Goal: Task Accomplishment & Management: Complete application form

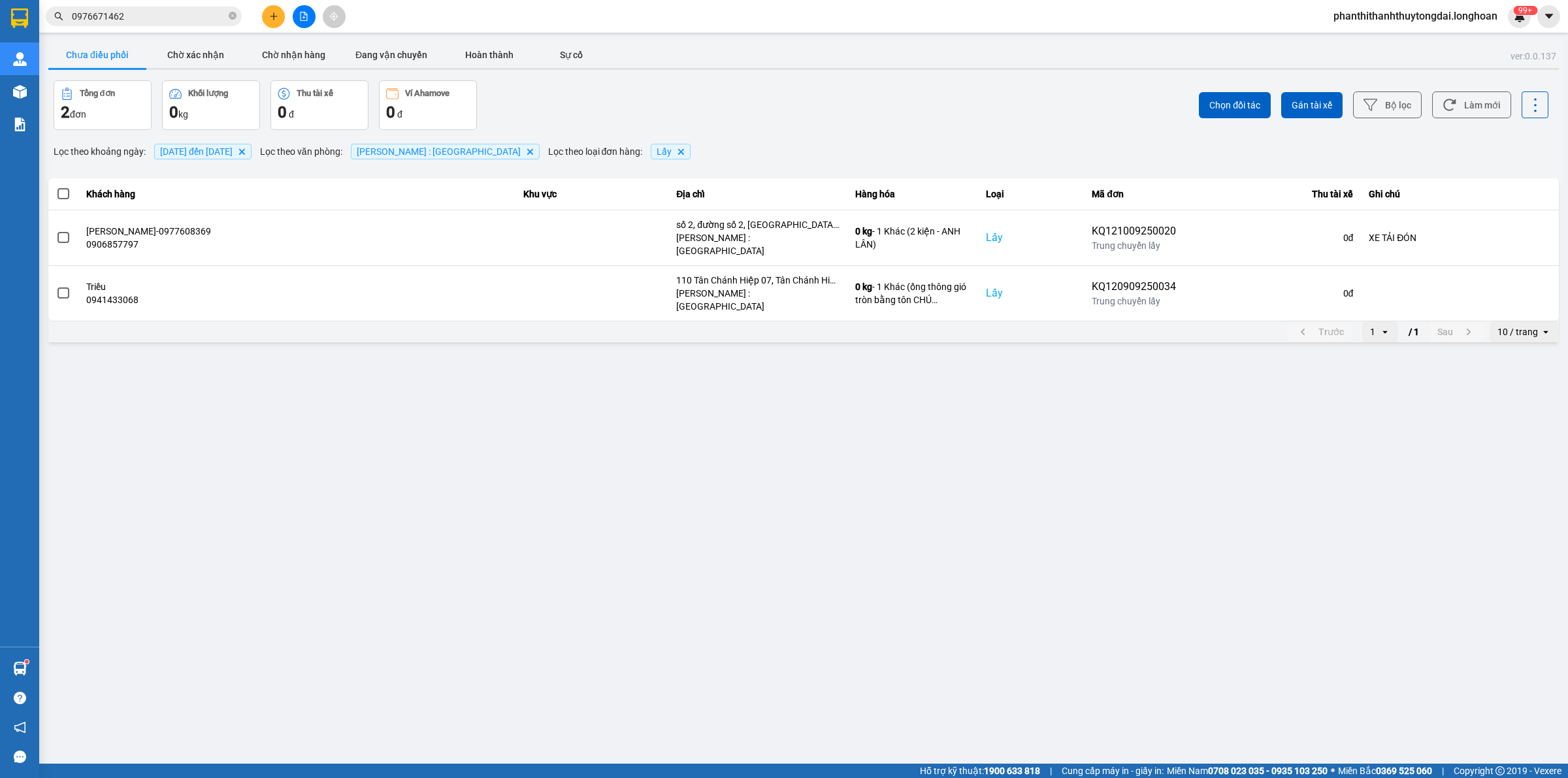
click at [279, 13] on button at bounding box center [273, 17] width 23 height 23
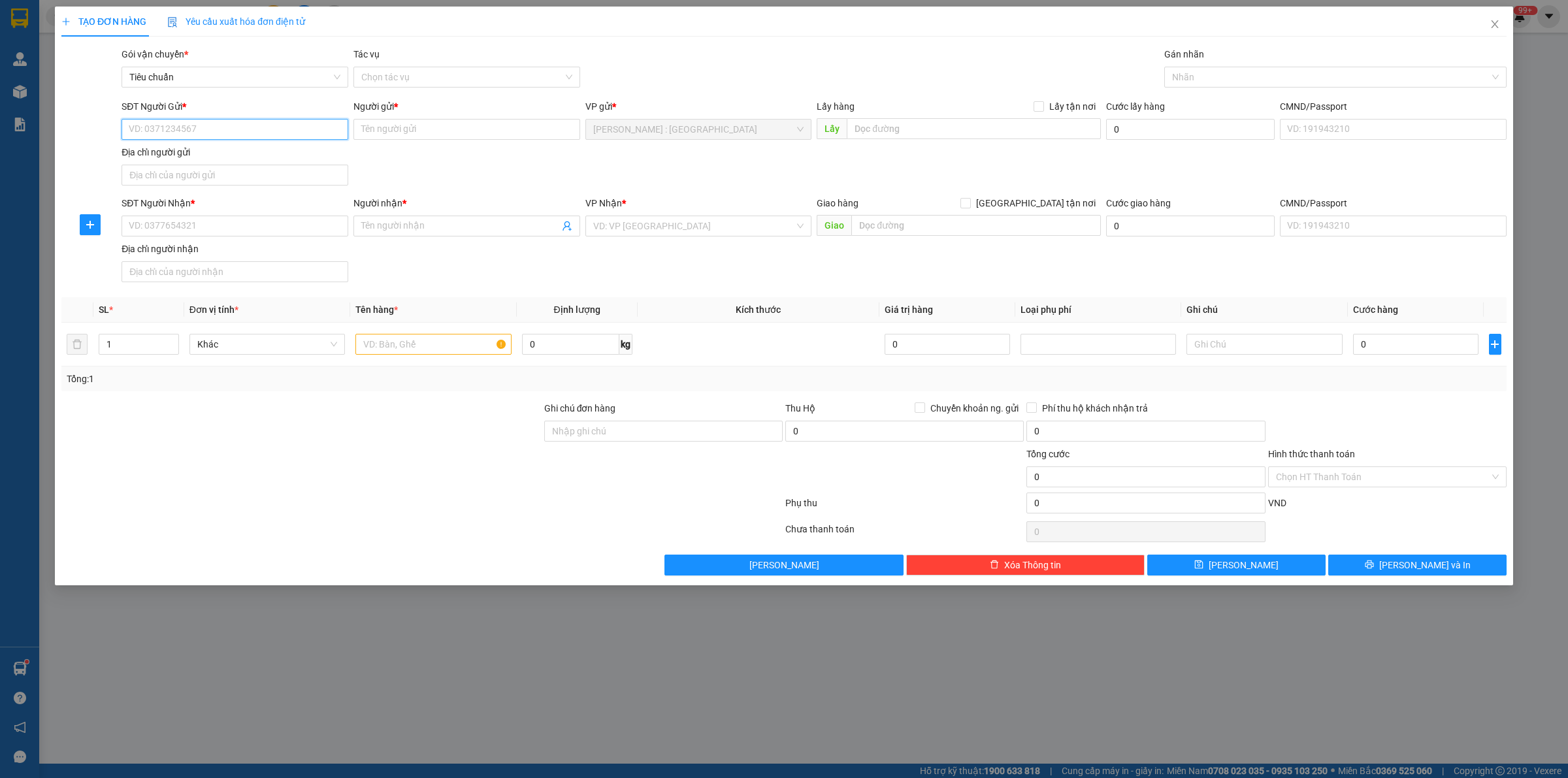
click at [308, 129] on input "SĐT Người Gửi *" at bounding box center [234, 129] width 227 height 21
click at [379, 117] on div "Người gửi *" at bounding box center [467, 109] width 227 height 20
click at [386, 128] on input "Người gửi *" at bounding box center [467, 129] width 227 height 21
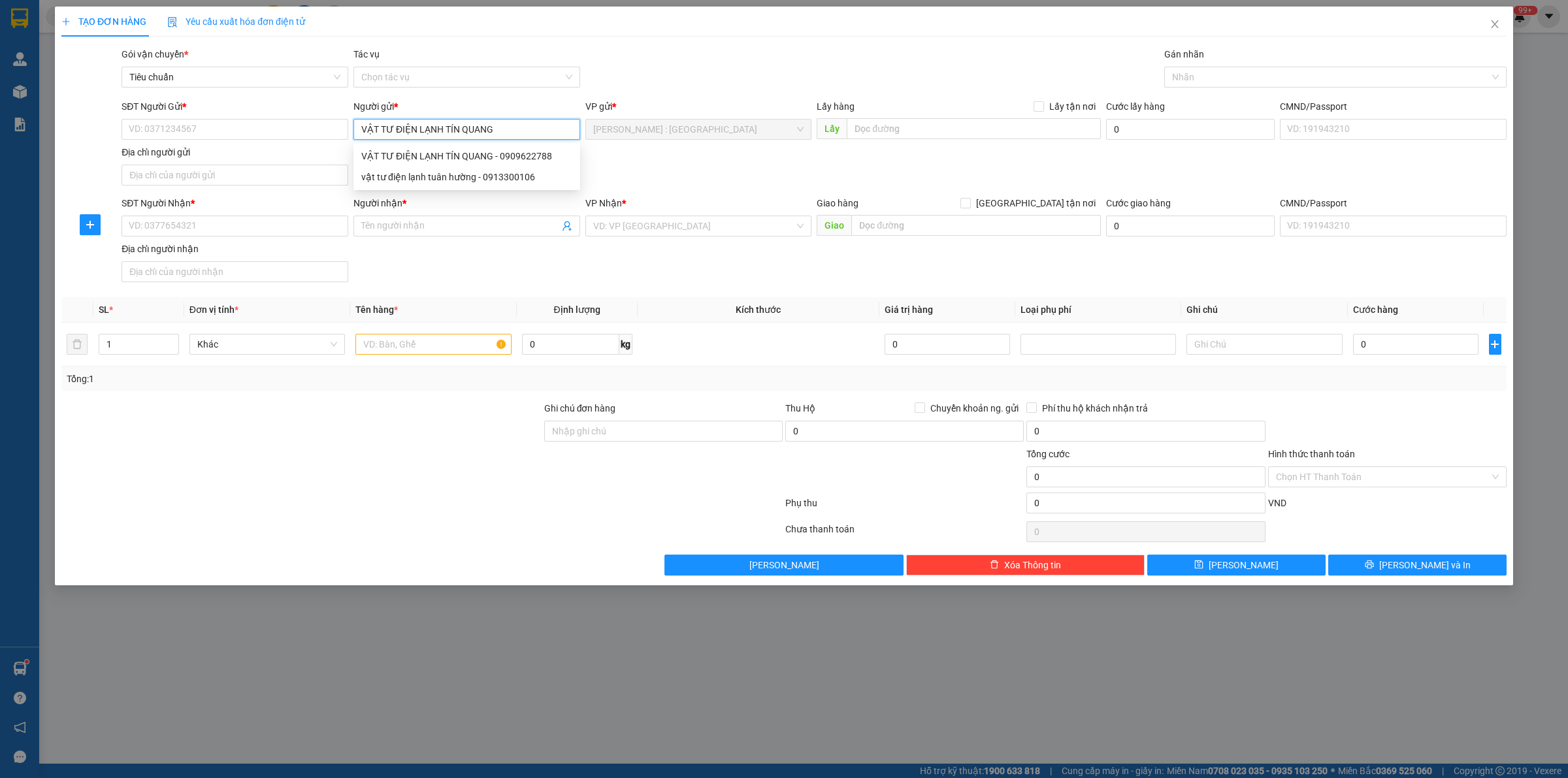
type input "VẬT TƯ ĐIỆN LẠNH TÍN QUANG"
click at [459, 154] on div "VẬT TƯ ĐIỆN LẠNH TÍN QUANG - 0909622788" at bounding box center [467, 156] width 211 height 14
type input "0909622788"
type input "VẬT TƯ ĐIỆN LẠNH TÍN QUANG"
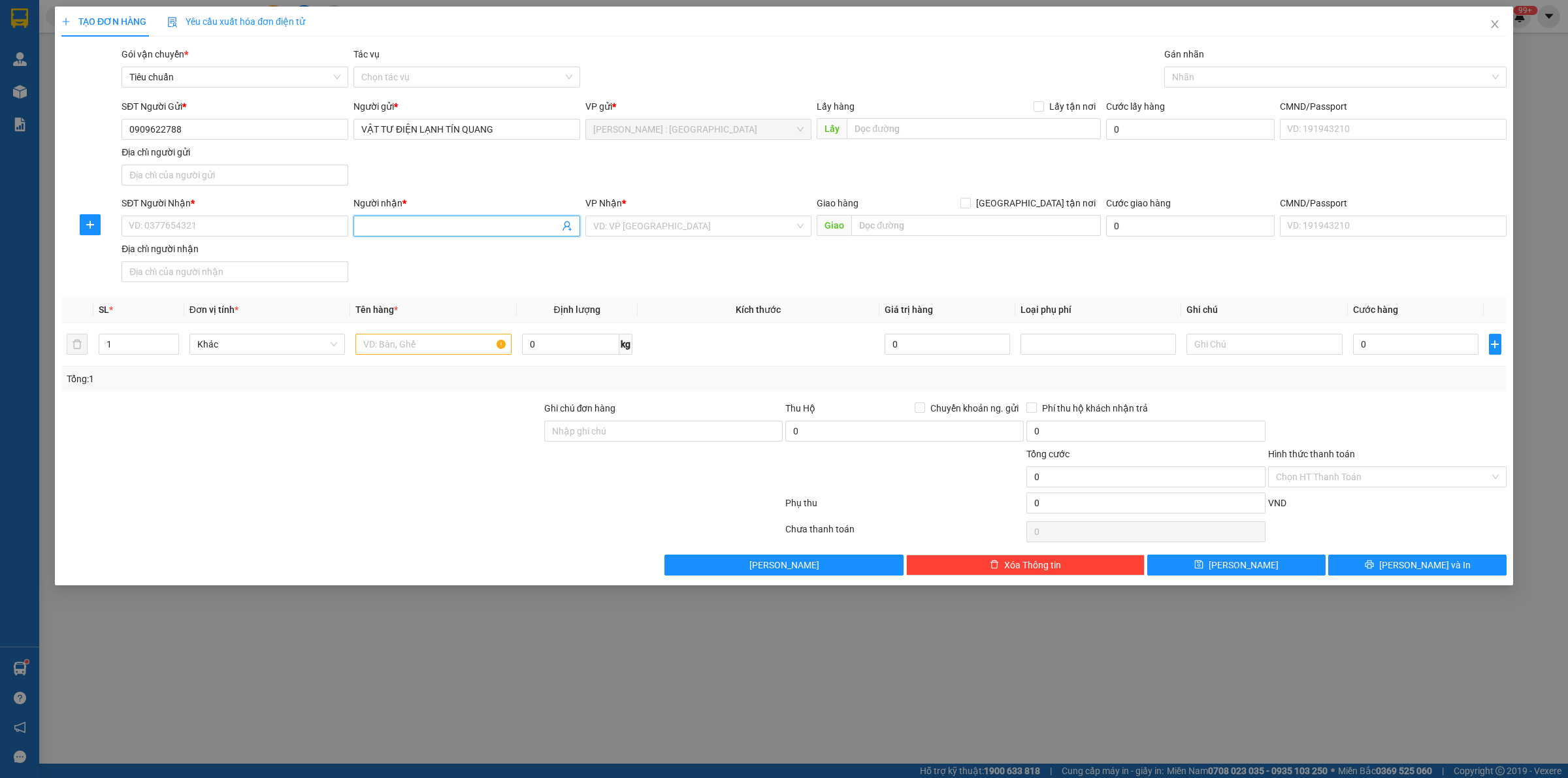
click at [422, 227] on input "Người nhận *" at bounding box center [460, 226] width 198 height 14
type input "D"
type input "ĐIỆN LẠNH HUY HOÀNG"
click at [286, 222] on input "SĐT Người Nhận *" at bounding box center [234, 226] width 227 height 21
click at [750, 237] on div "VD: VP [GEOGRAPHIC_DATA]" at bounding box center [699, 226] width 227 height 21
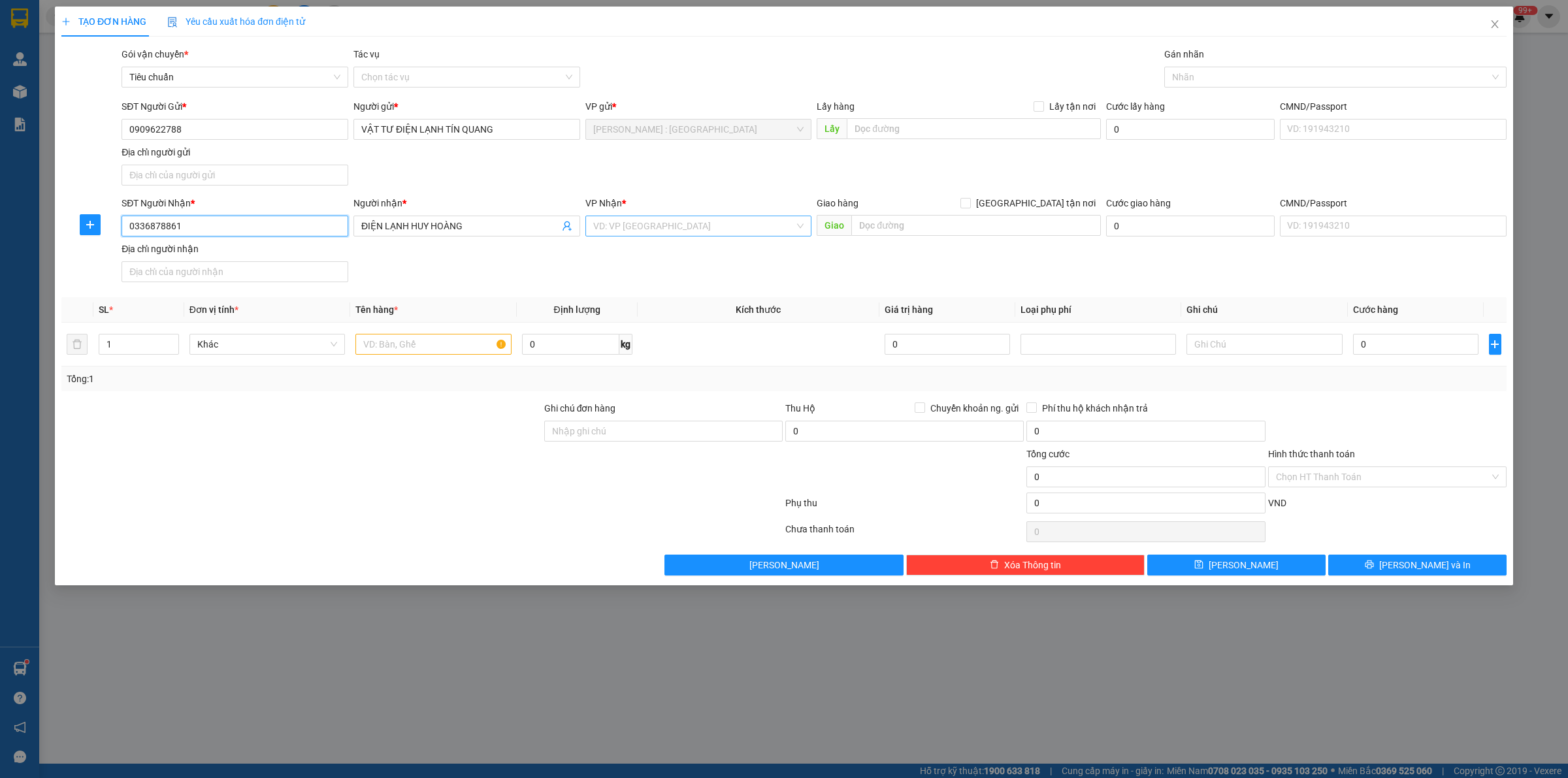
type input "0336878861"
type input "NGHỆ AN"
click at [730, 256] on div "Nghệ An" at bounding box center [699, 253] width 211 height 14
click at [939, 222] on input "text" at bounding box center [976, 225] width 249 height 21
type input "QL1A MỪNG THANH HOÀNG MAI NGHỆ AN"
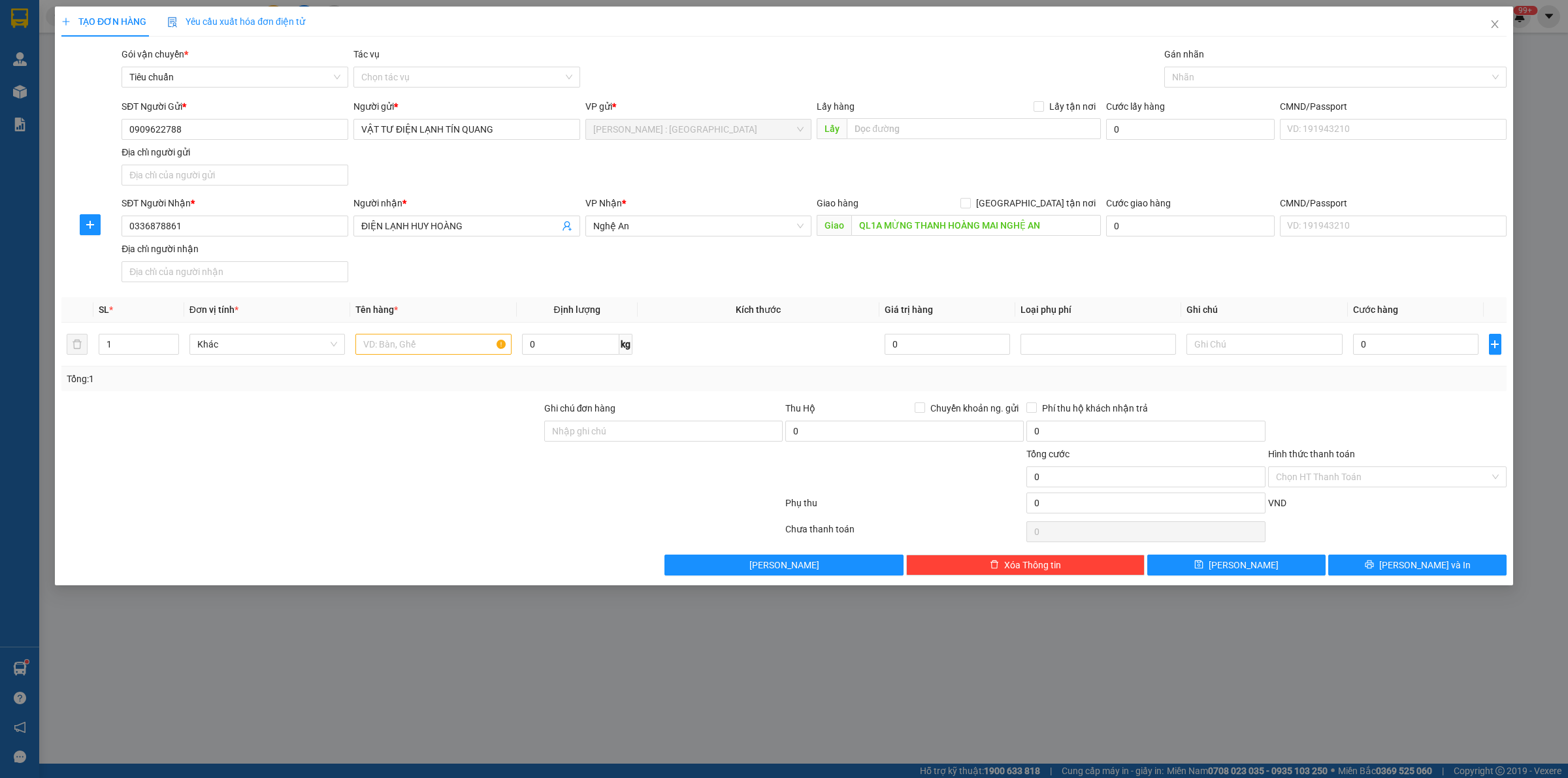
click at [893, 173] on div "SĐT Người Gửi * 0909622788 Người gửi * VẬT TƯ ĐIỆN LẠNH TÍN QUANG VP gửi * [GEO…" at bounding box center [814, 145] width 1390 height 91
click at [423, 349] on input "text" at bounding box center [434, 344] width 156 height 21
type input "1 VỎ THÙNG MÁY GIẶT BỌC PE"
click at [741, 437] on input "Ghi chú đơn hàng" at bounding box center [663, 431] width 238 height 21
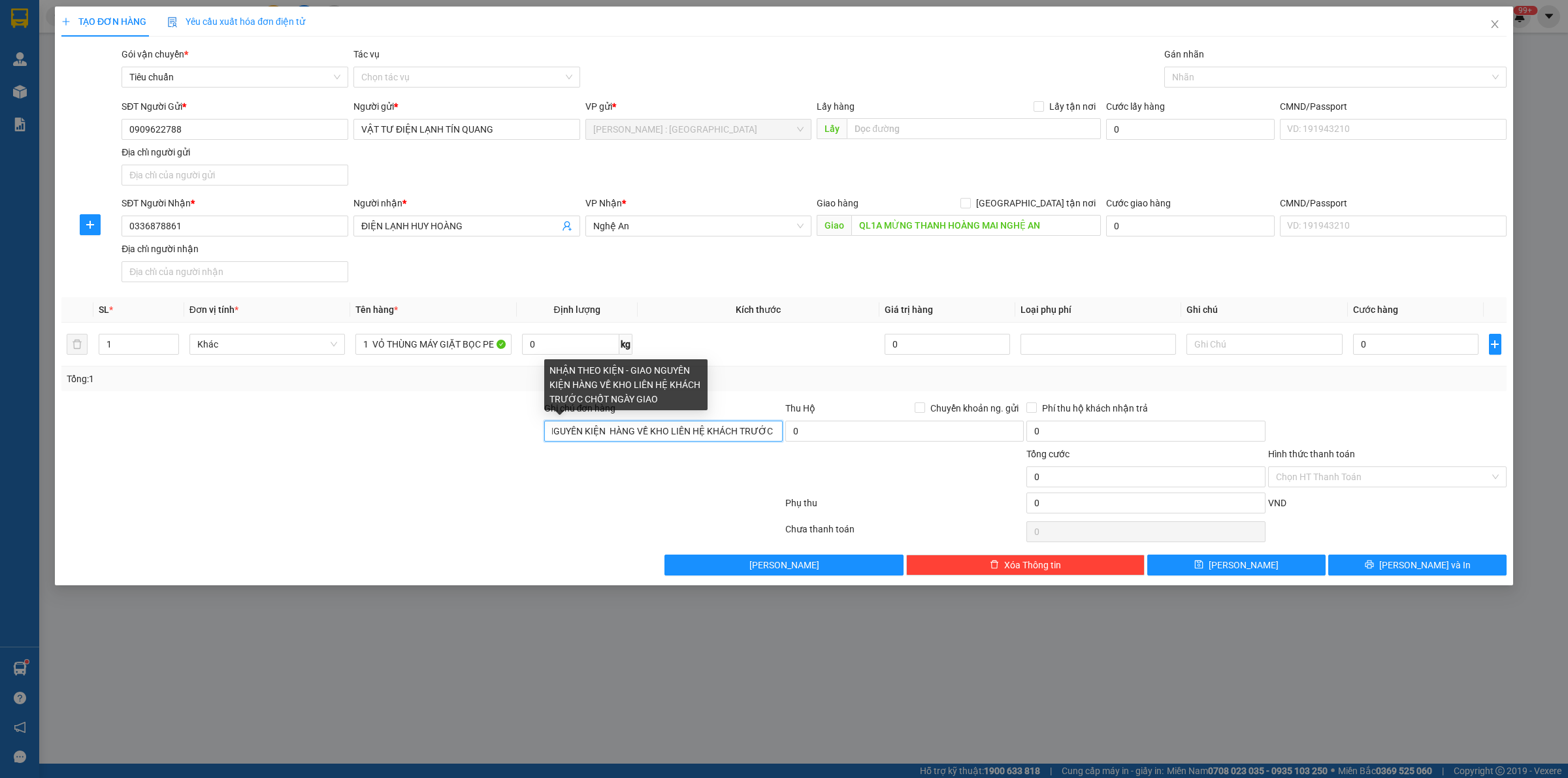
scroll to position [0, 182]
drag, startPoint x: 758, startPoint y: 431, endPoint x: 782, endPoint y: 431, distance: 24.0
click at [782, 431] on input "NHẬN THEO KIỆN - GIAO NGUYÊN KIỆN HÀNG VỀ KHO LIÊN HỆ KHÁCH TRƯỚC CHỐT NGÀY GIAO" at bounding box center [663, 431] width 238 height 21
drag, startPoint x: 551, startPoint y: 433, endPoint x: 782, endPoint y: 437, distance: 231.0
click at [782, 437] on input "NHẬN THEO KIỆN - GIAO NGUYÊN KIỆN HÀNG VỀ KHO LIÊN HỆ KHÁCH TRƯỚC CHỐT NGÀY GIAO" at bounding box center [663, 431] width 238 height 21
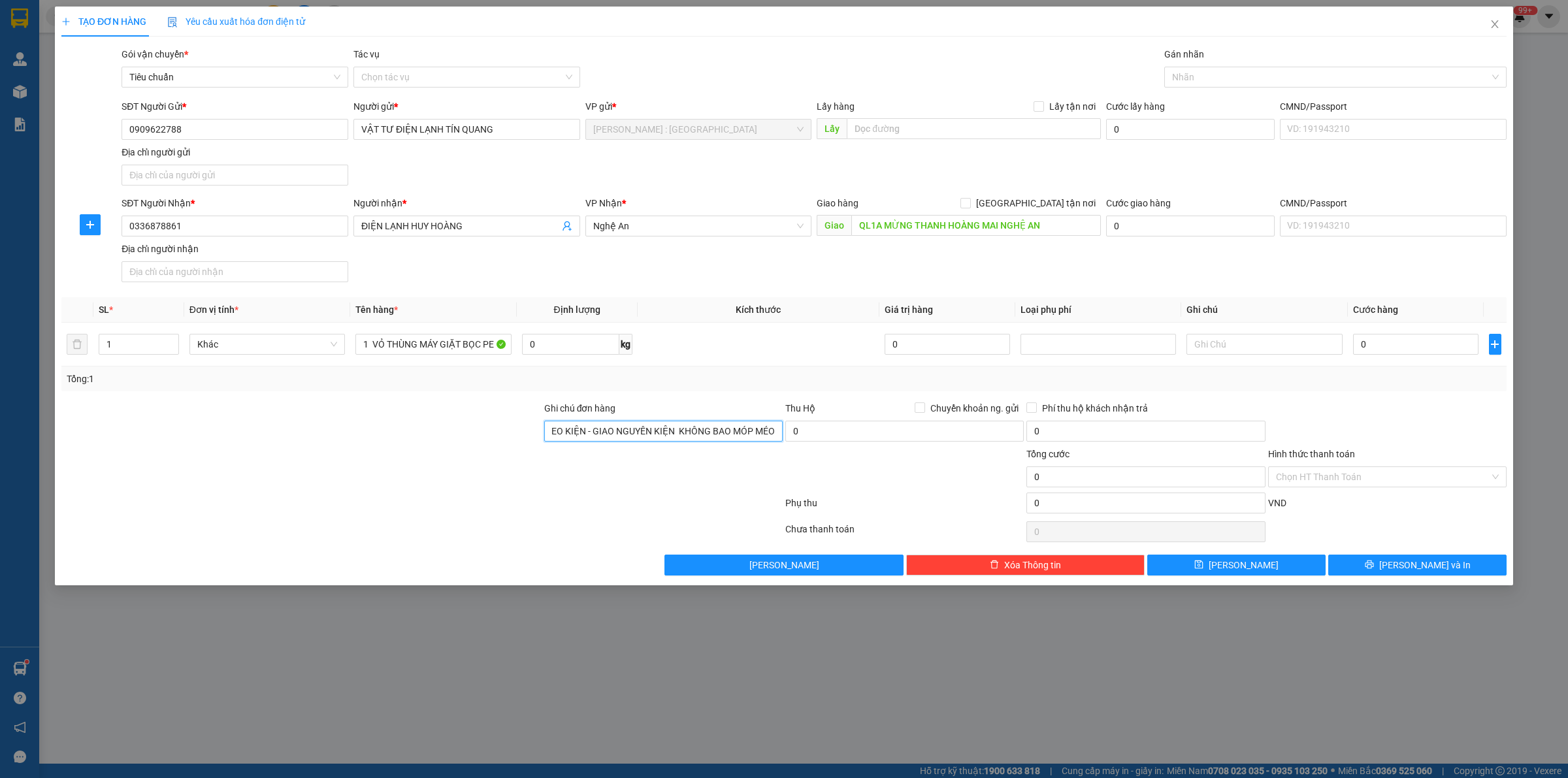
scroll to position [0, 44]
type input "NHẬN THEO KIỆN - GIAO NGUYÊN KIỆN KHÔNG BAO MÓP MÉO"
click at [1419, 345] on input "0" at bounding box center [1415, 344] width 125 height 21
type input "3"
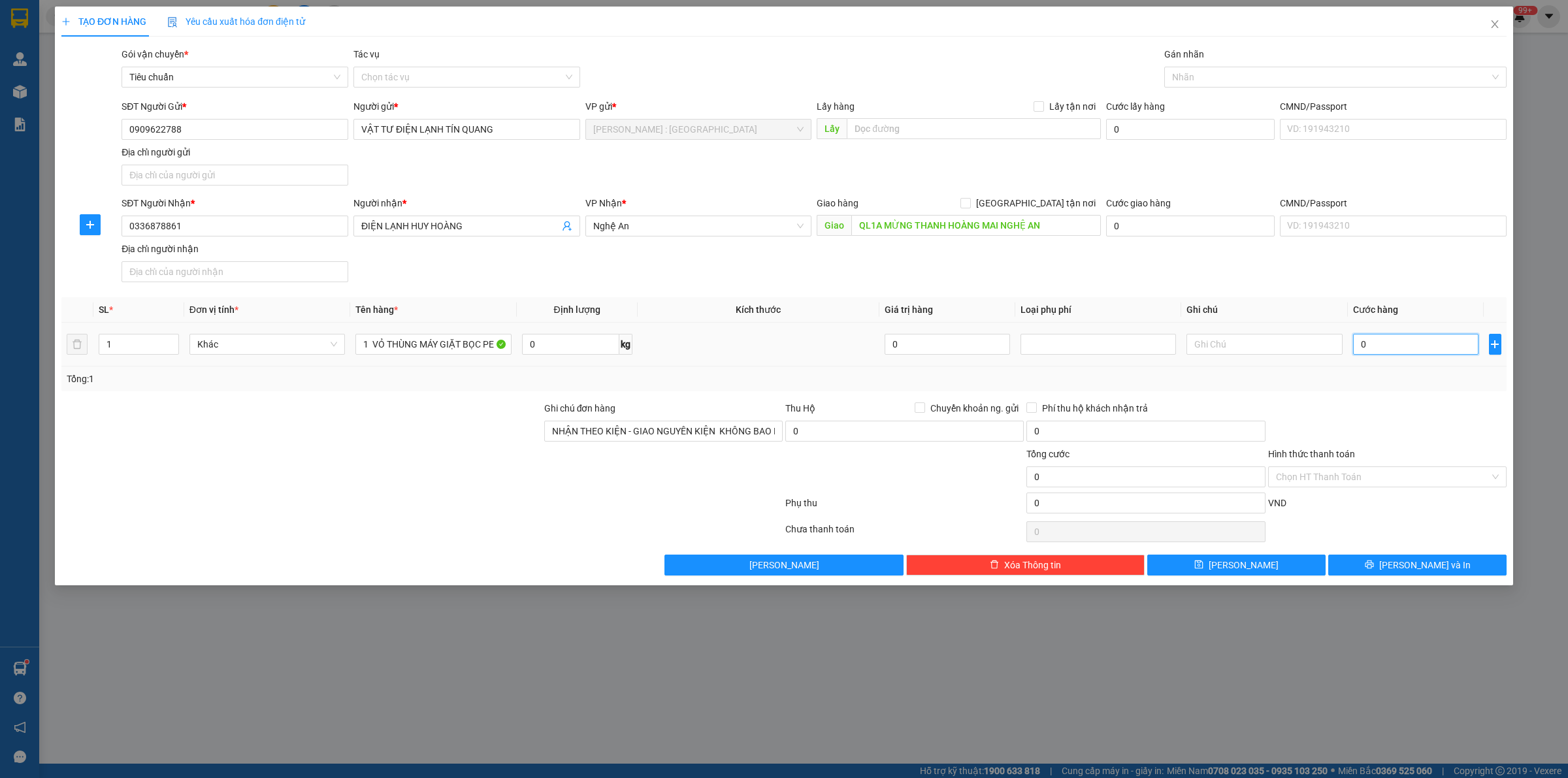
type input "3"
type input "31"
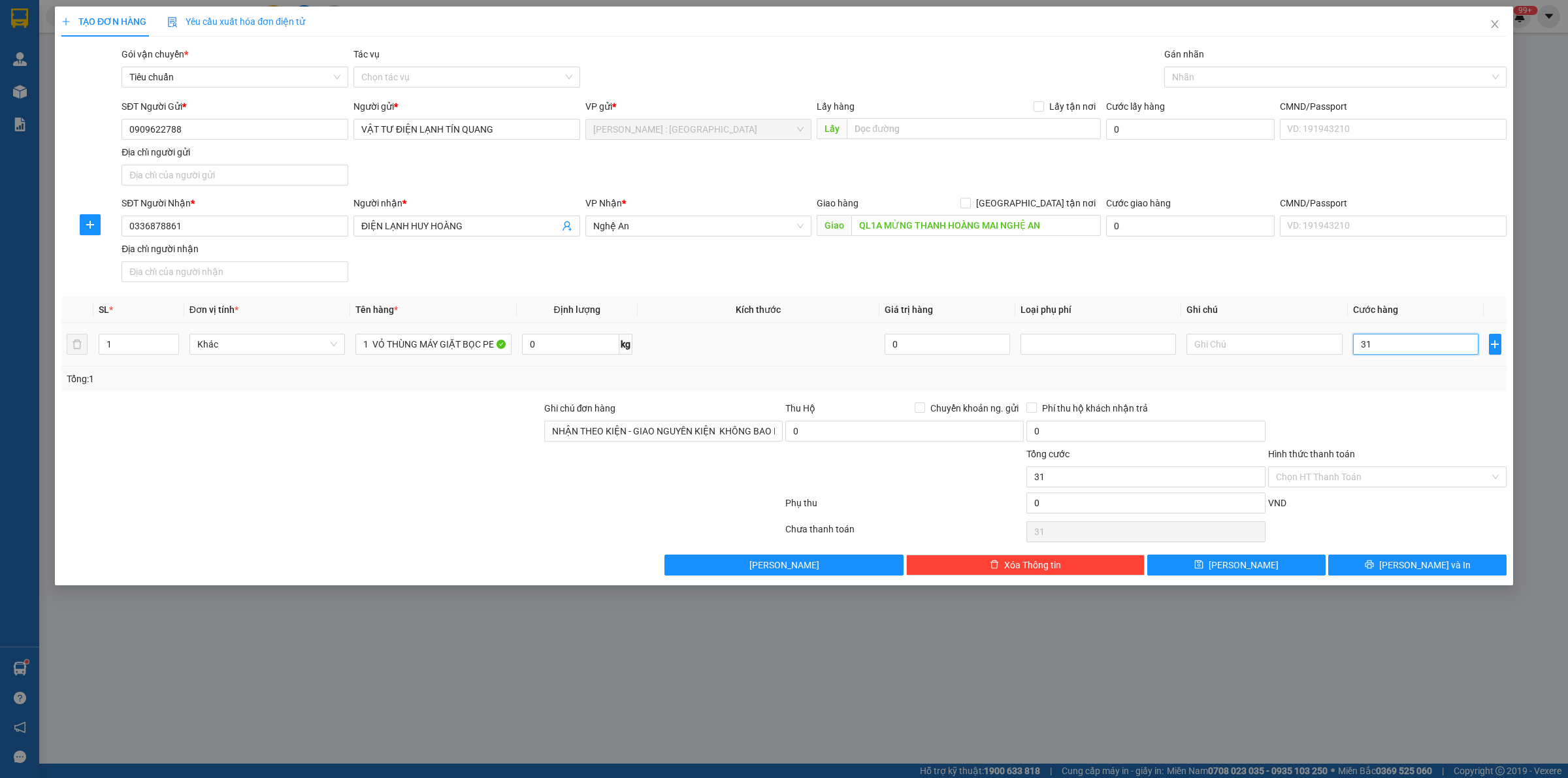
type input "315"
type input "315.000"
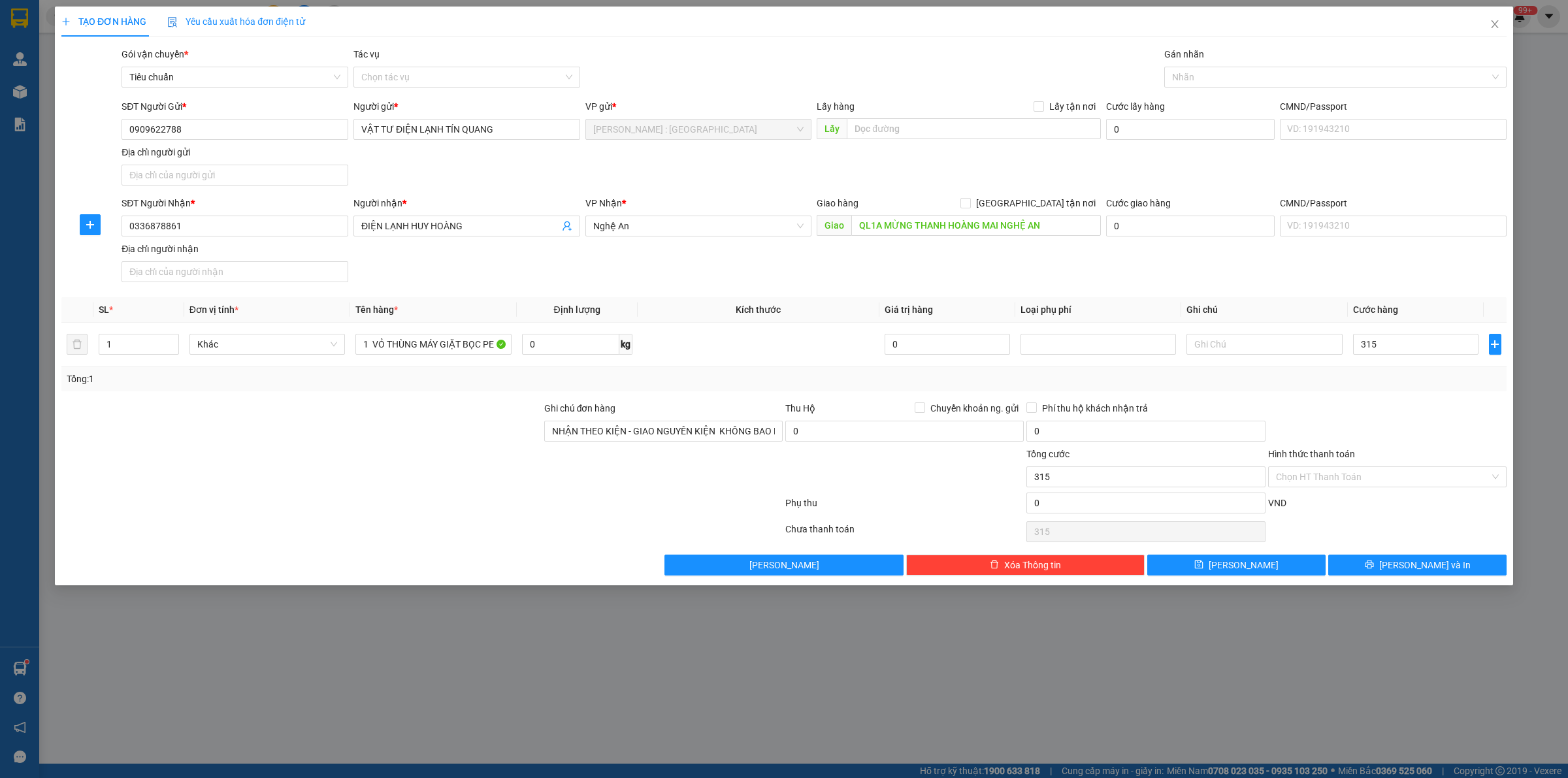
type input "315.000"
click at [1419, 426] on div at bounding box center [1387, 424] width 241 height 46
click at [1383, 571] on button "[PERSON_NAME] và In" at bounding box center [1417, 565] width 179 height 21
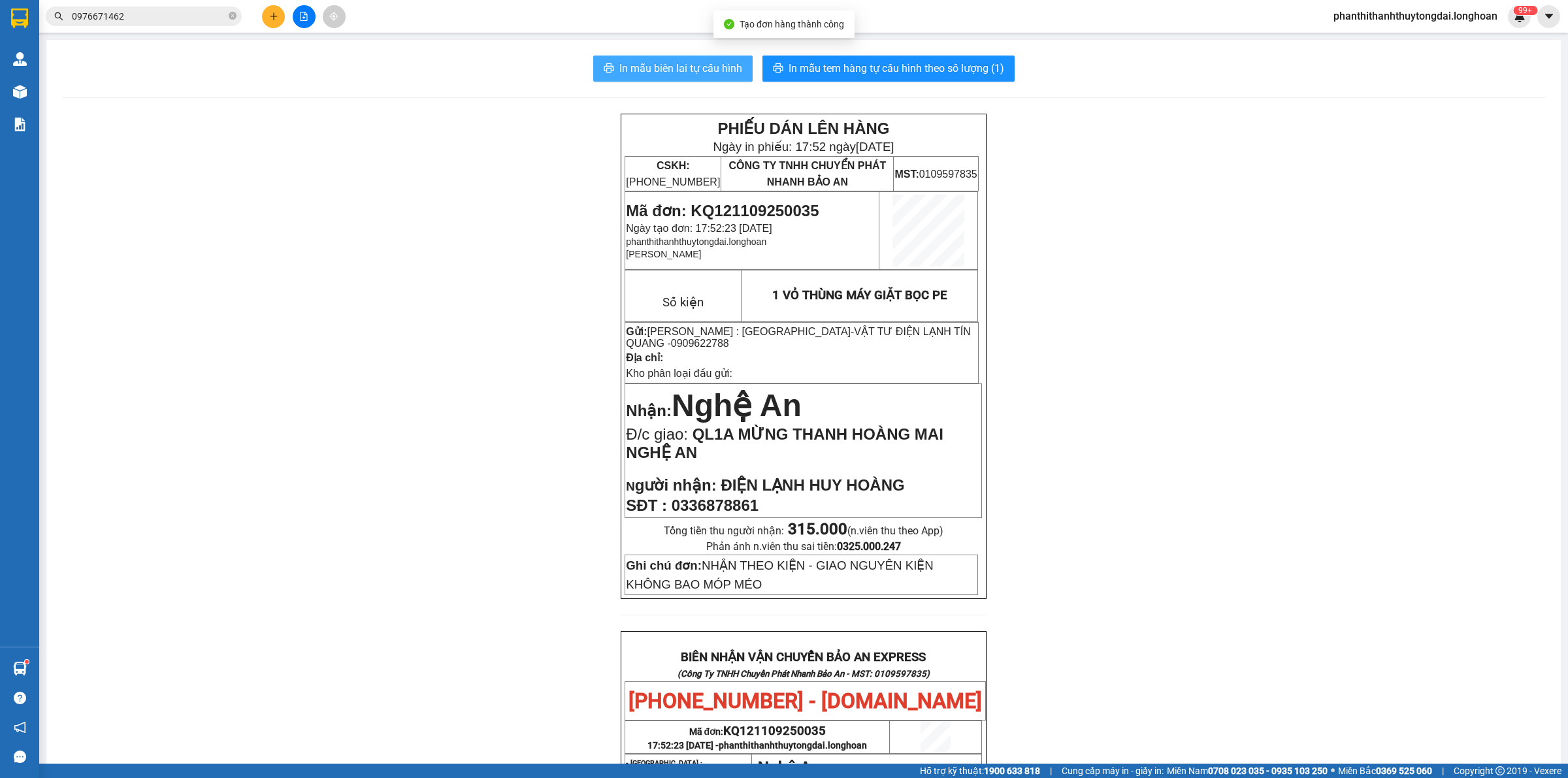
click at [661, 64] on span "In mẫu biên lai tự cấu hình" at bounding box center [681, 68] width 123 height 17
click at [671, 343] on span "0909622788" at bounding box center [700, 343] width 58 height 11
copy span "0909622788"
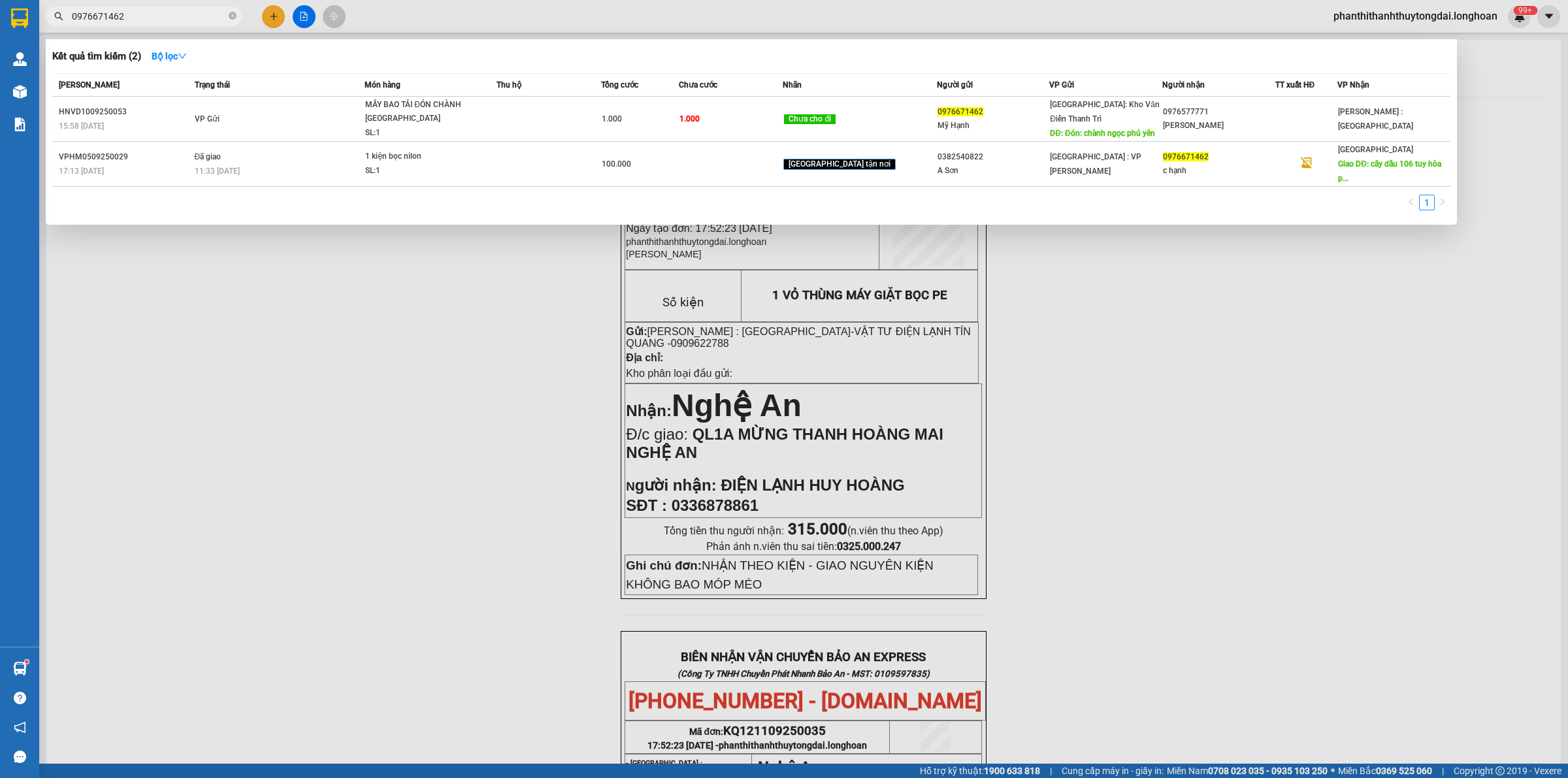
click at [190, 12] on input "0976671462" at bounding box center [149, 17] width 154 height 14
click at [177, 17] on input "0976671462" at bounding box center [149, 17] width 154 height 14
click at [233, 14] on icon "close-circle" at bounding box center [233, 16] width 8 height 8
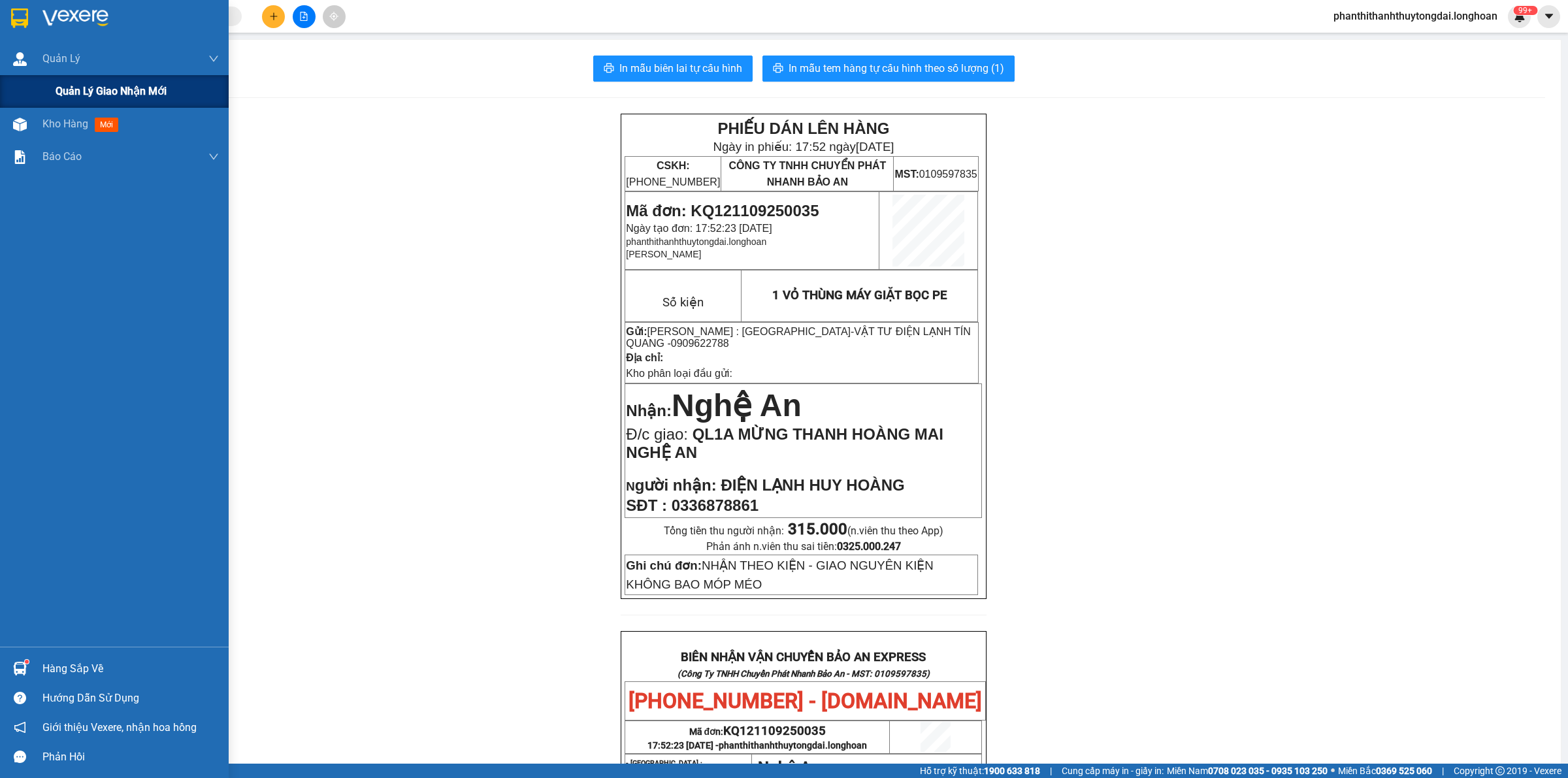
click at [97, 94] on span "Quản lý giao nhận mới" at bounding box center [111, 90] width 111 height 17
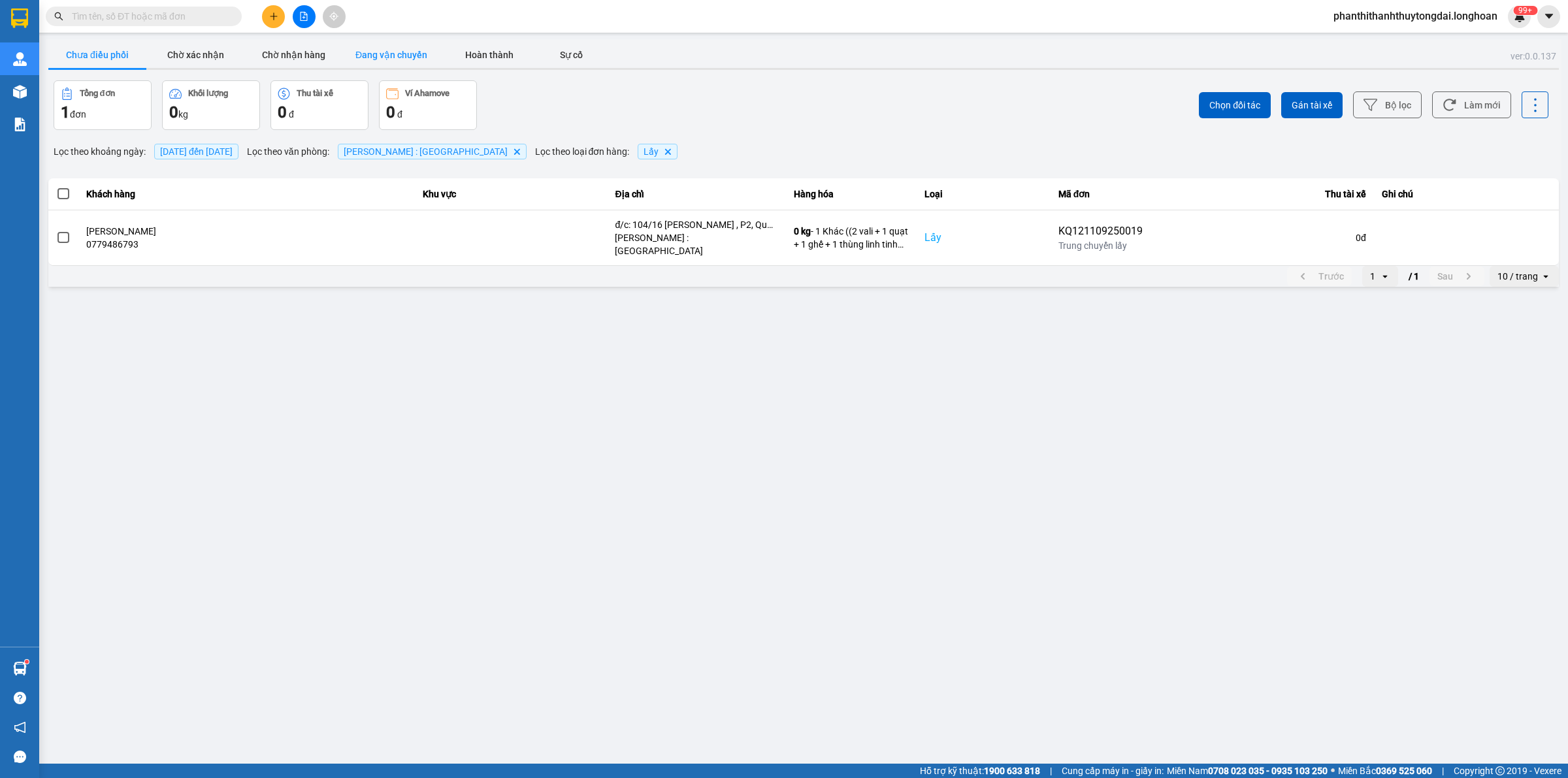
click at [396, 56] on button "Đang vận chuyển" at bounding box center [391, 54] width 98 height 26
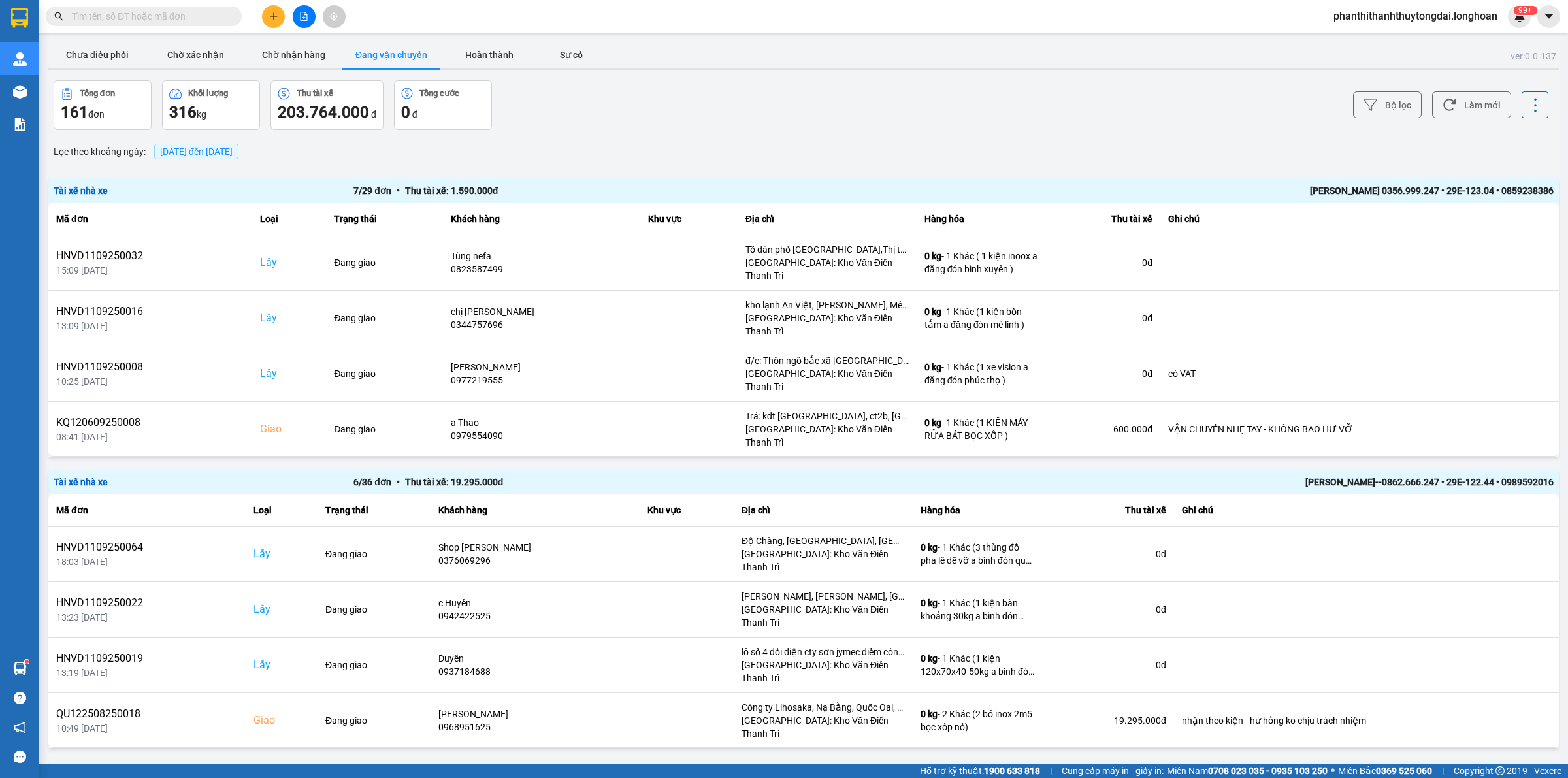
click at [233, 151] on span "[DATE] đến [DATE]" at bounding box center [196, 151] width 72 height 10
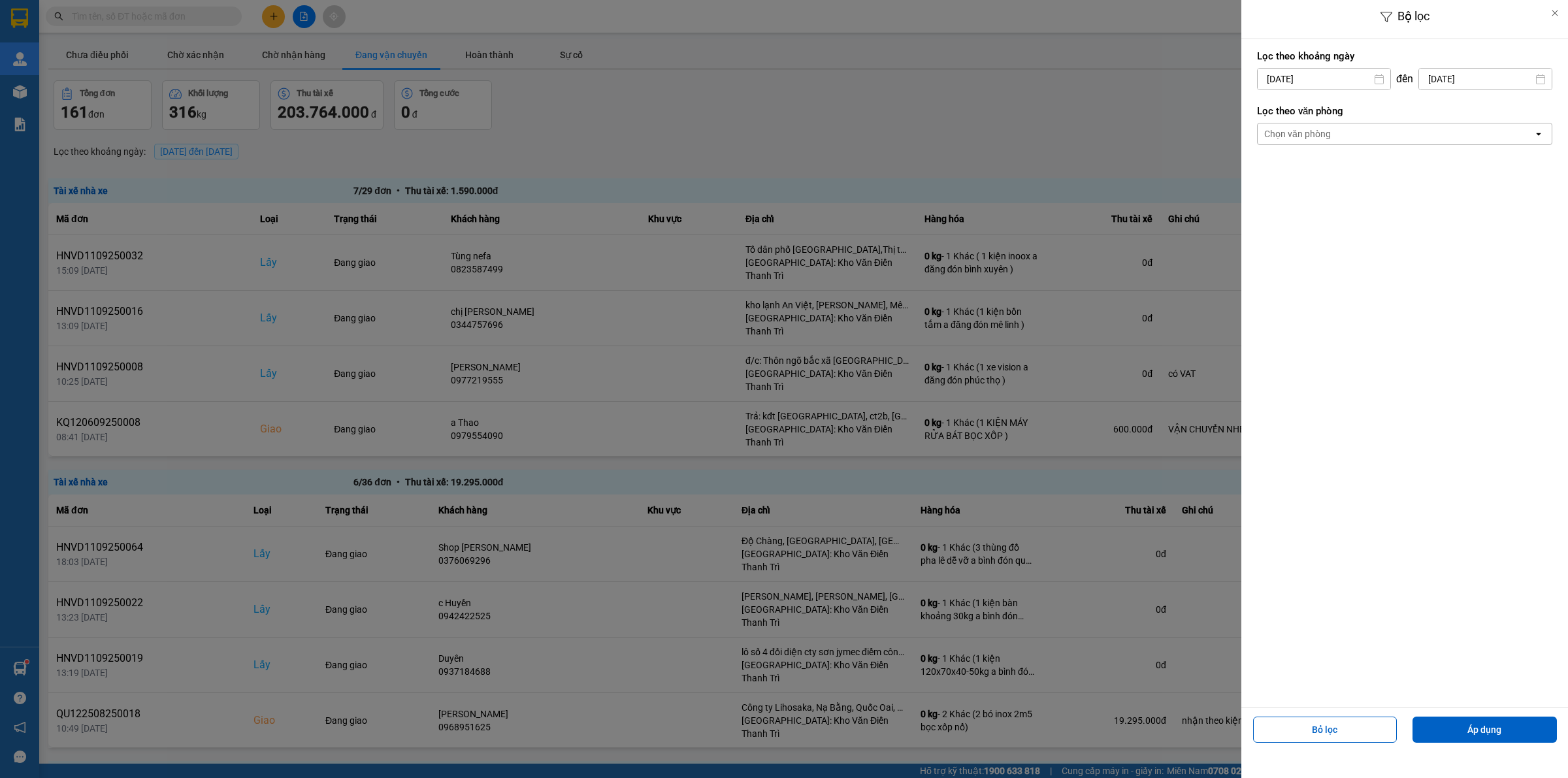
click at [1359, 124] on div "Chọn văn phòng" at bounding box center [1395, 134] width 275 height 21
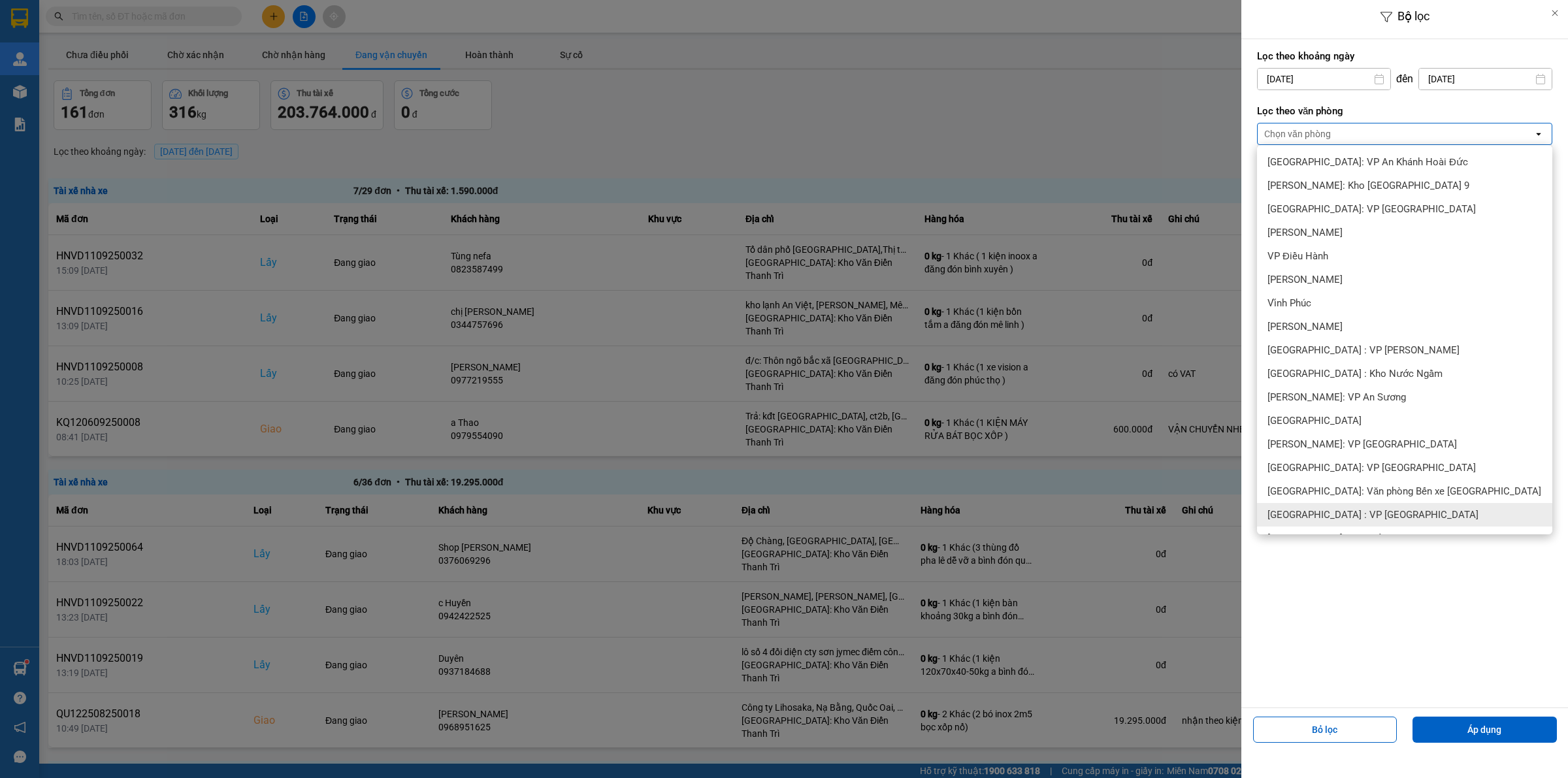
scroll to position [271, 0]
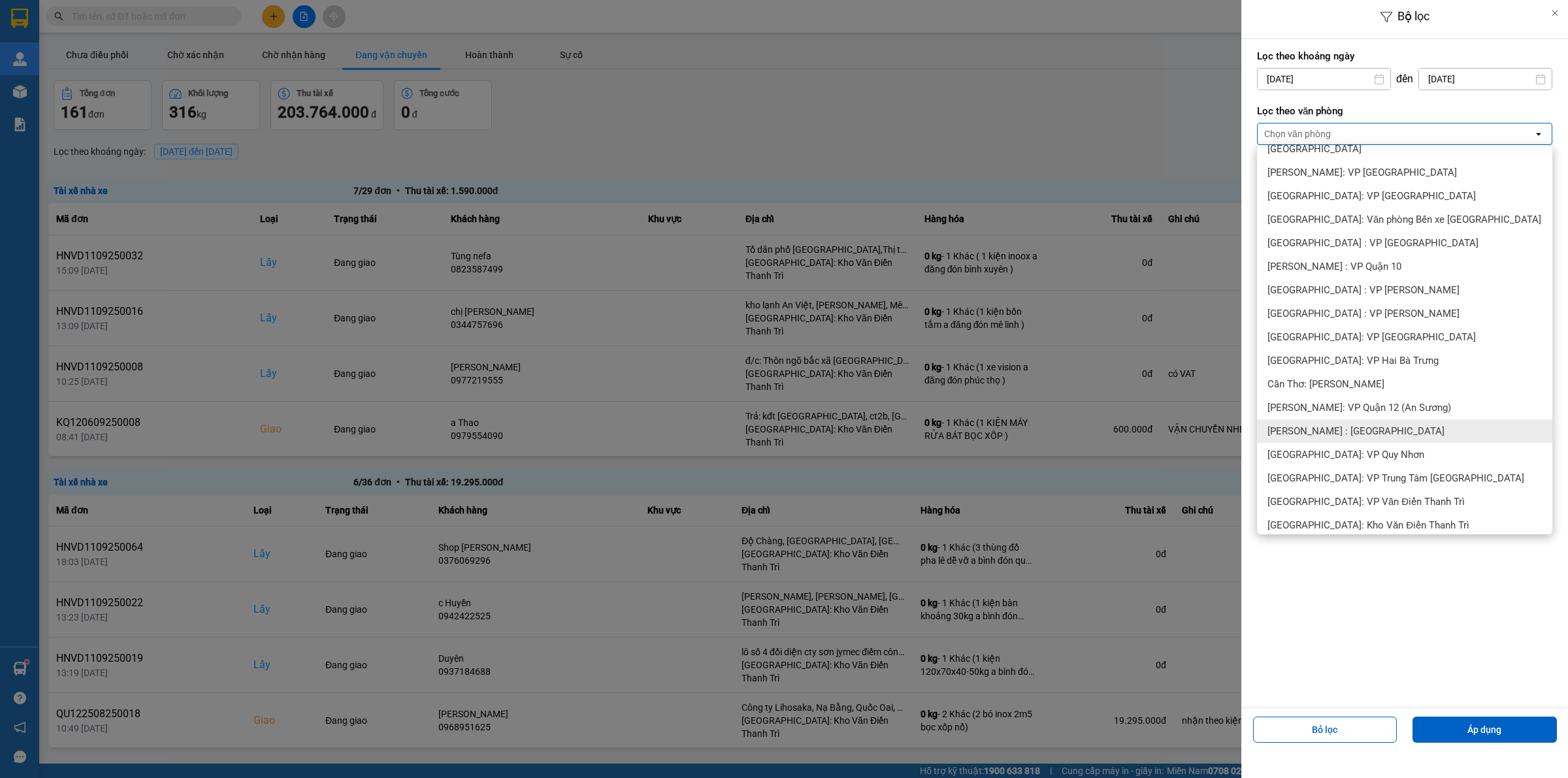
click at [1387, 434] on div "[PERSON_NAME] : [GEOGRAPHIC_DATA]" at bounding box center [1404, 431] width 295 height 24
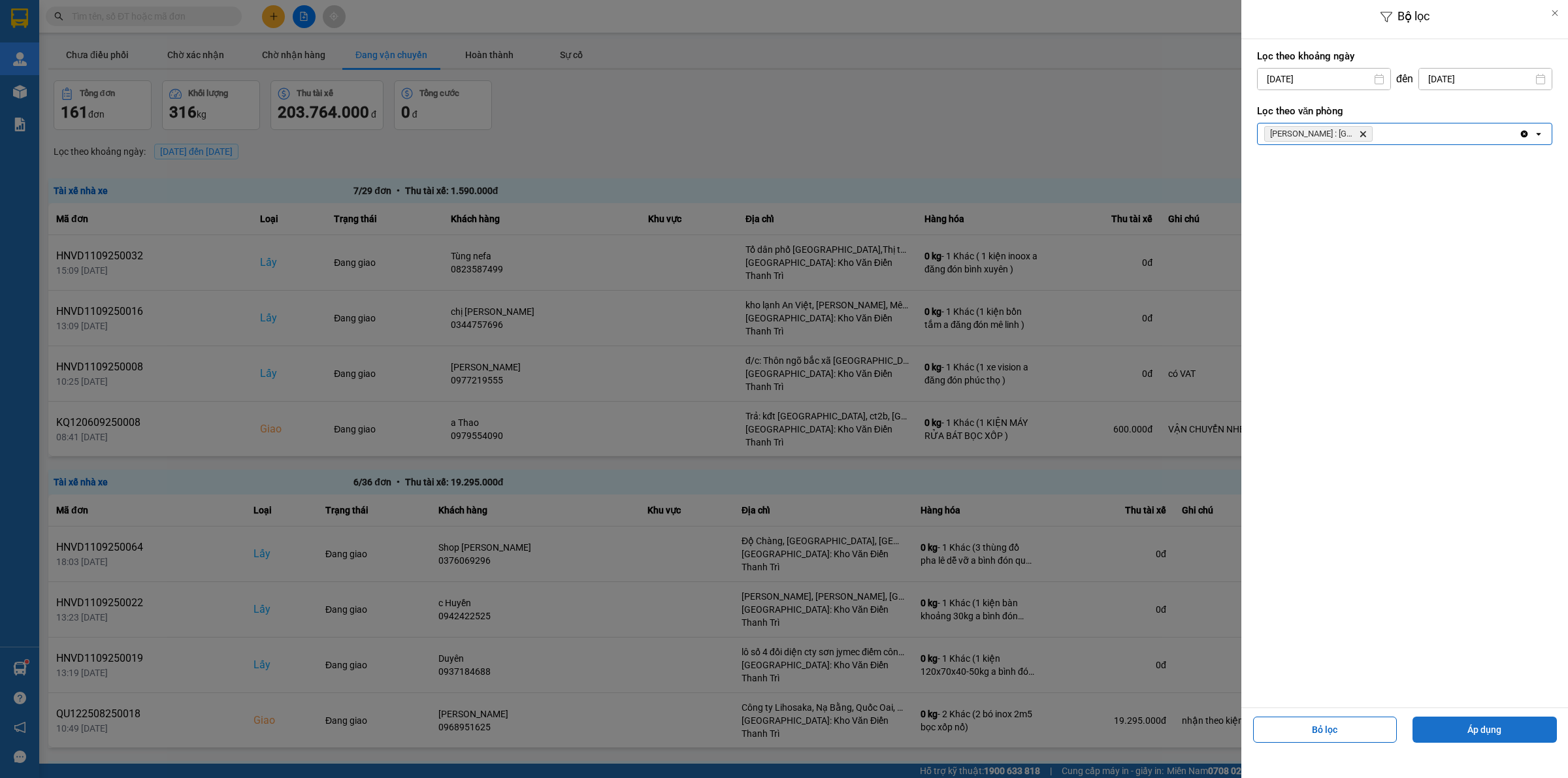
click at [1504, 735] on button "Áp dụng" at bounding box center [1484, 729] width 144 height 26
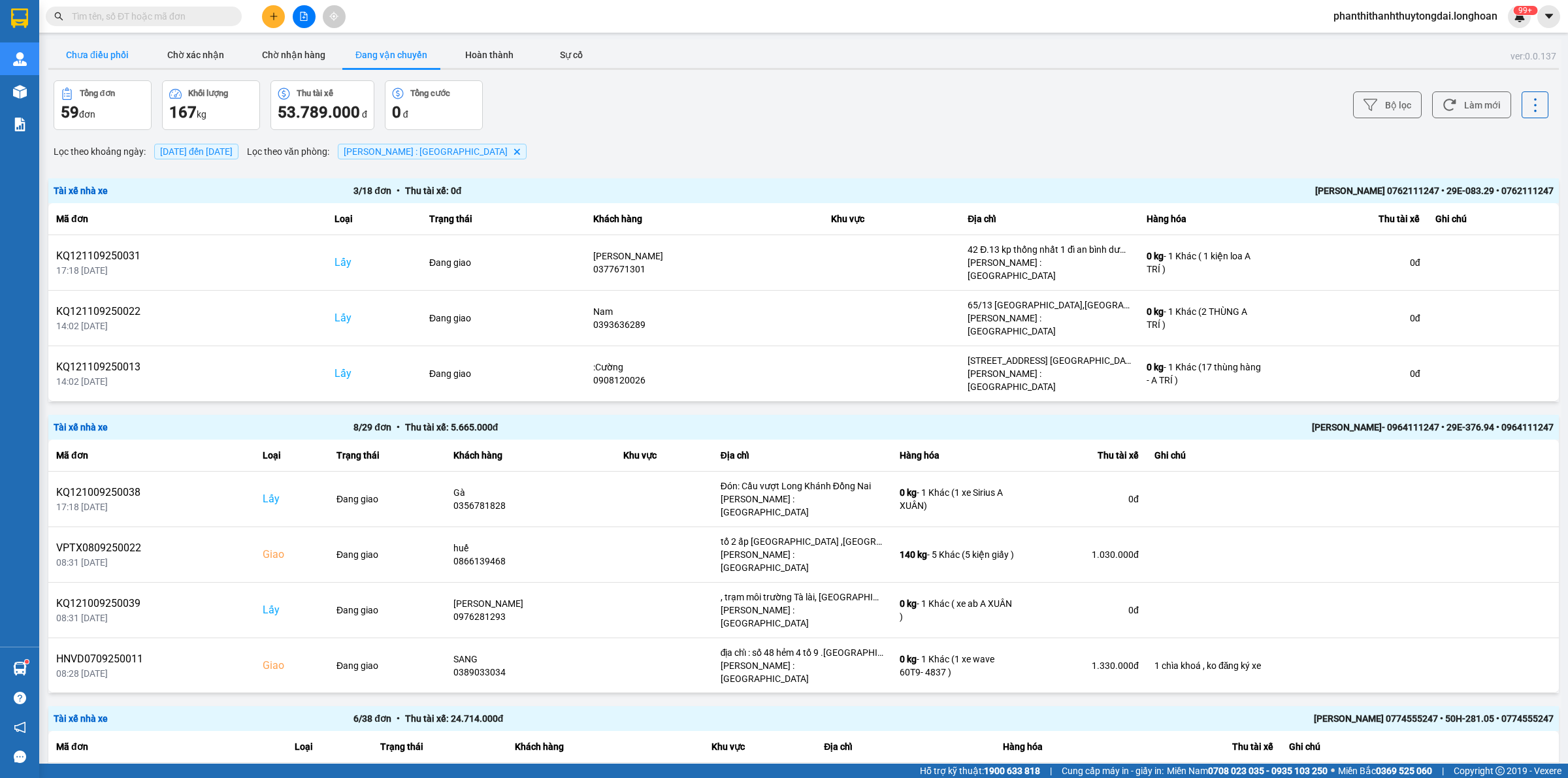
click at [64, 56] on button "Chưa điều phối" at bounding box center [97, 54] width 98 height 26
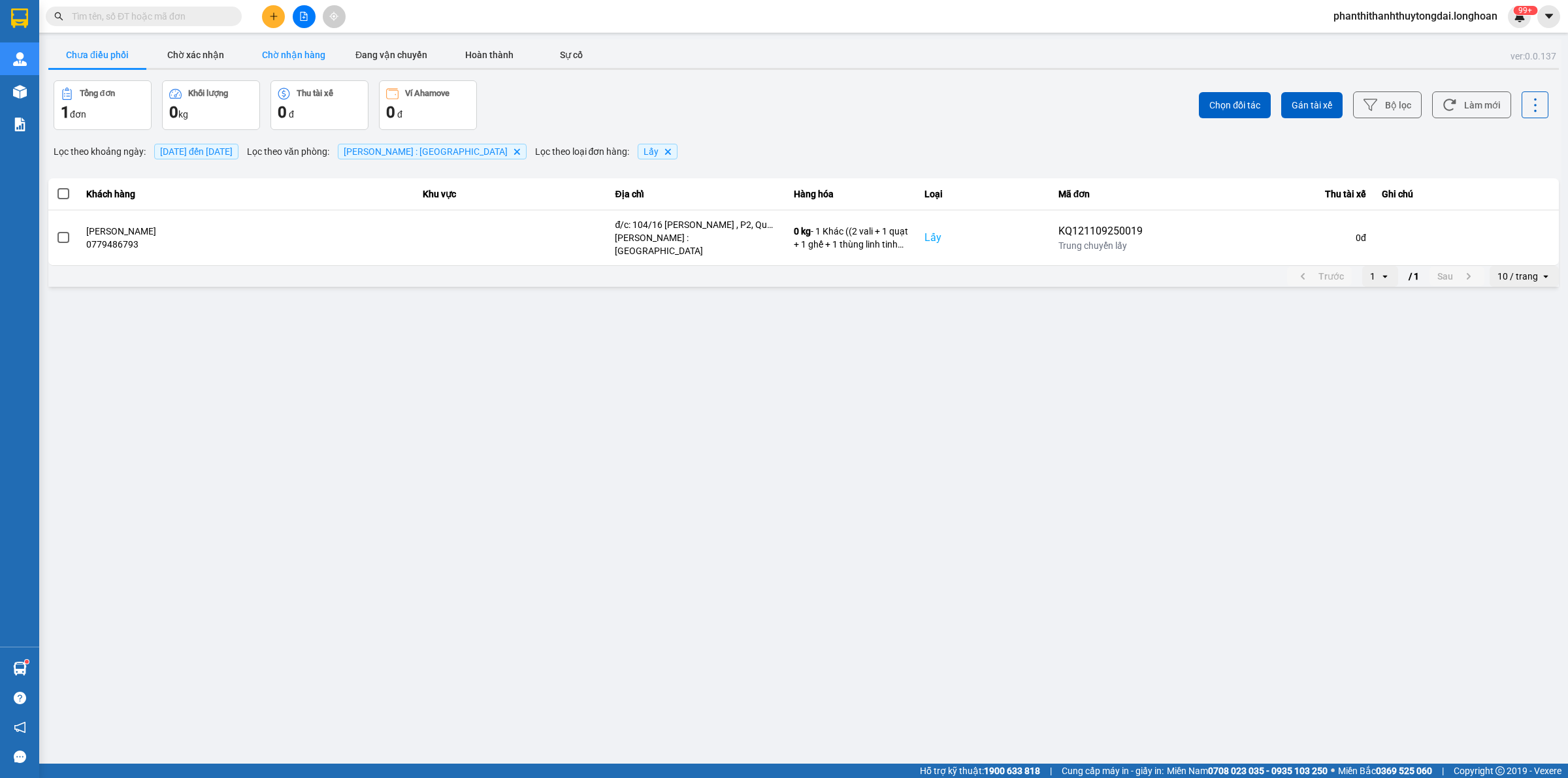
click at [296, 56] on button "Chờ nhận hàng" at bounding box center [293, 54] width 98 height 26
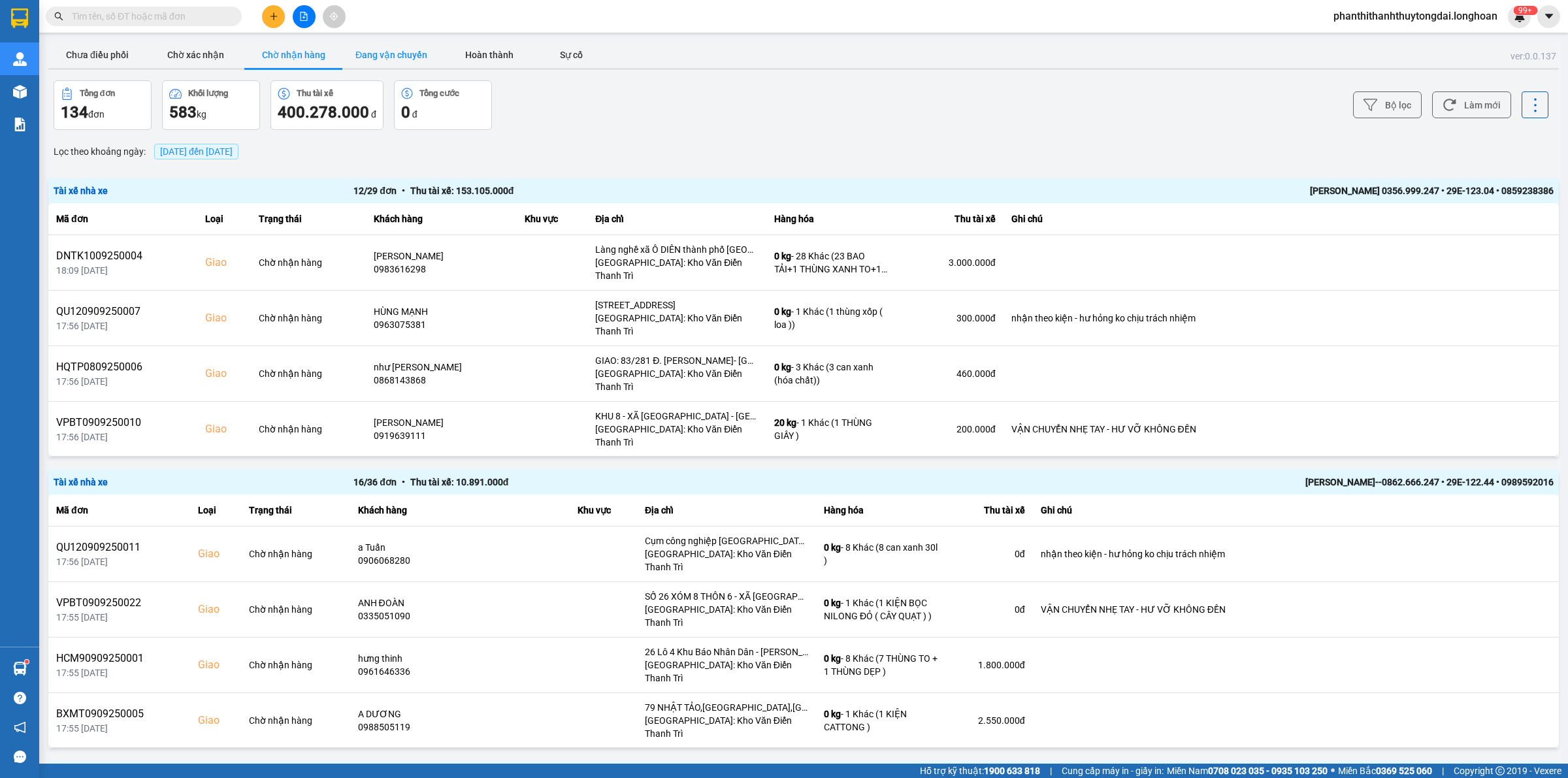
click at [393, 56] on button "Đang vận chuyển" at bounding box center [391, 54] width 98 height 26
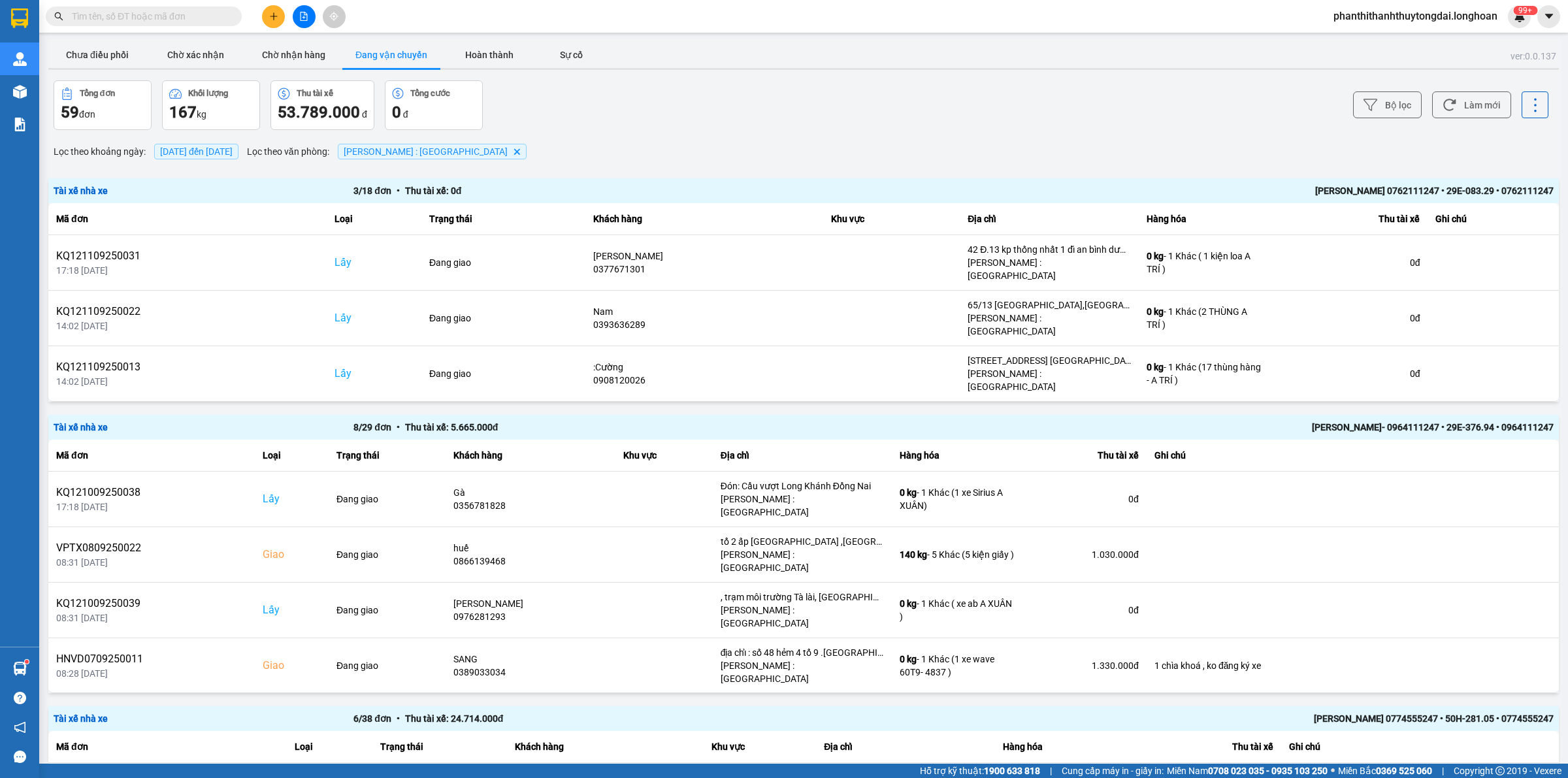
click at [212, 151] on span "[DATE] đến [DATE]" at bounding box center [196, 151] width 72 height 10
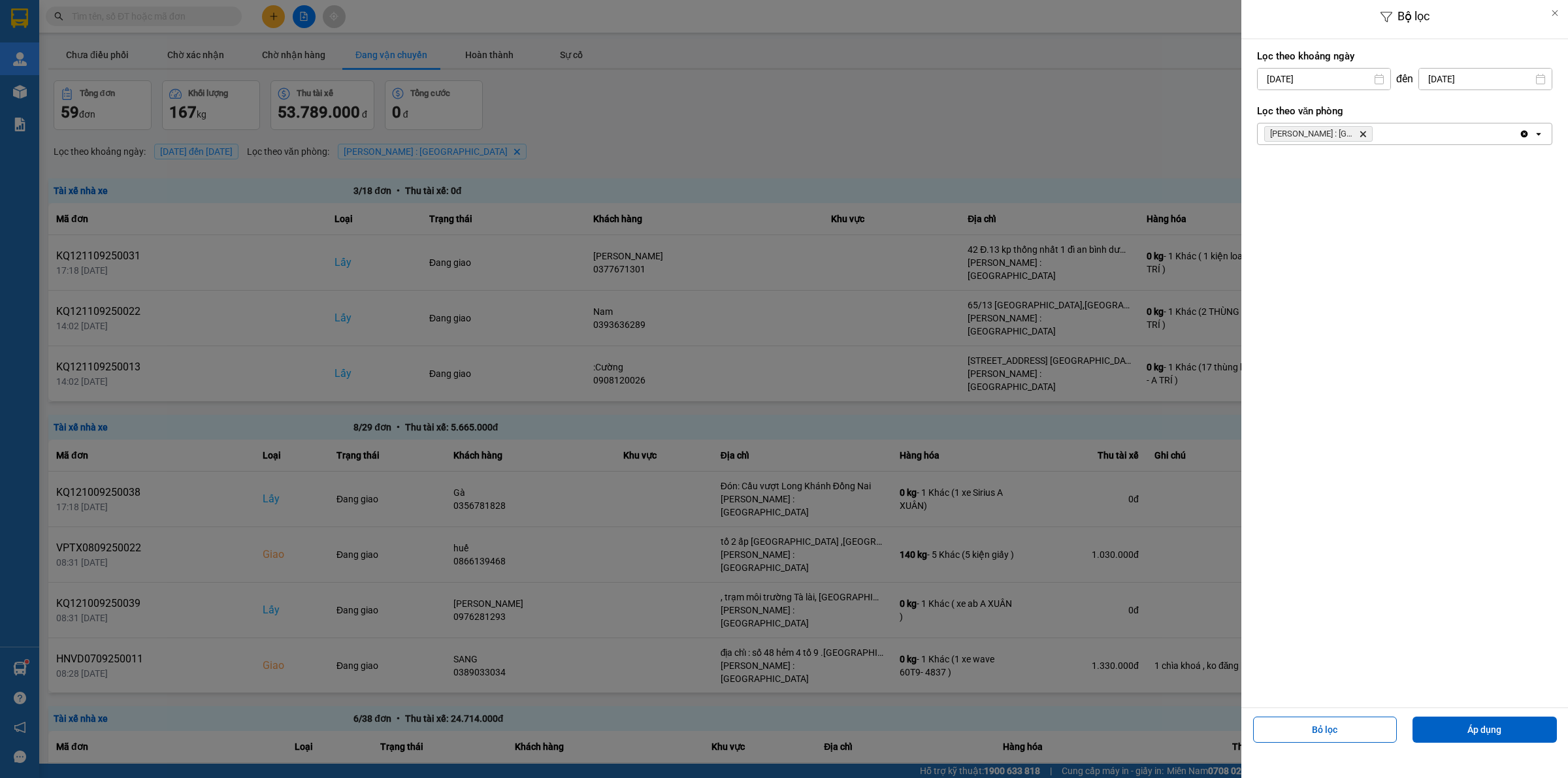
click at [1336, 85] on input "[DATE]" at bounding box center [1323, 79] width 133 height 21
click at [1264, 113] on icon "Arrow Left" at bounding box center [1264, 111] width 16 height 16
click at [1372, 176] on div "1" at bounding box center [1369, 175] width 18 height 16
type input "[DATE]"
click at [1491, 736] on button "Áp dụng" at bounding box center [1484, 729] width 144 height 26
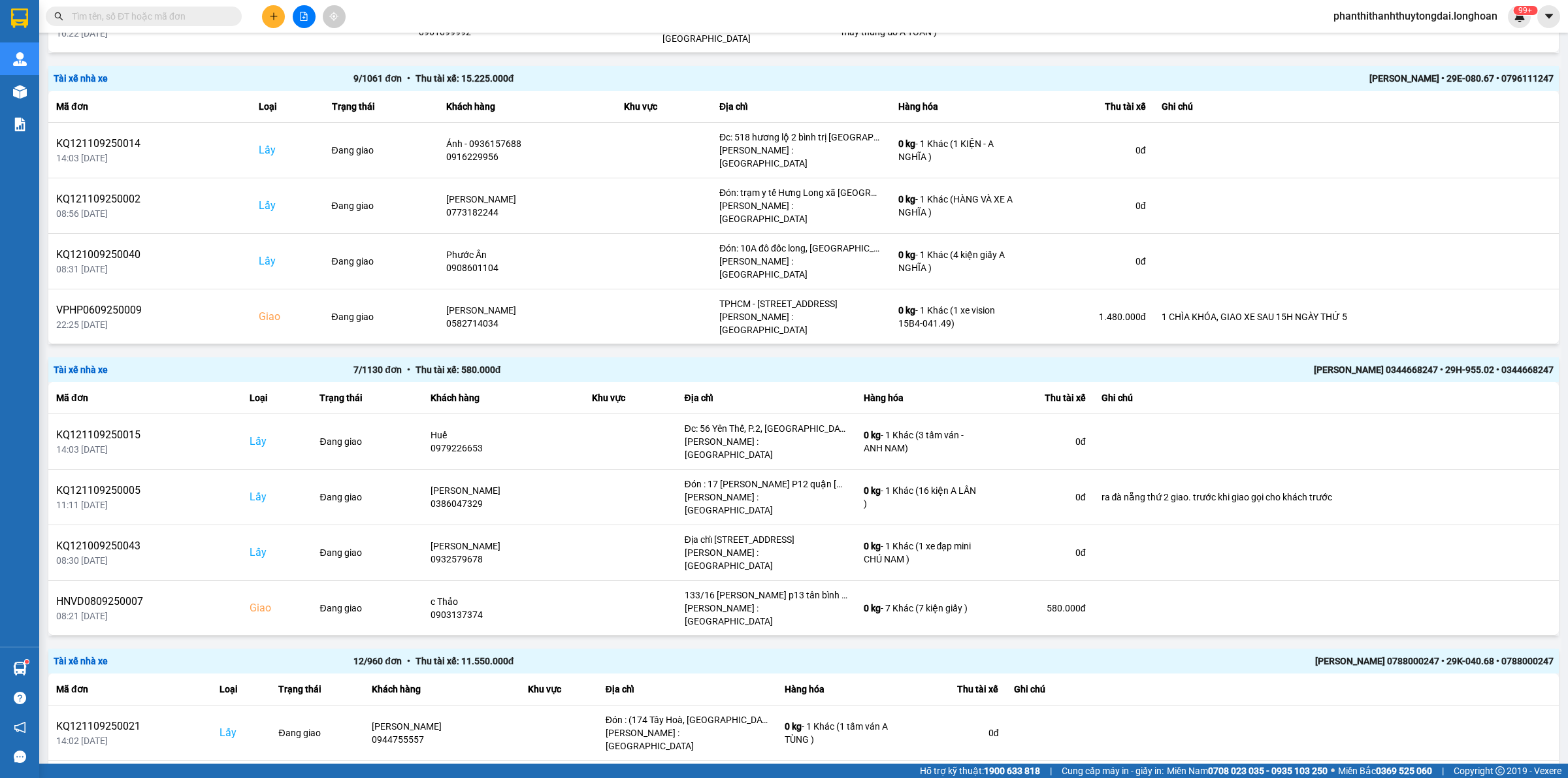
scroll to position [2232, 0]
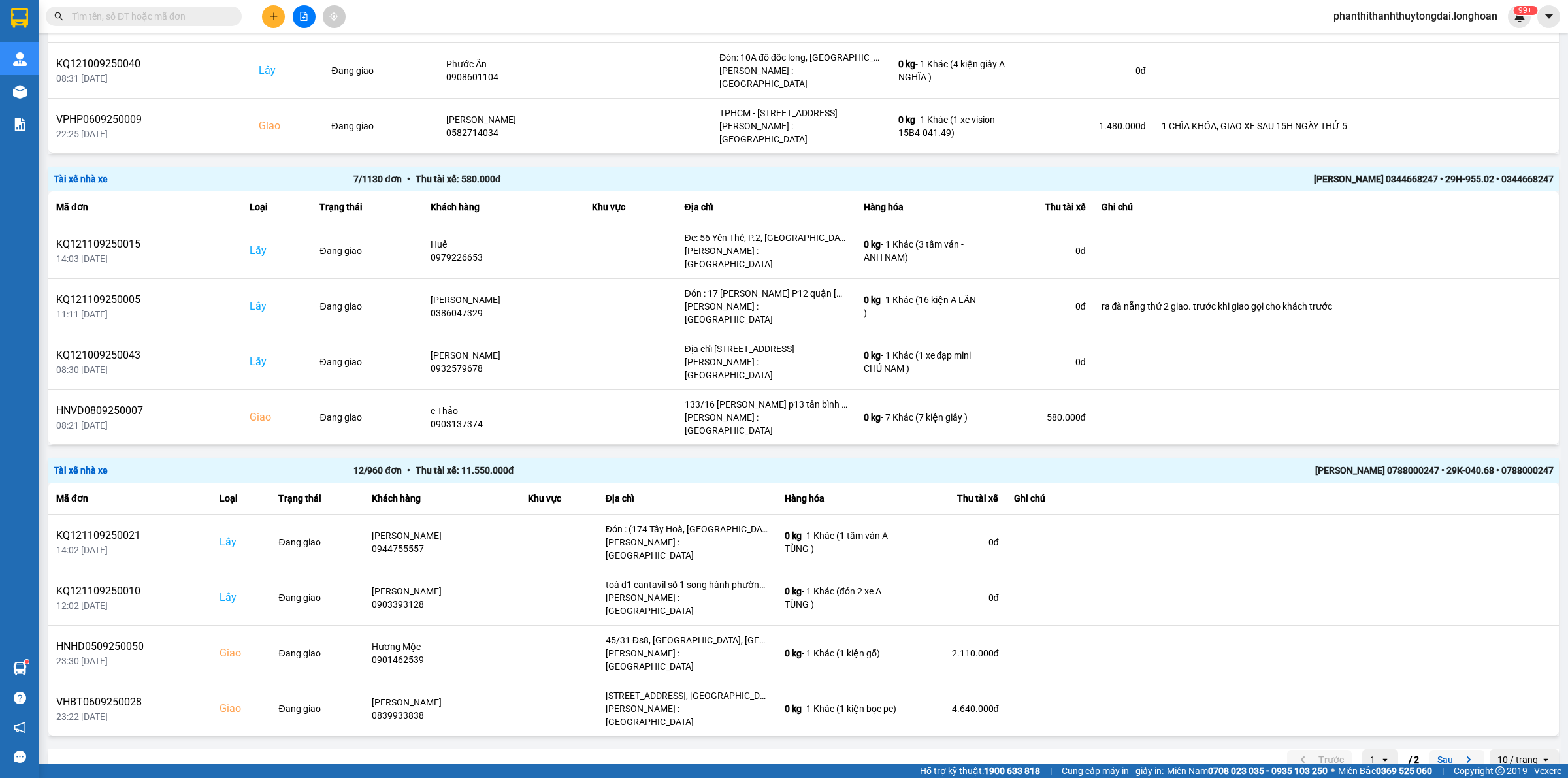
click at [1438, 750] on button "Sau" at bounding box center [1457, 759] width 55 height 20
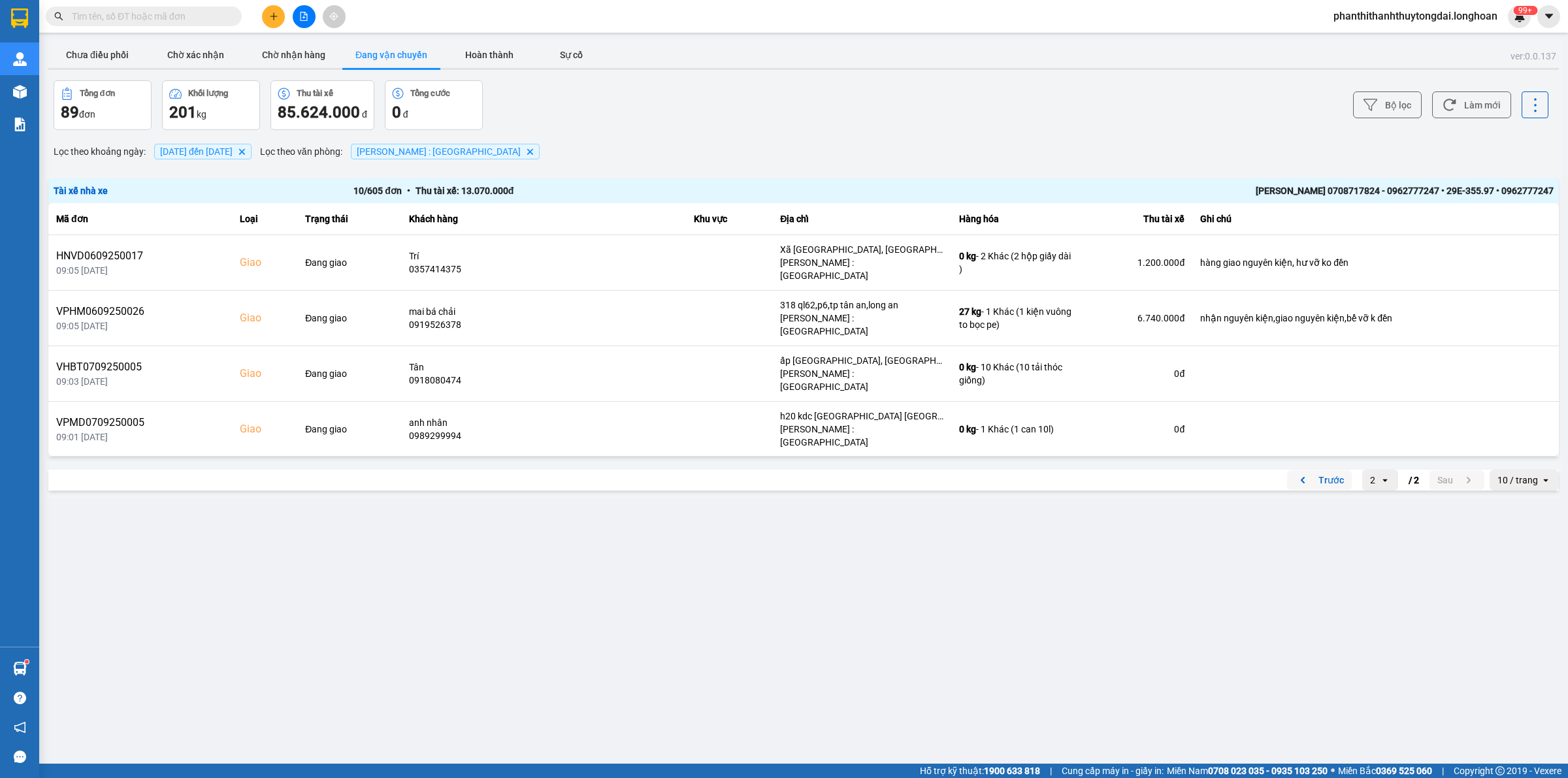
click at [1327, 479] on button "Trước" at bounding box center [1319, 480] width 65 height 20
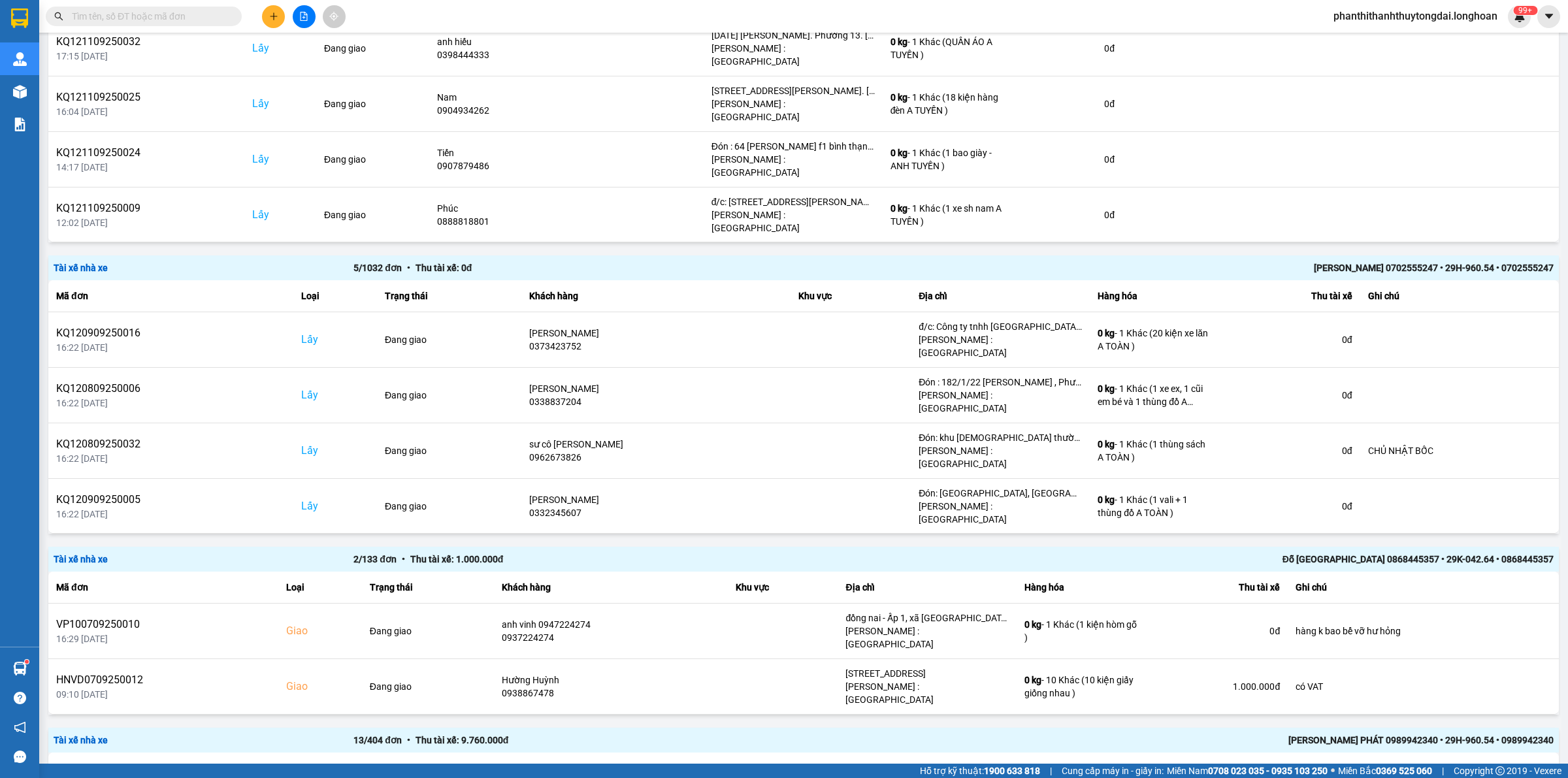
scroll to position [1225, 0]
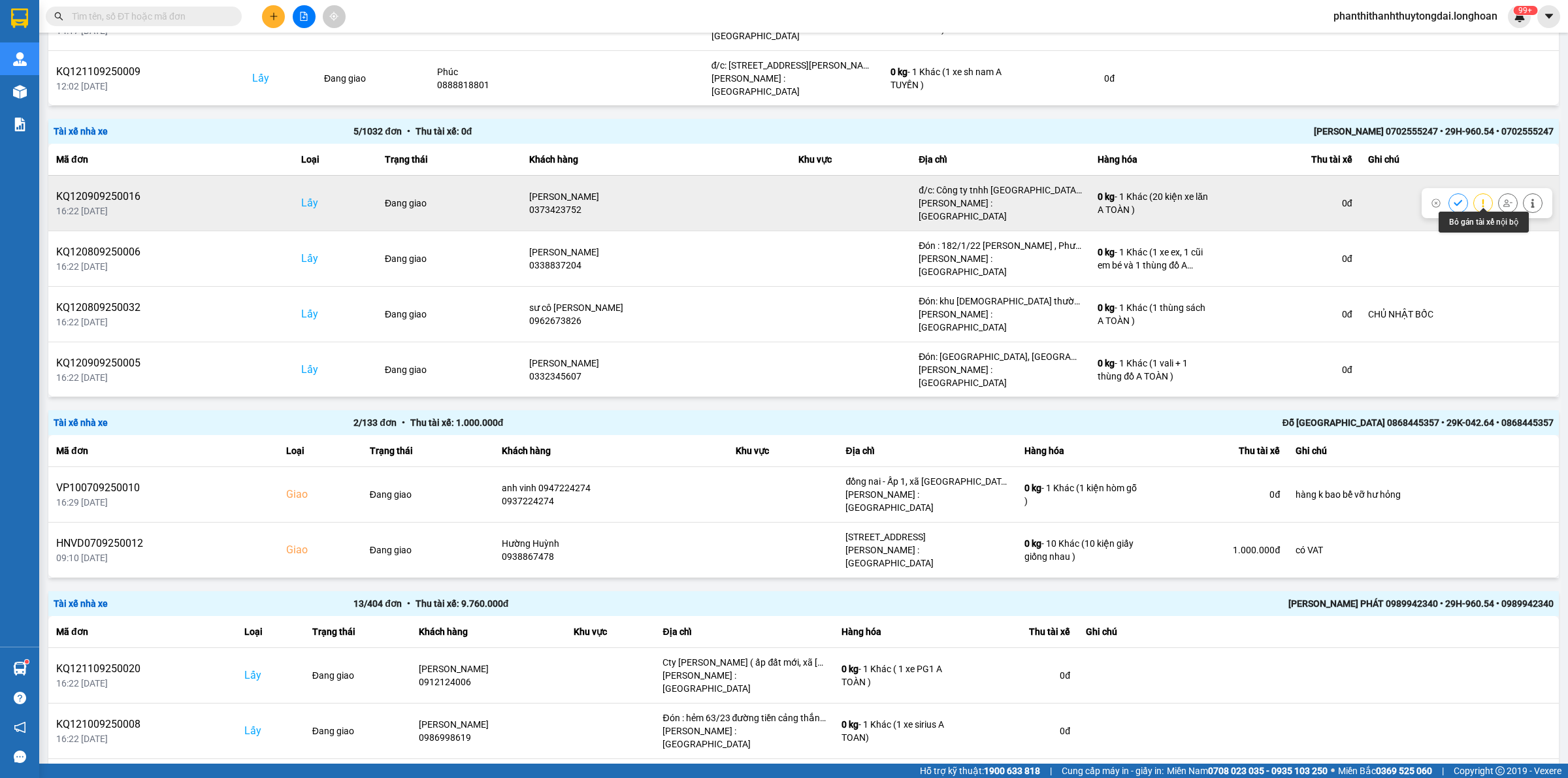
click at [1503, 199] on icon at bounding box center [1507, 202] width 9 height 7
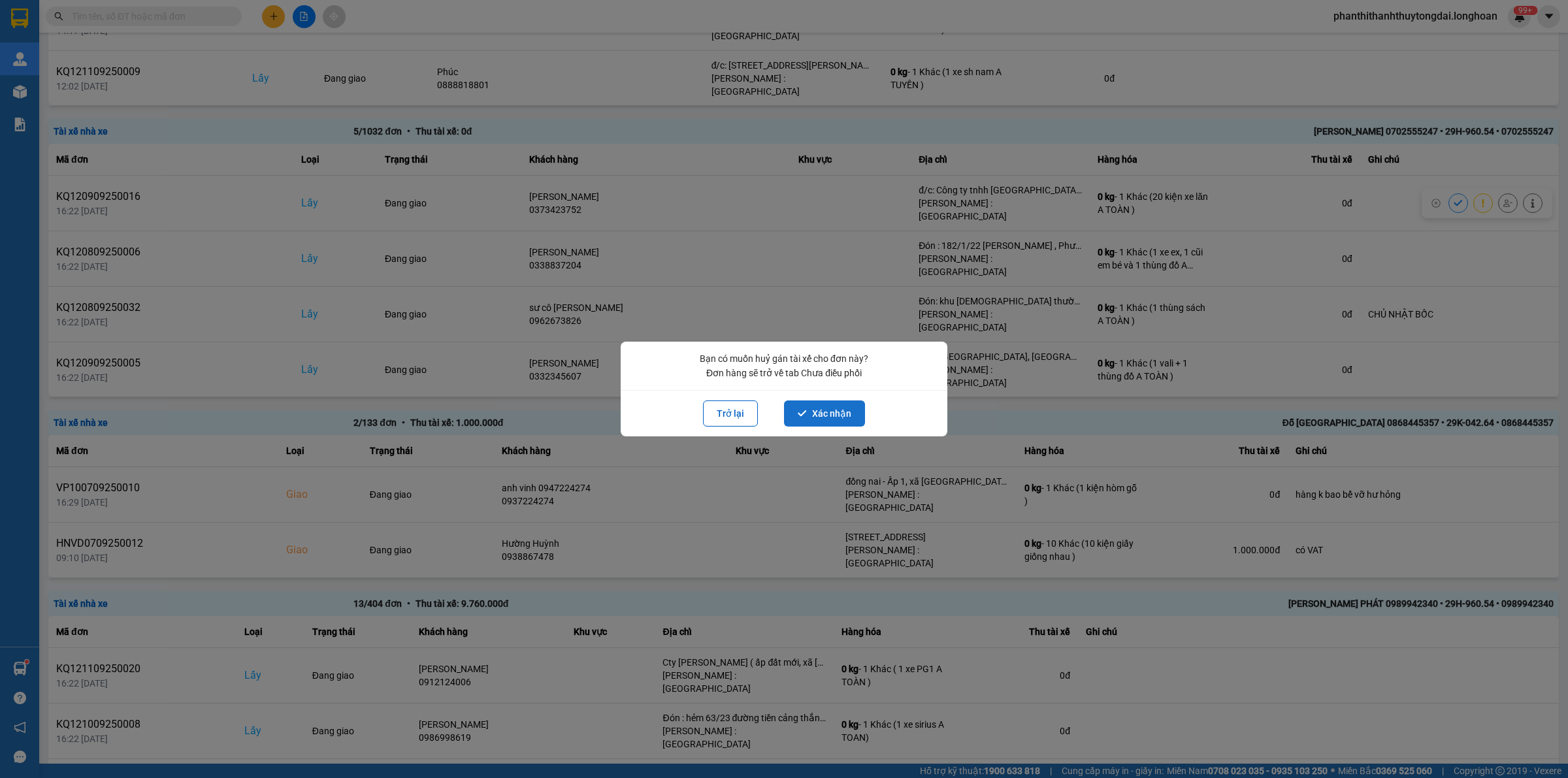
click at [827, 406] on button "Xác nhận" at bounding box center [824, 413] width 81 height 26
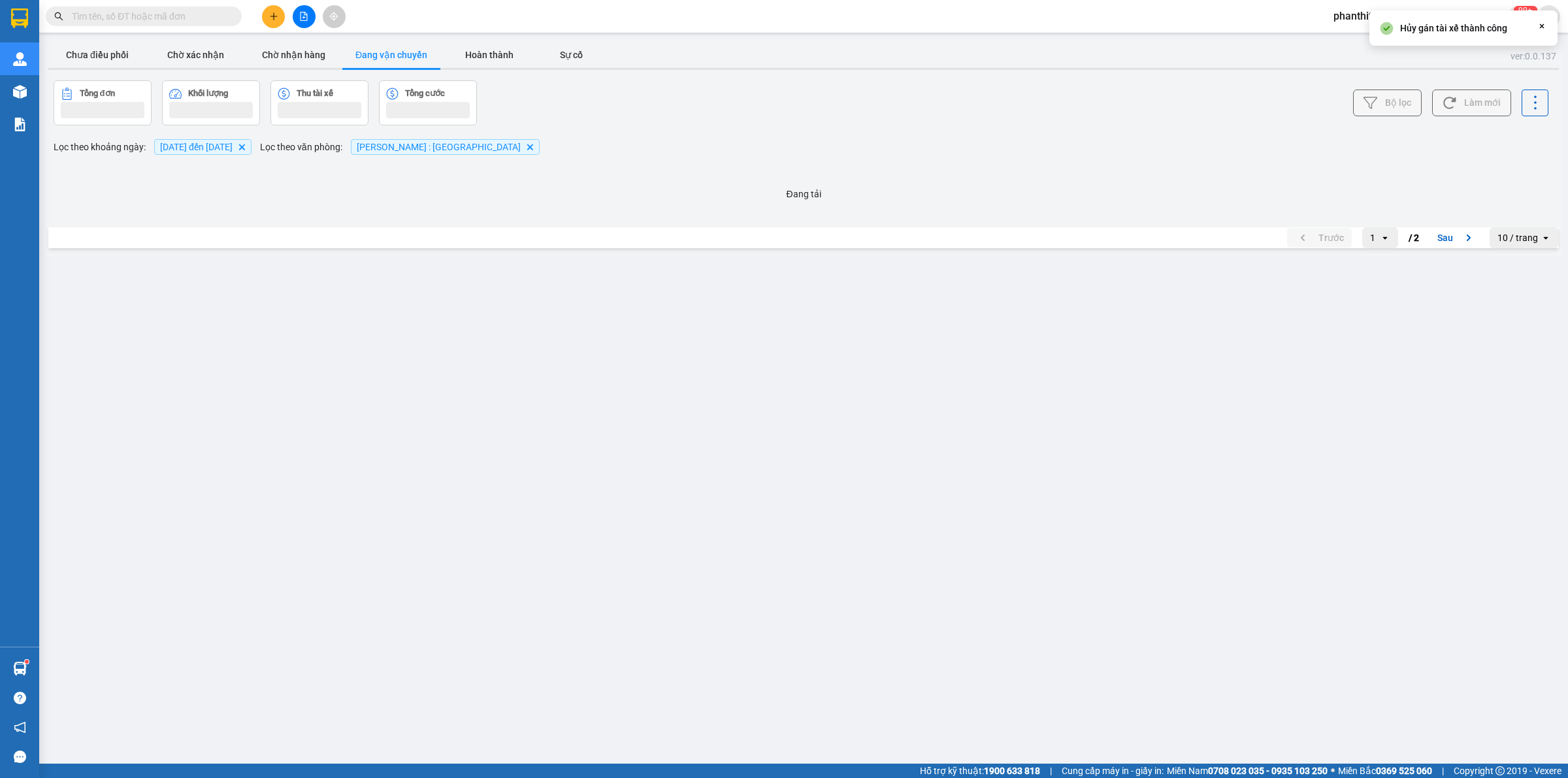
scroll to position [0, 0]
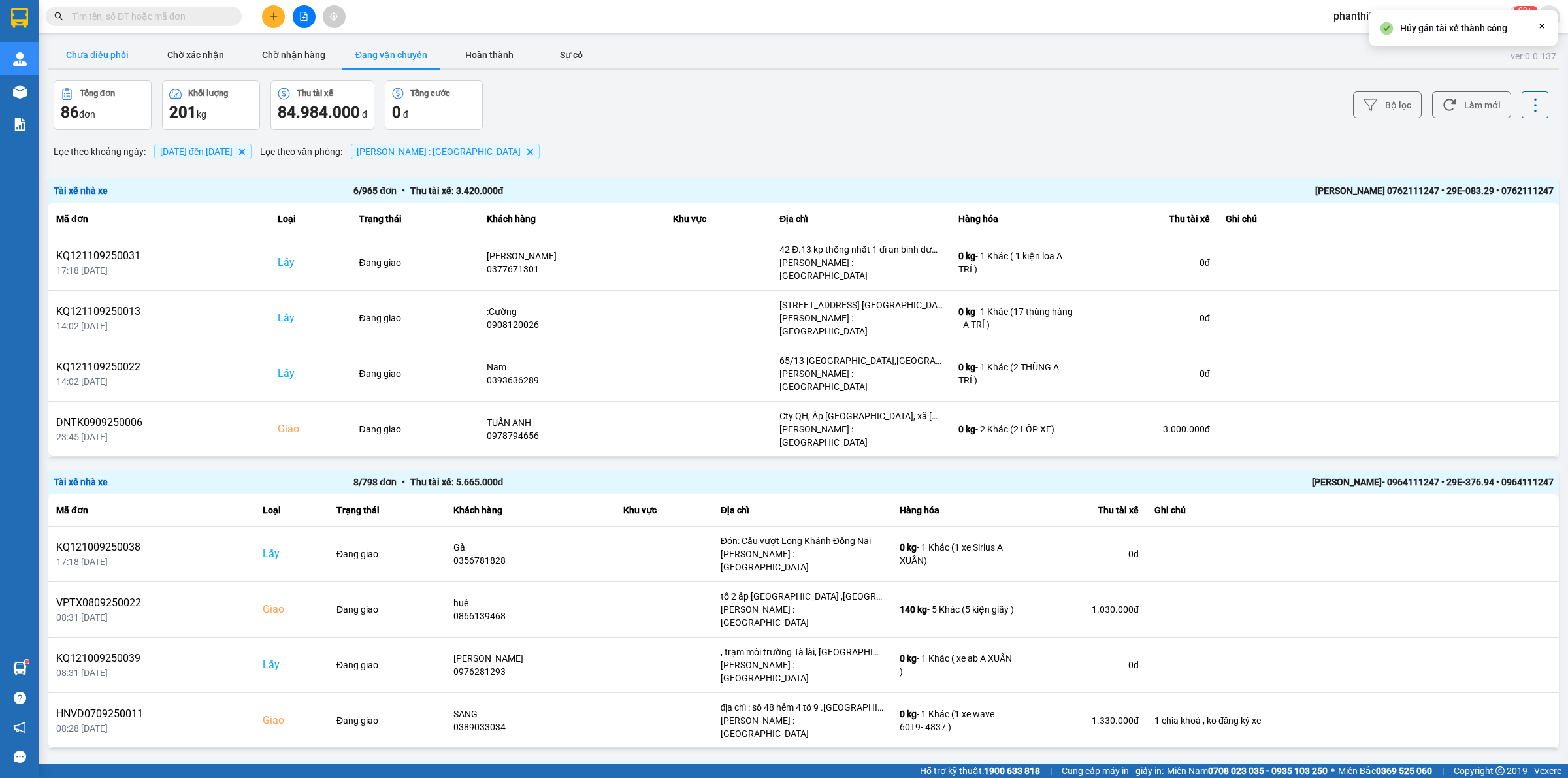
click at [77, 51] on button "Chưa điều phối" at bounding box center [97, 54] width 98 height 26
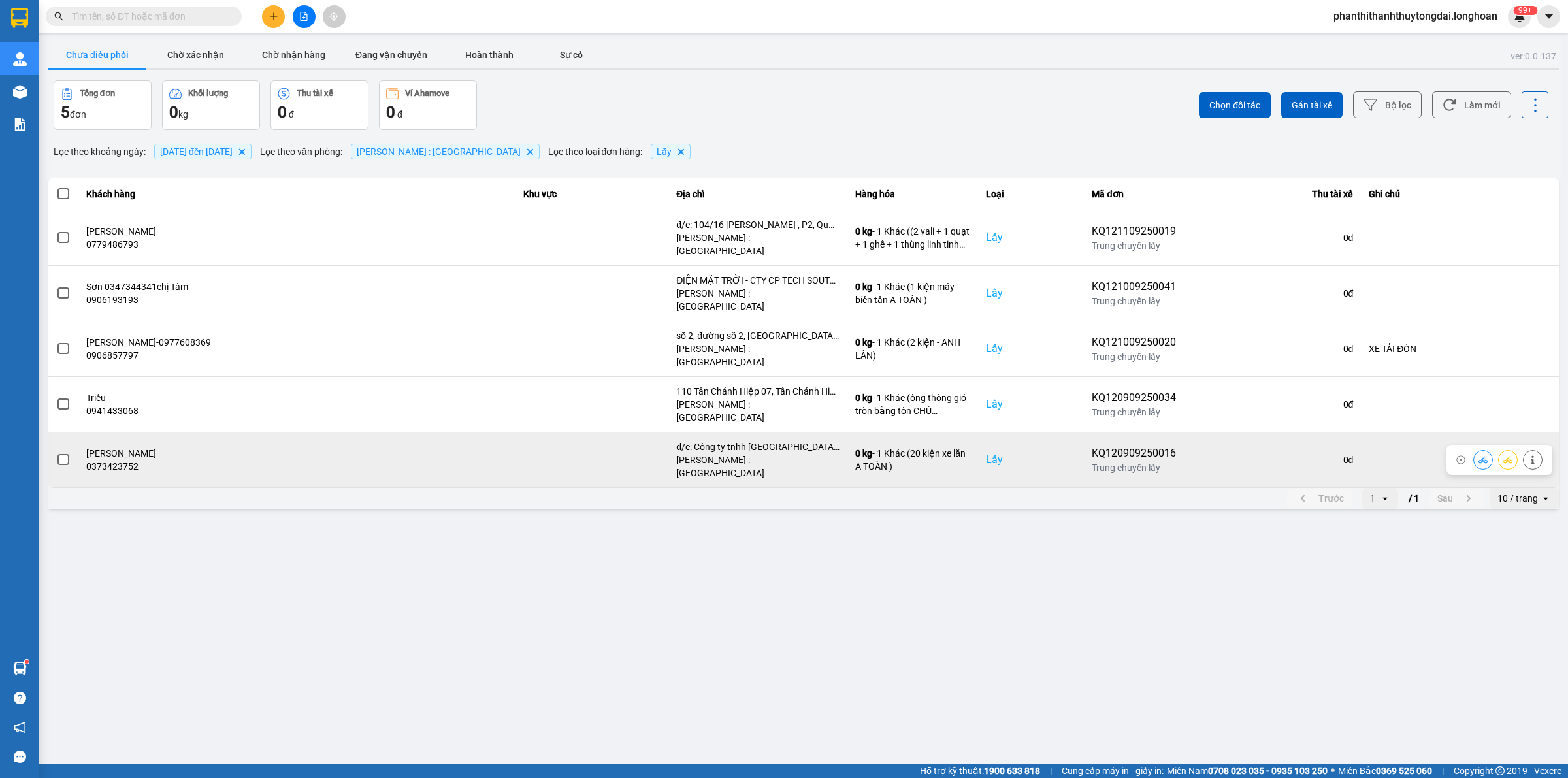
click at [57, 454] on span at bounding box center [63, 459] width 12 height 12
click at [56, 452] on input "checkbox" at bounding box center [56, 452] width 0 height 0
drag, startPoint x: 1510, startPoint y: 412, endPoint x: 1485, endPoint y: 418, distance: 25.7
click at [1509, 455] on icon at bounding box center [1507, 460] width 9 height 9
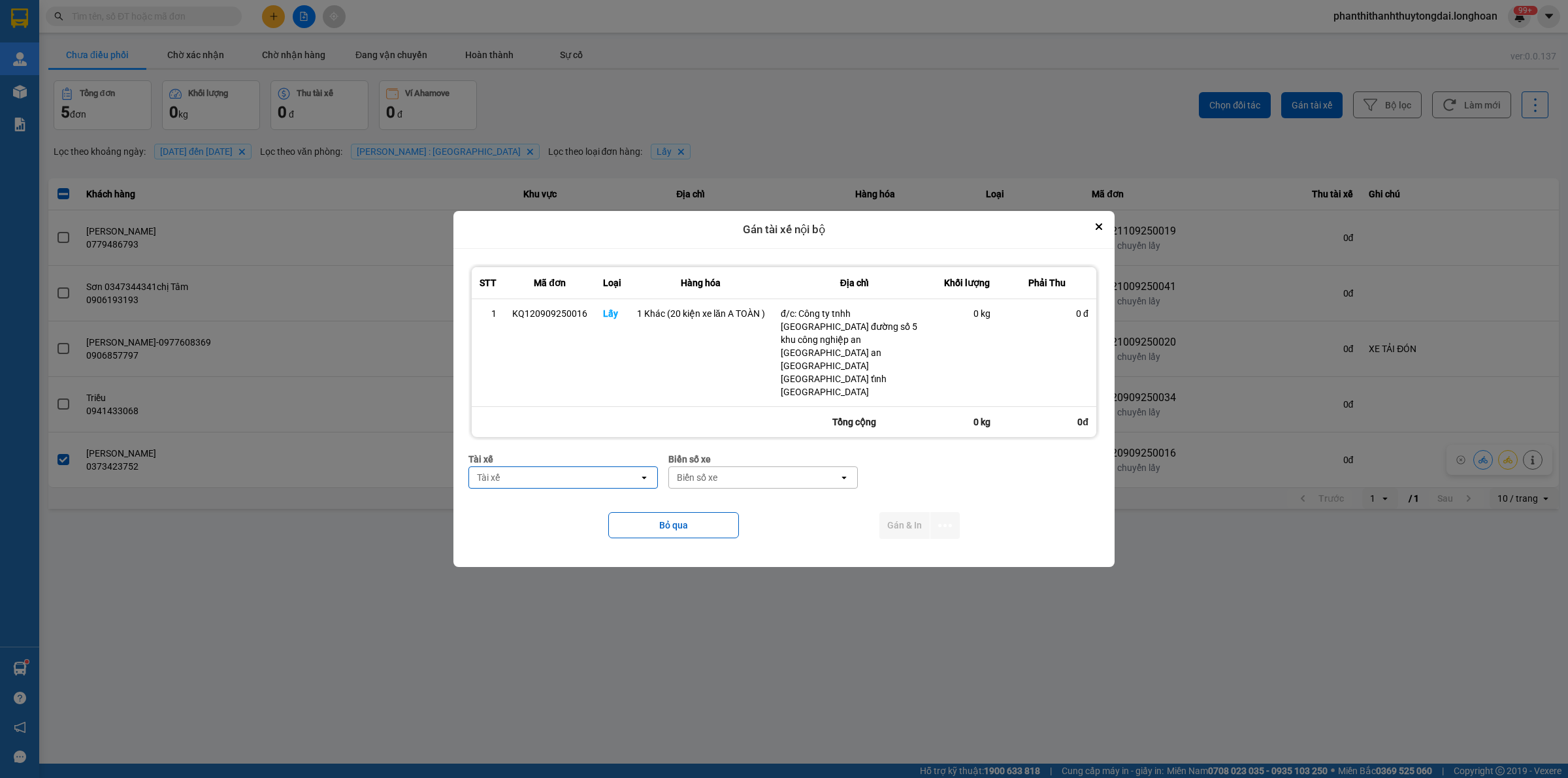
click at [537, 467] on div "Tài xế" at bounding box center [554, 477] width 170 height 21
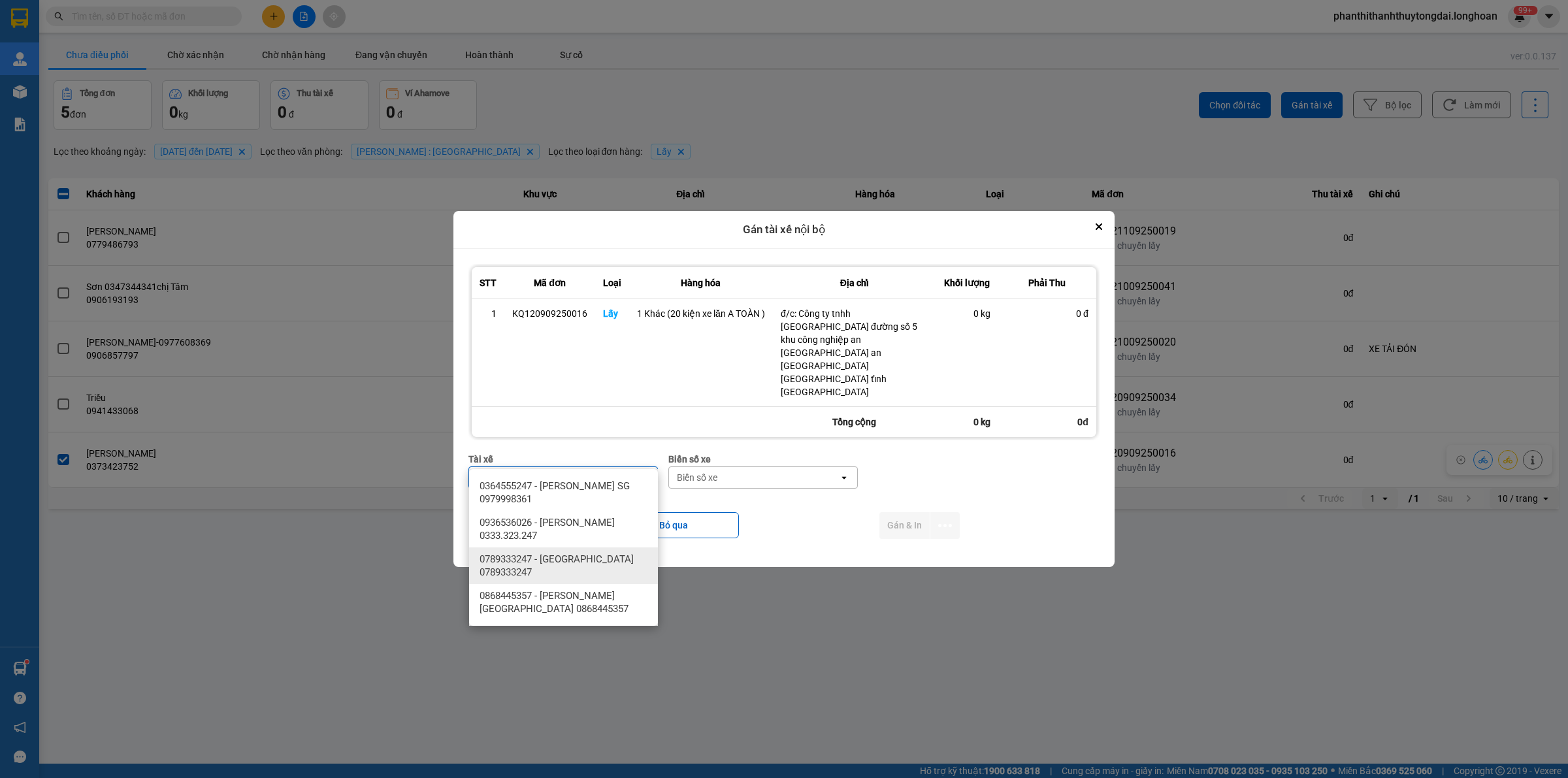
type input "HOÀNG"
click at [603, 603] on span "0868445357 - [PERSON_NAME][GEOGRAPHIC_DATA] 0868445357" at bounding box center [566, 602] width 173 height 26
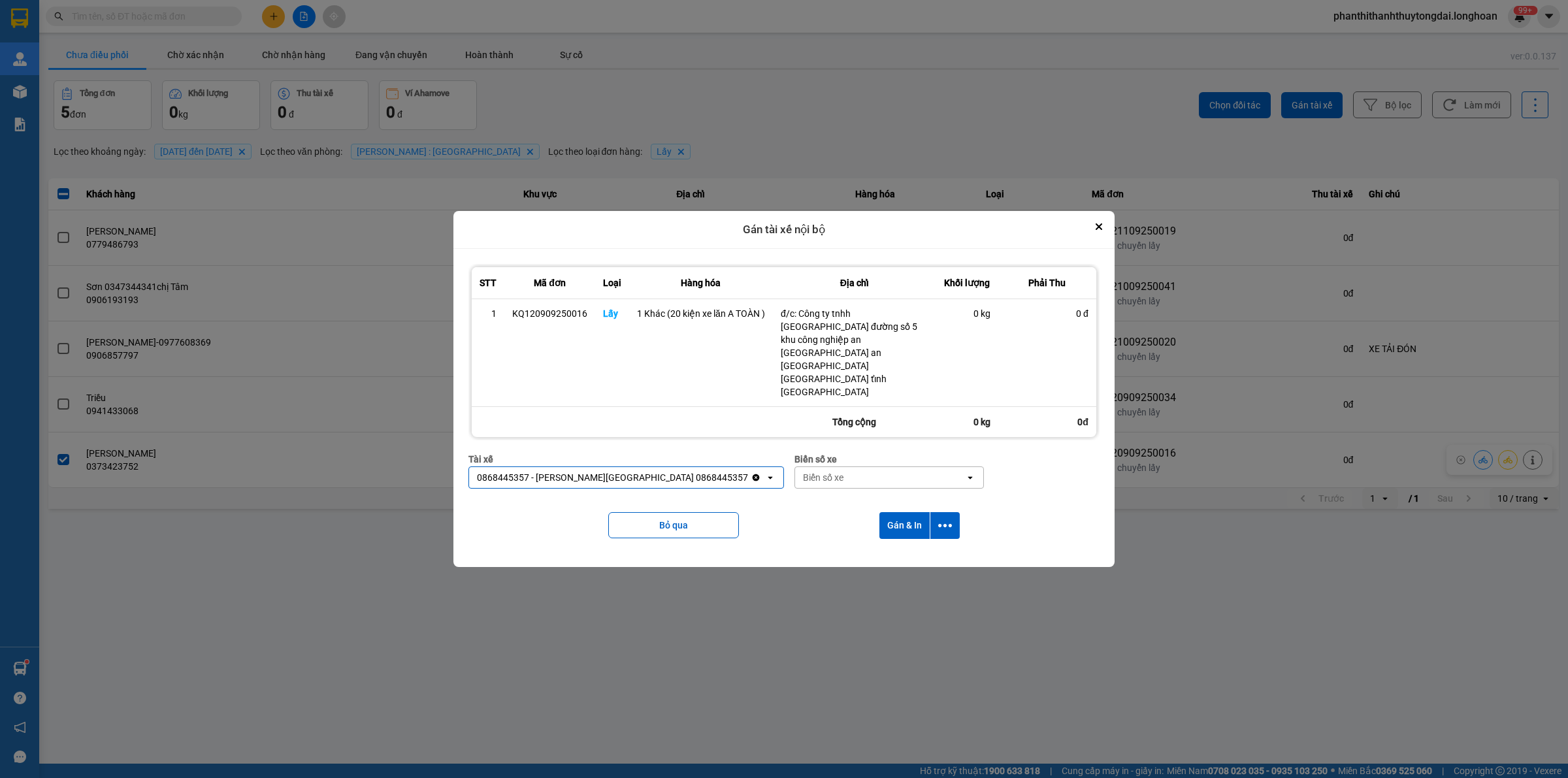
click at [802, 471] on div "Biển số xe" at bounding box center [822, 477] width 40 height 13
type input "64"
click at [779, 484] on span "29K-042.64" at bounding box center [767, 485] width 48 height 13
click at [948, 518] on icon "dialog" at bounding box center [944, 525] width 13 height 13
click at [887, 536] on span "Chỉ gán tài" at bounding box center [892, 541] width 43 height 13
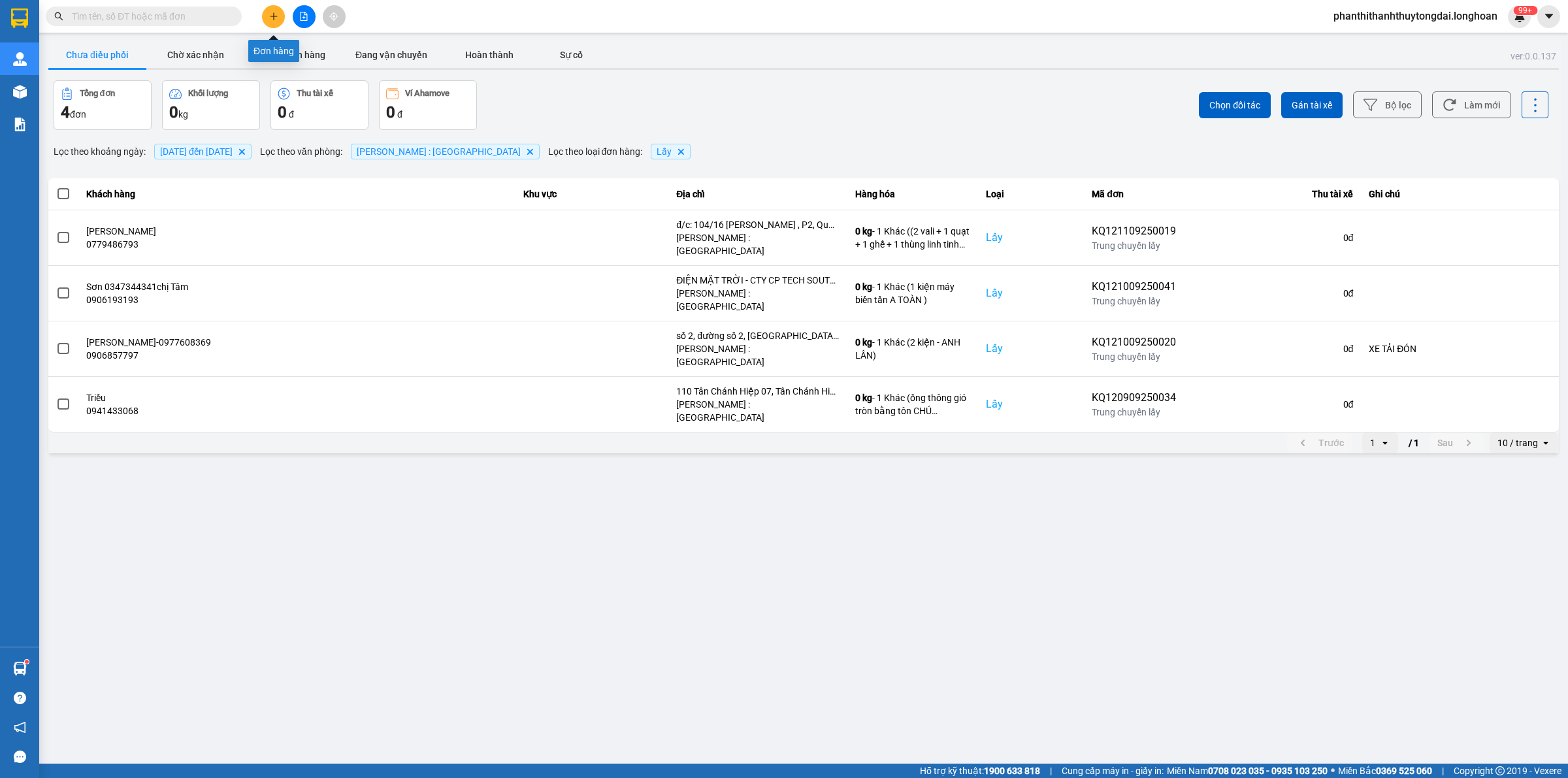
click at [267, 6] on button at bounding box center [273, 17] width 23 height 23
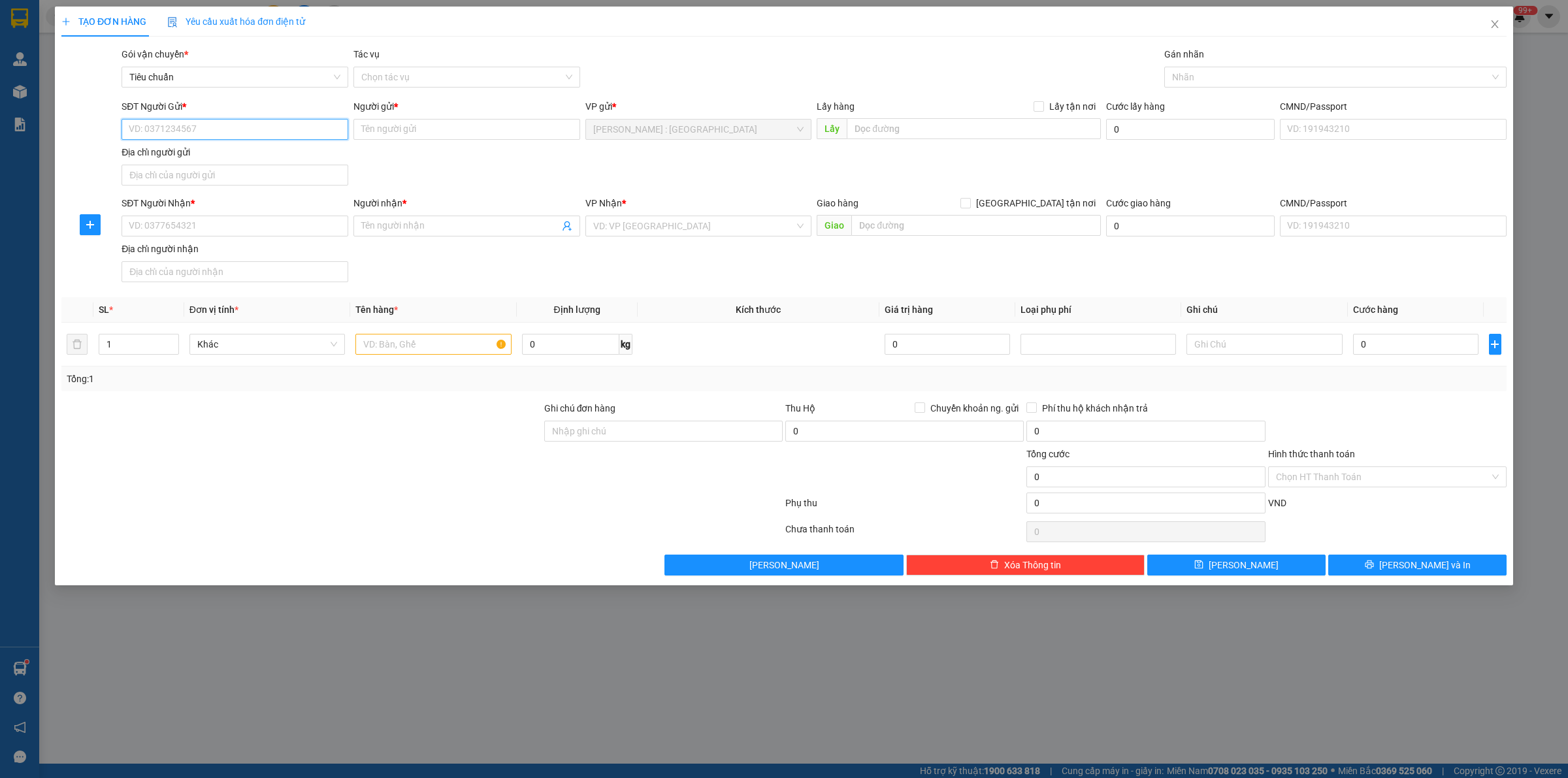
paste input "0938323738"
type input "0938323738"
click at [936, 129] on input "text" at bounding box center [973, 128] width 254 height 21
paste input "Số nhà 661- tổ 14- rạch bắp - an tây - [GEOGRAPHIC_DATA] - [GEOGRAPHIC_DATA]"
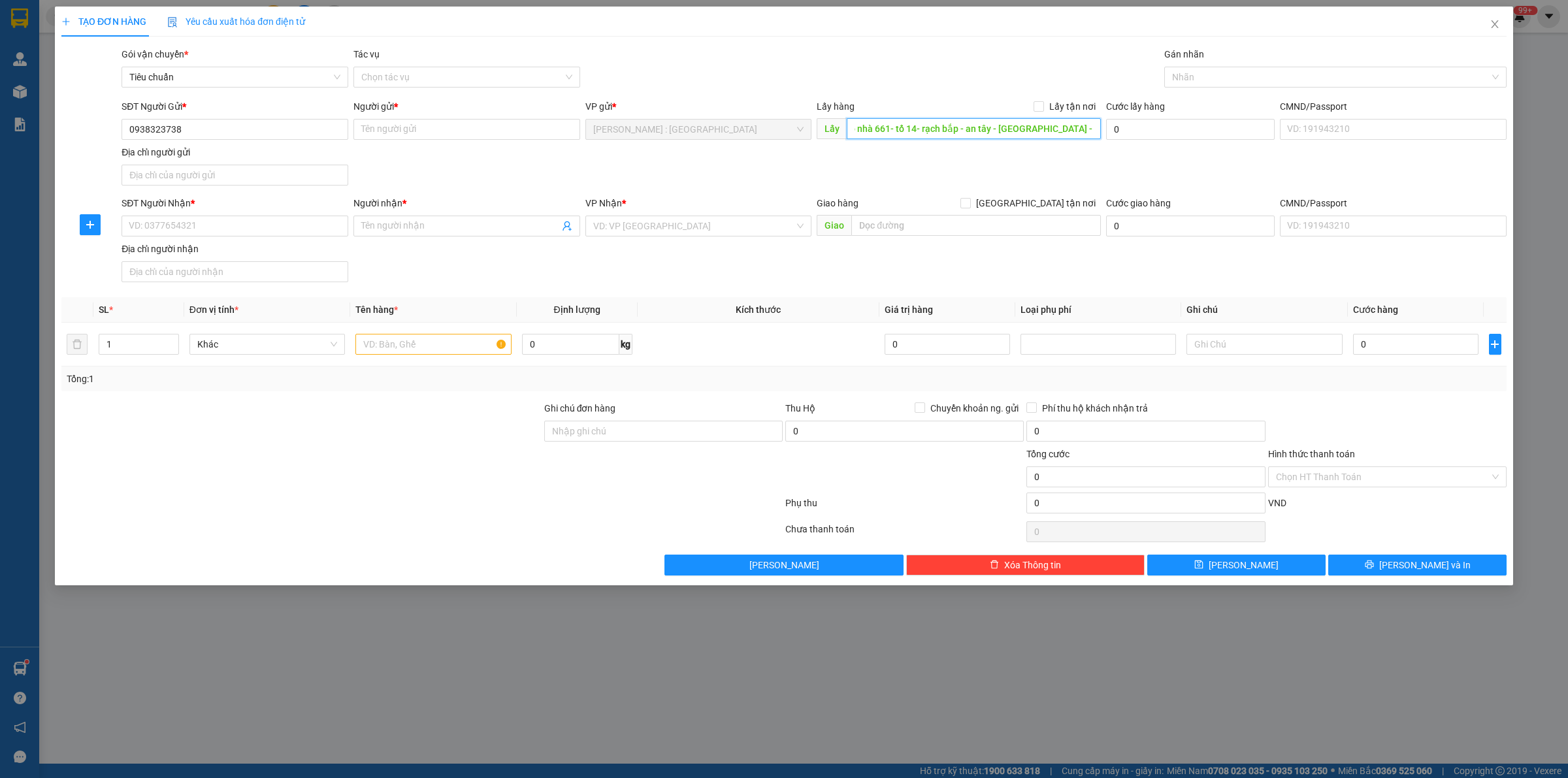
type input "Số nhà 661- tổ 14- rạch bắp - an tây - [GEOGRAPHIC_DATA] - [GEOGRAPHIC_DATA]"
click at [296, 221] on input "SĐT Người Nhận *" at bounding box center [234, 226] width 227 height 21
paste input "0383675623"
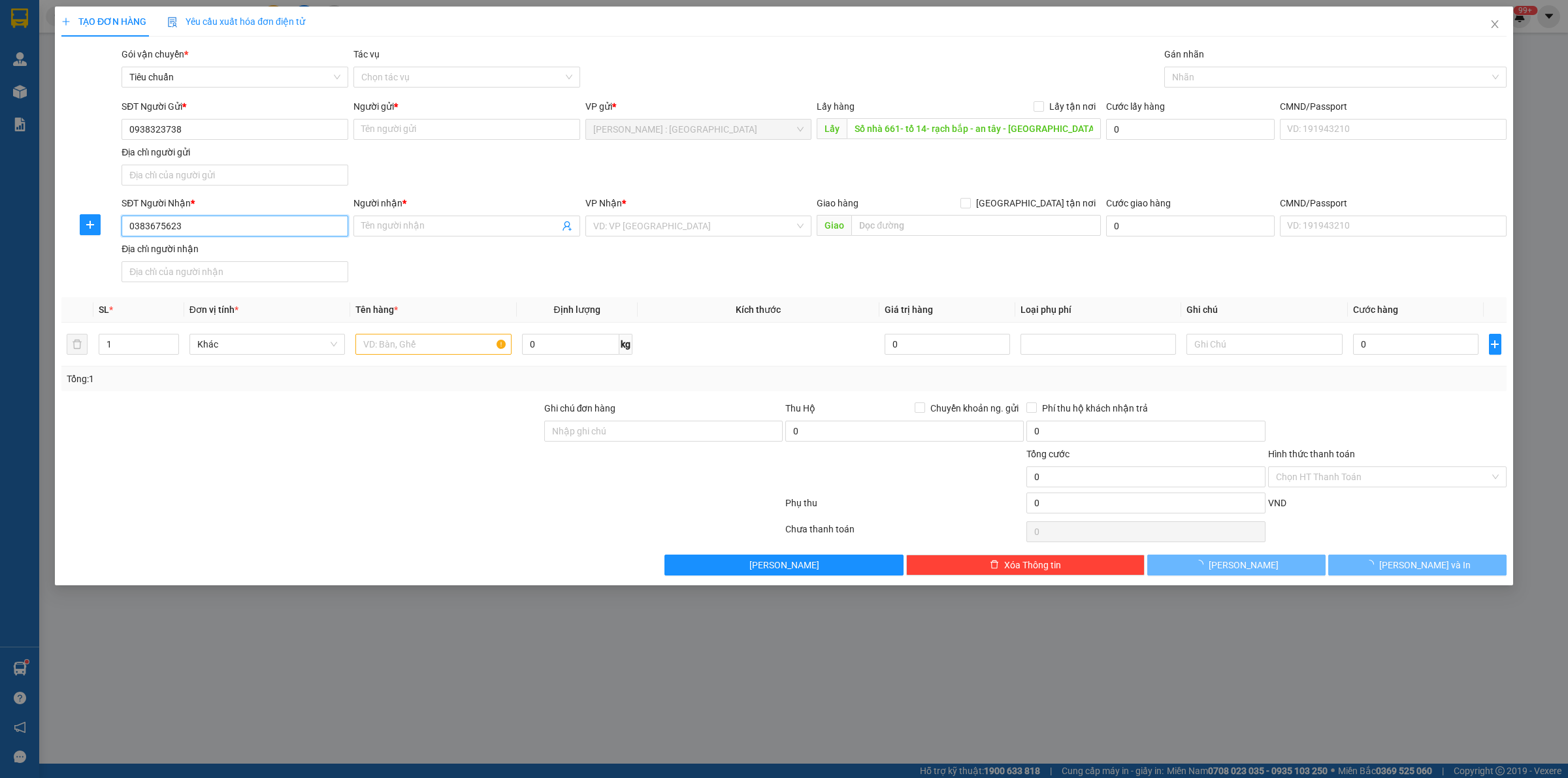
type input "0383675623"
click at [491, 223] on input "Người nhận *" at bounding box center [460, 226] width 198 height 14
paste input "0971789969"
click at [360, 230] on span "0971789969" at bounding box center [467, 226] width 227 height 21
click at [361, 225] on input "0971789969" at bounding box center [460, 226] width 198 height 14
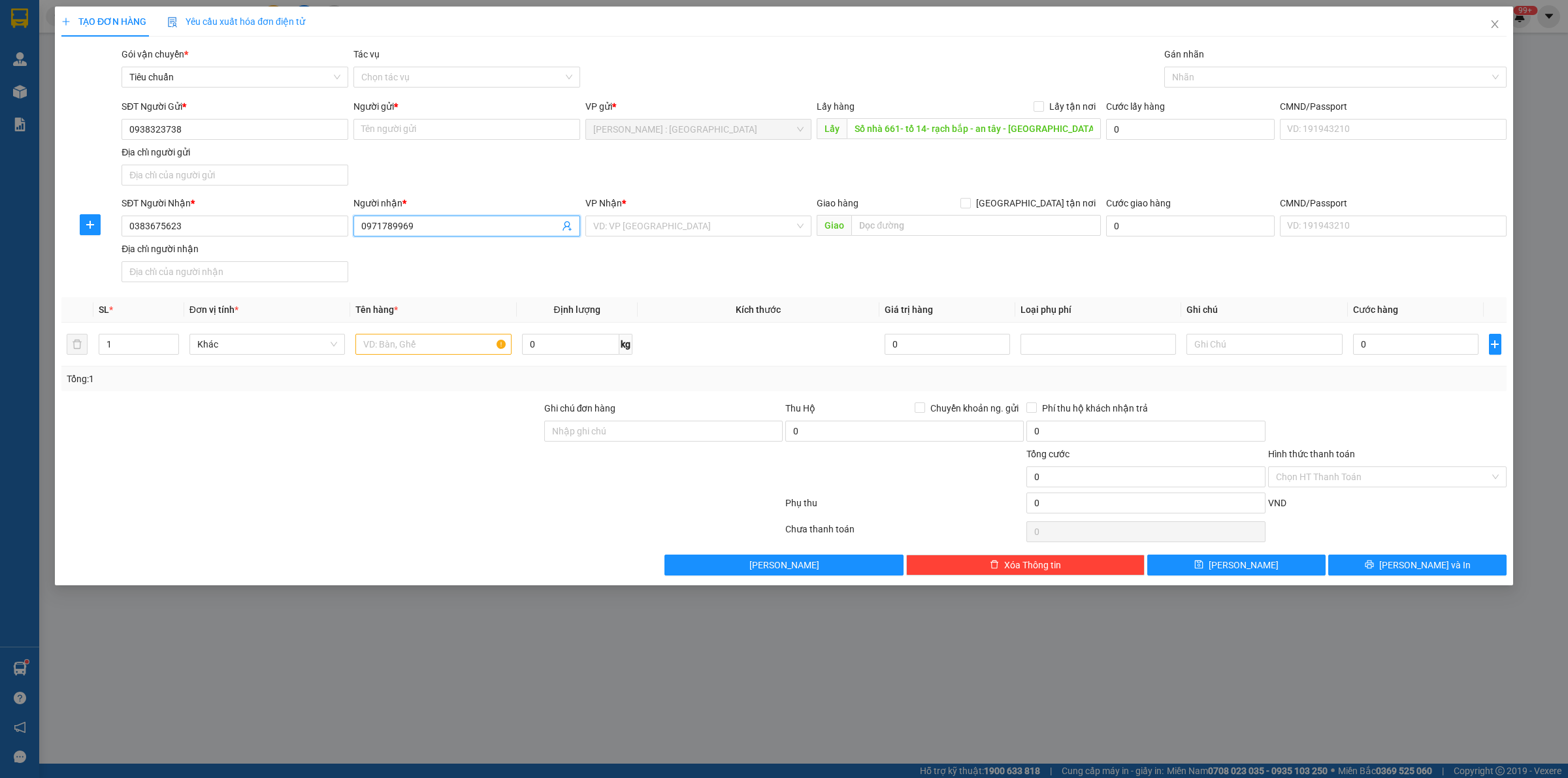
paste input "[PERSON_NAME]"
type input "[PERSON_NAME] 0971789969"
click at [429, 345] on input "text" at bounding box center [434, 344] width 156 height 21
paste input "xe ga 50cc"
type input "xe ga 50cc"
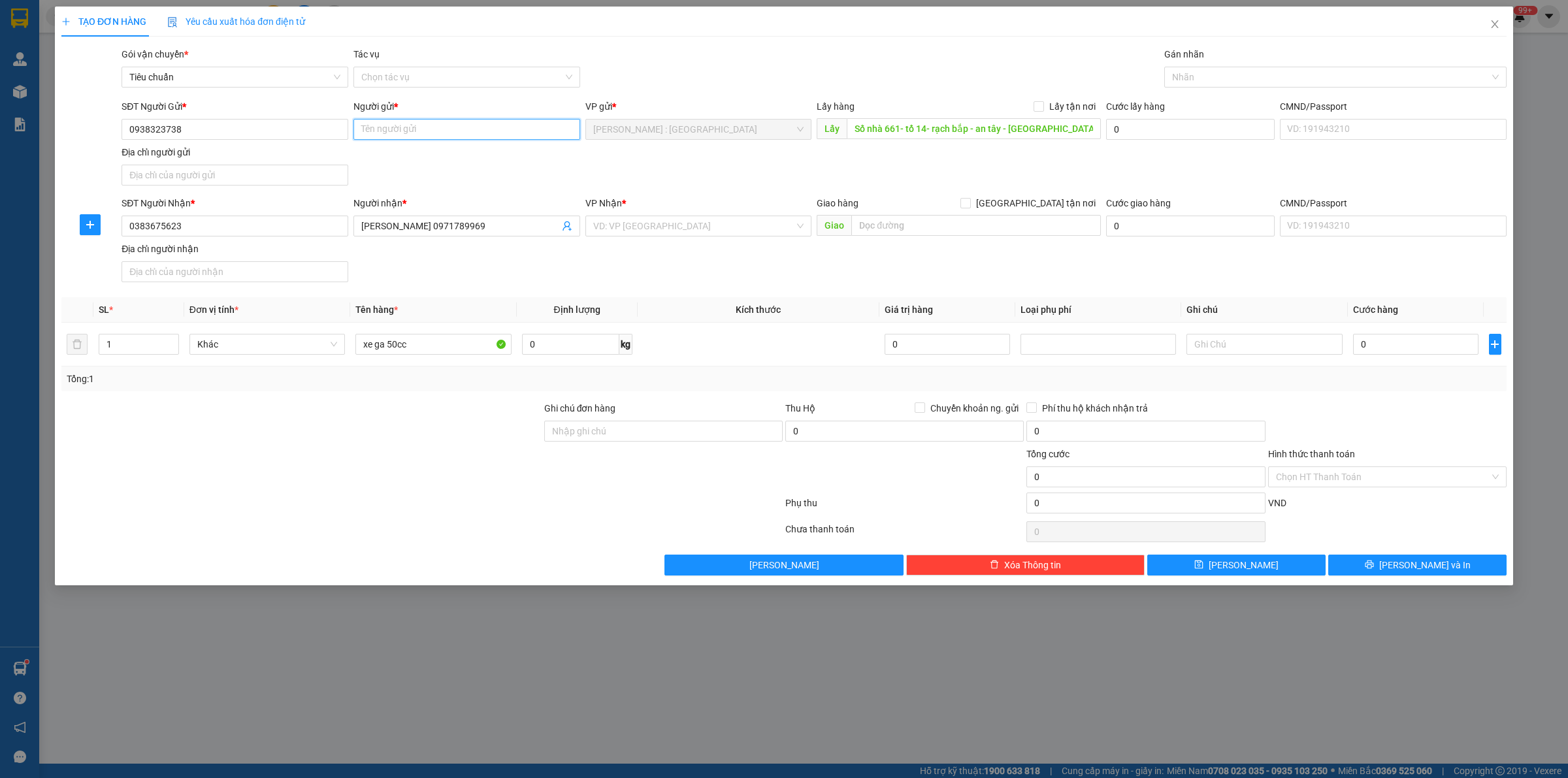
click at [529, 135] on input "Người gửi *" at bounding box center [467, 129] width 227 height 21
paste input "[PERSON_NAME]"
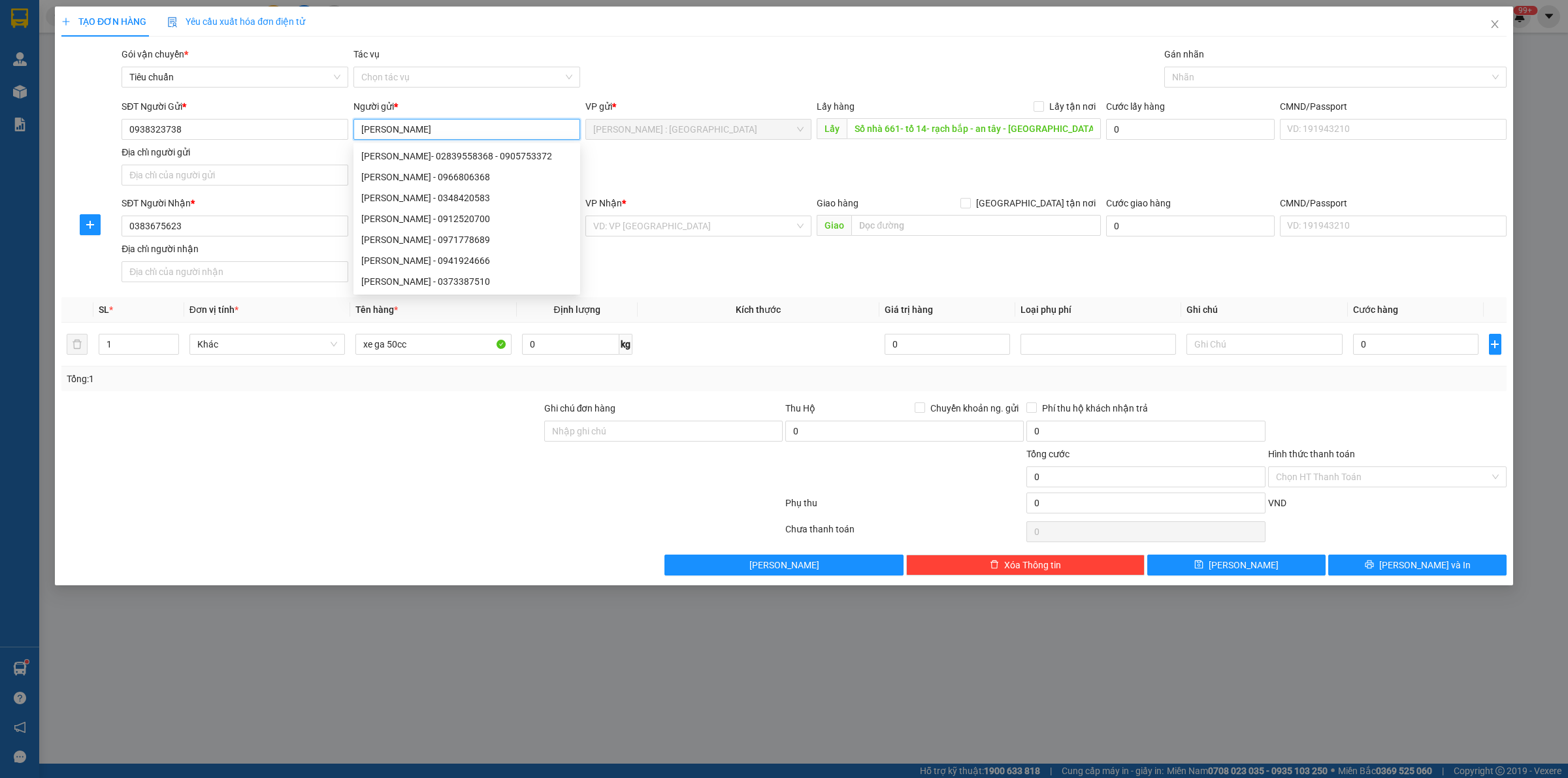
type input "[PERSON_NAME]"
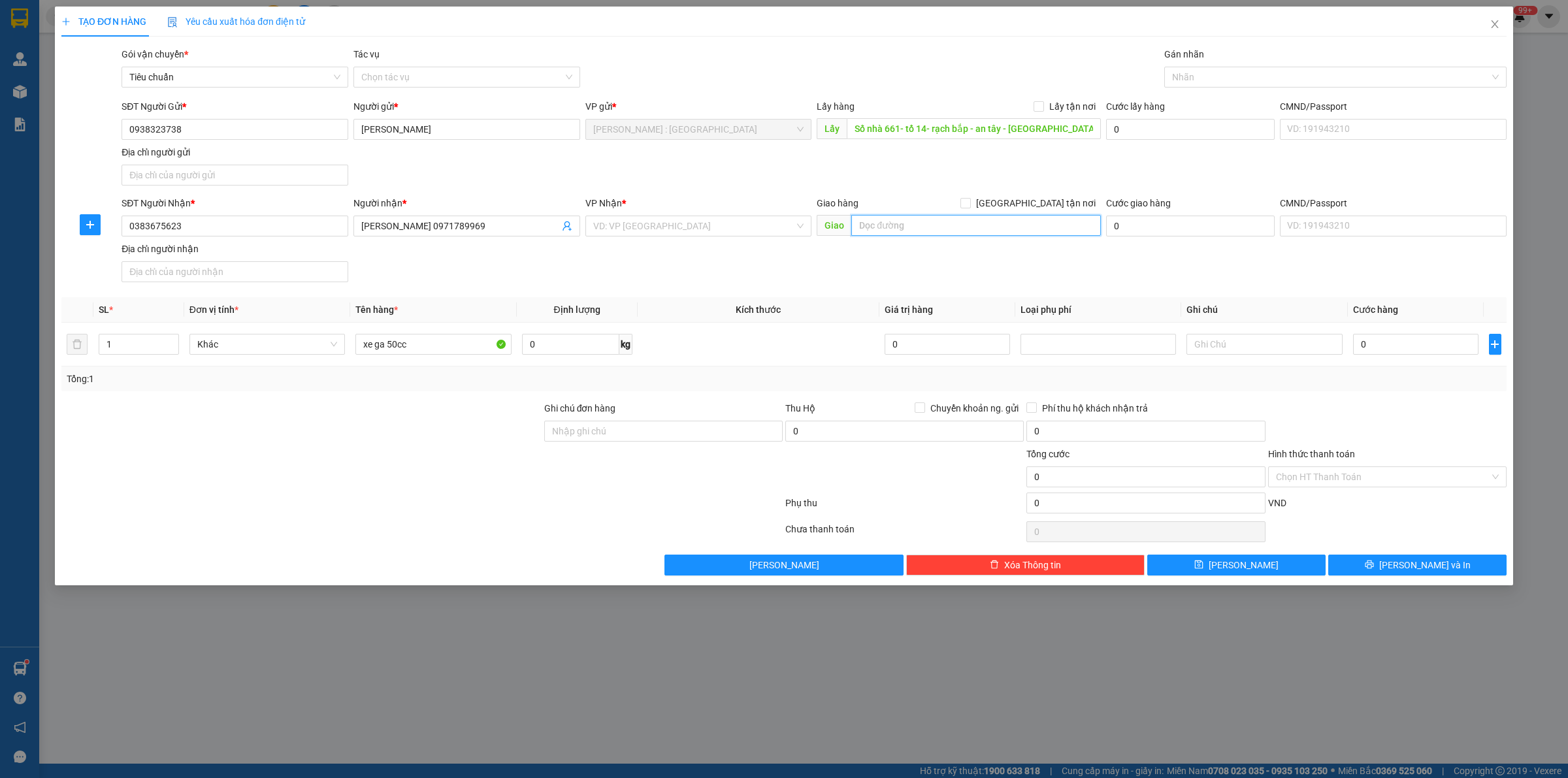
click at [944, 230] on input "text" at bounding box center [976, 225] width 249 height 21
paste input "Nhà Văn Hoá- thôn [GEOGRAPHIC_DATA] - [GEOGRAPHIC_DATA]- Nam sách -[GEOGRAPHIC_…"
type input "Nhà Văn Hoá- thôn [GEOGRAPHIC_DATA] - [GEOGRAPHIC_DATA]- Nam sách -[GEOGRAPHIC_…"
click at [969, 204] on input "[GEOGRAPHIC_DATA] tận nơi" at bounding box center [965, 203] width 9 height 9
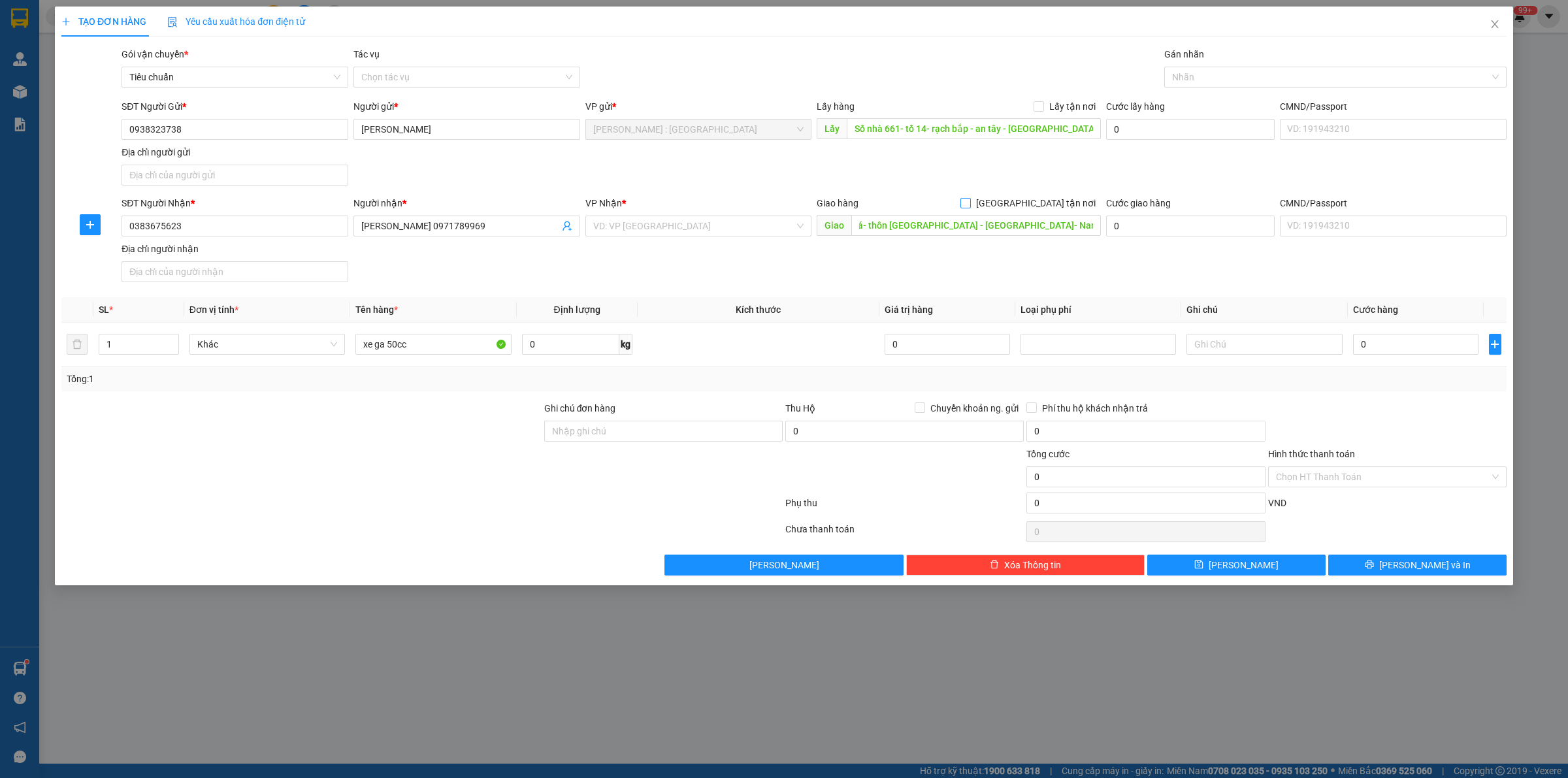
checkbox input "true"
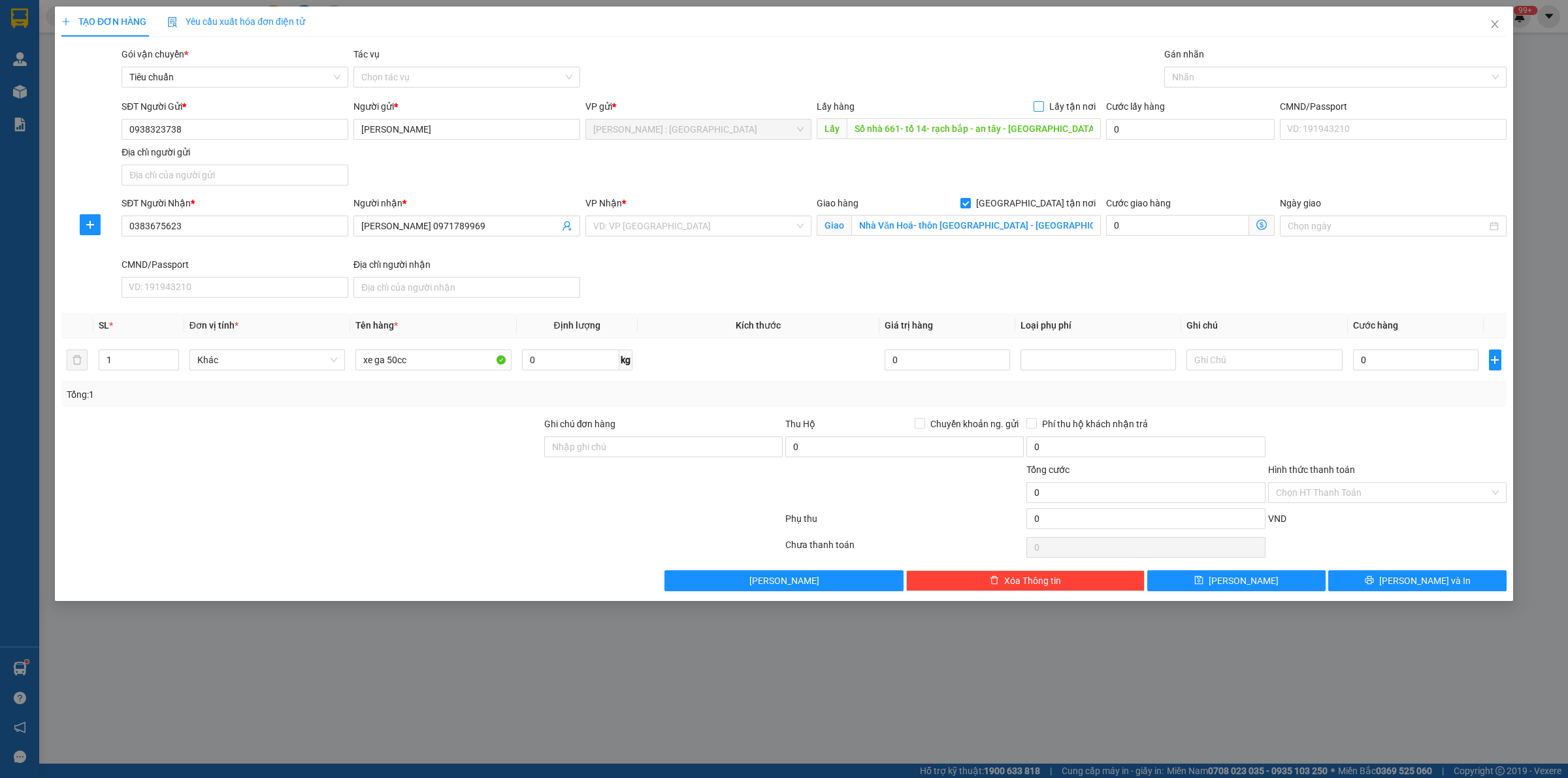
click at [1041, 111] on span at bounding box center [1038, 106] width 10 height 10
click at [1041, 110] on input "Lấy tận nơi" at bounding box center [1038, 106] width 9 height 9
checkbox input "true"
click at [1190, 79] on div at bounding box center [1329, 77] width 323 height 16
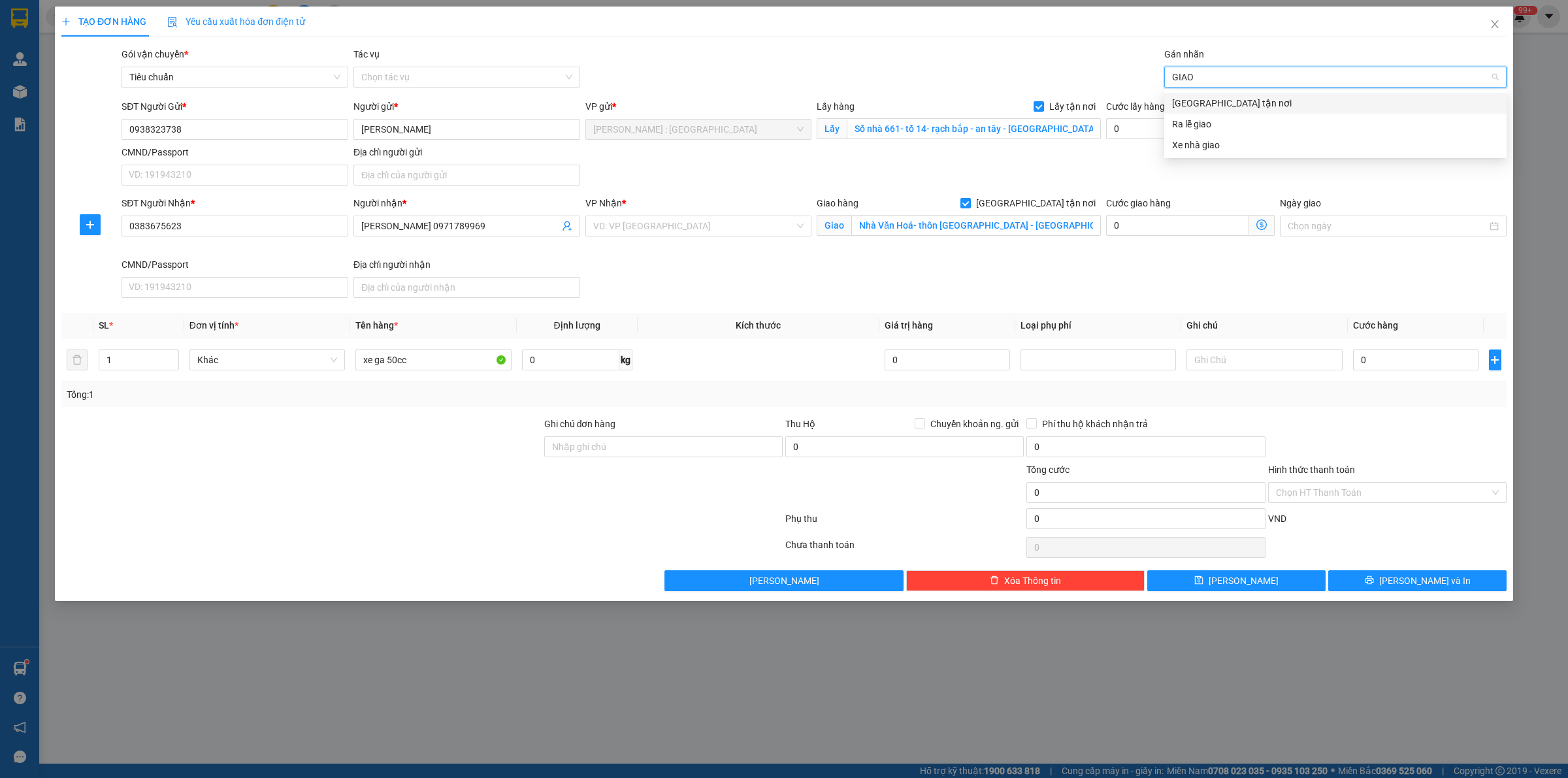
type input "GIAO"
click at [1253, 105] on div "[GEOGRAPHIC_DATA] tận nơi" at bounding box center [1334, 103] width 327 height 14
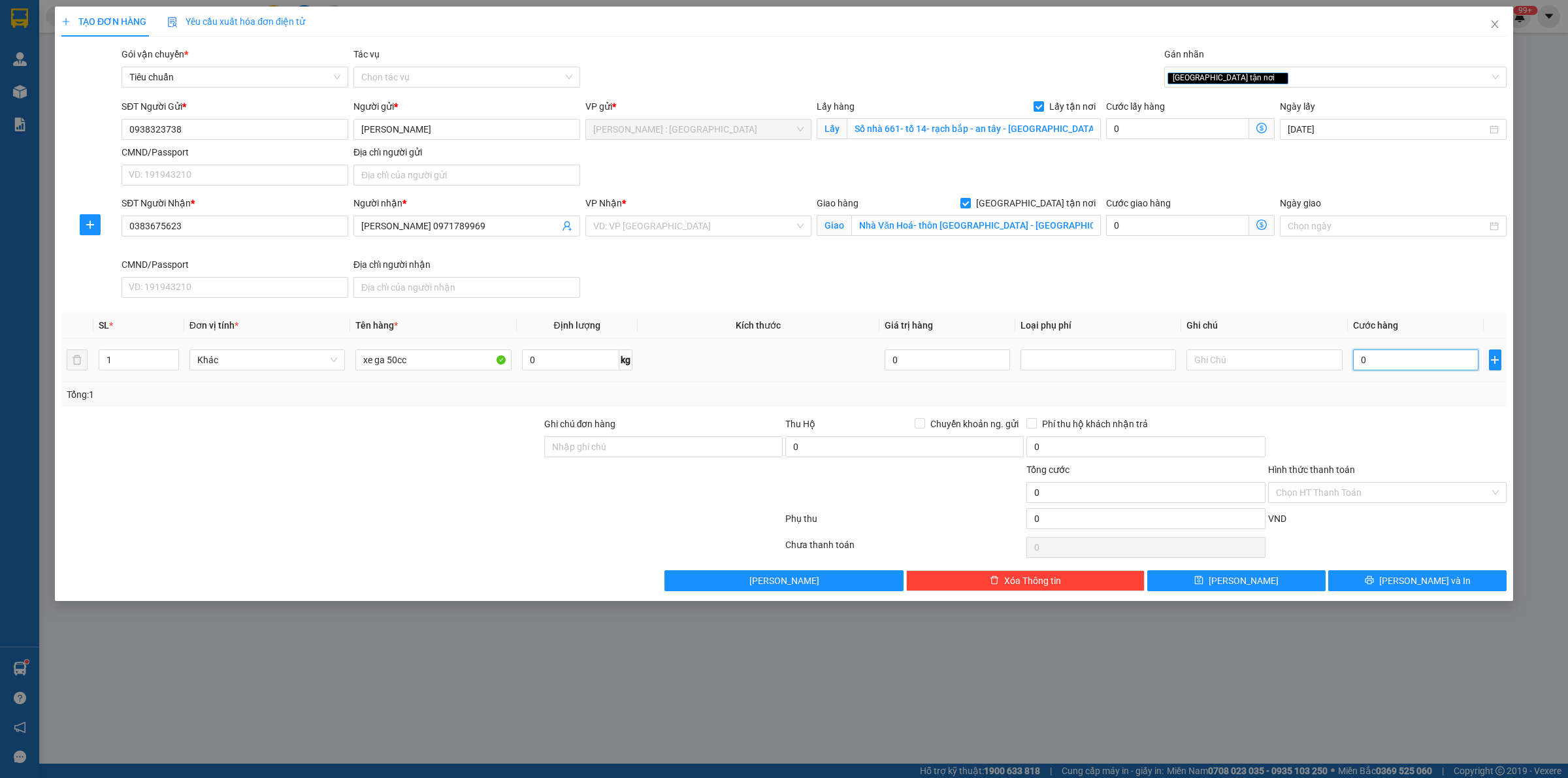
click at [1380, 361] on input "0" at bounding box center [1415, 360] width 125 height 21
type input "1"
type input "17"
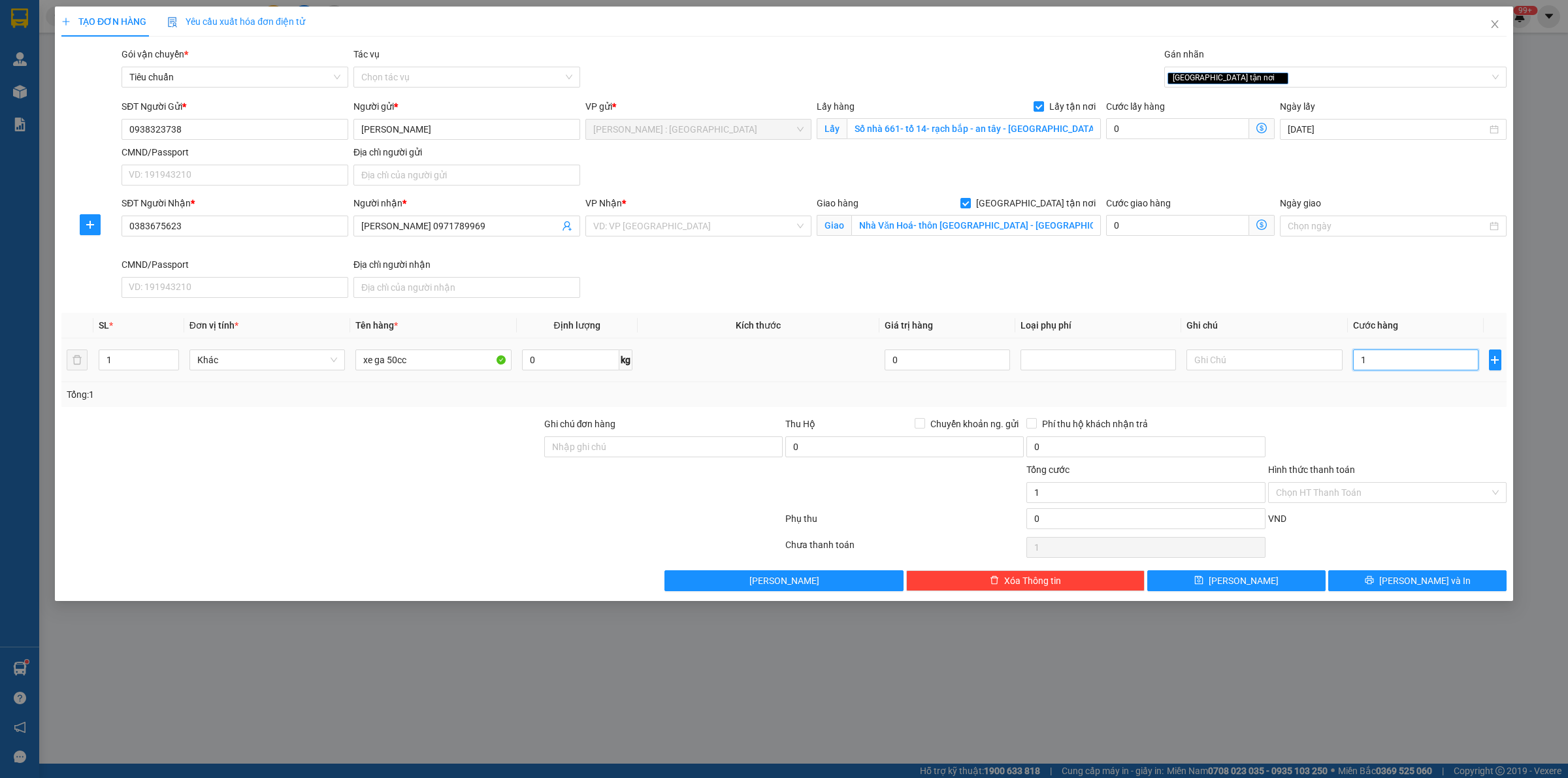
type input "17"
type input "173"
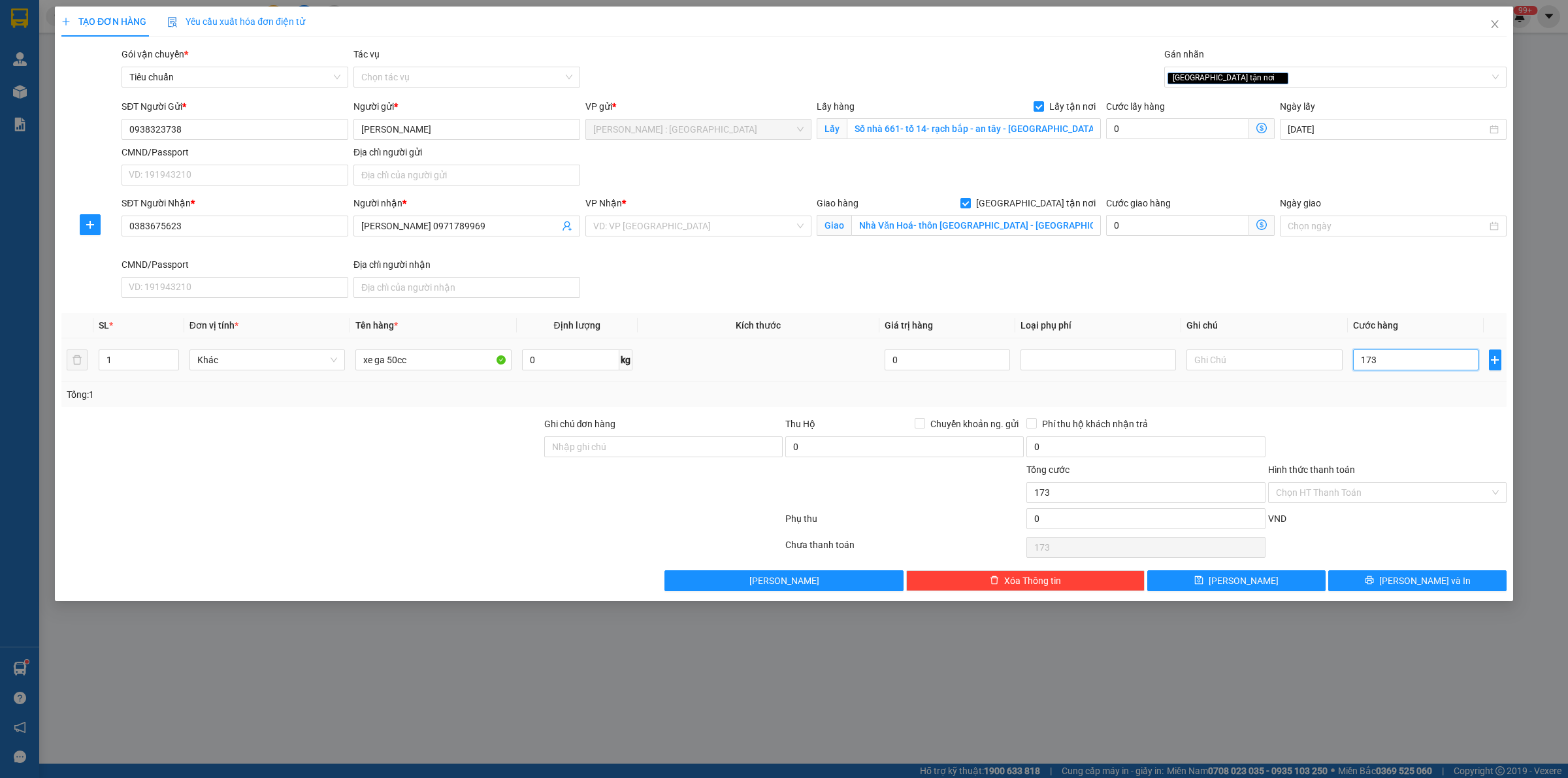
type input "1.730"
type input "1.730.000"
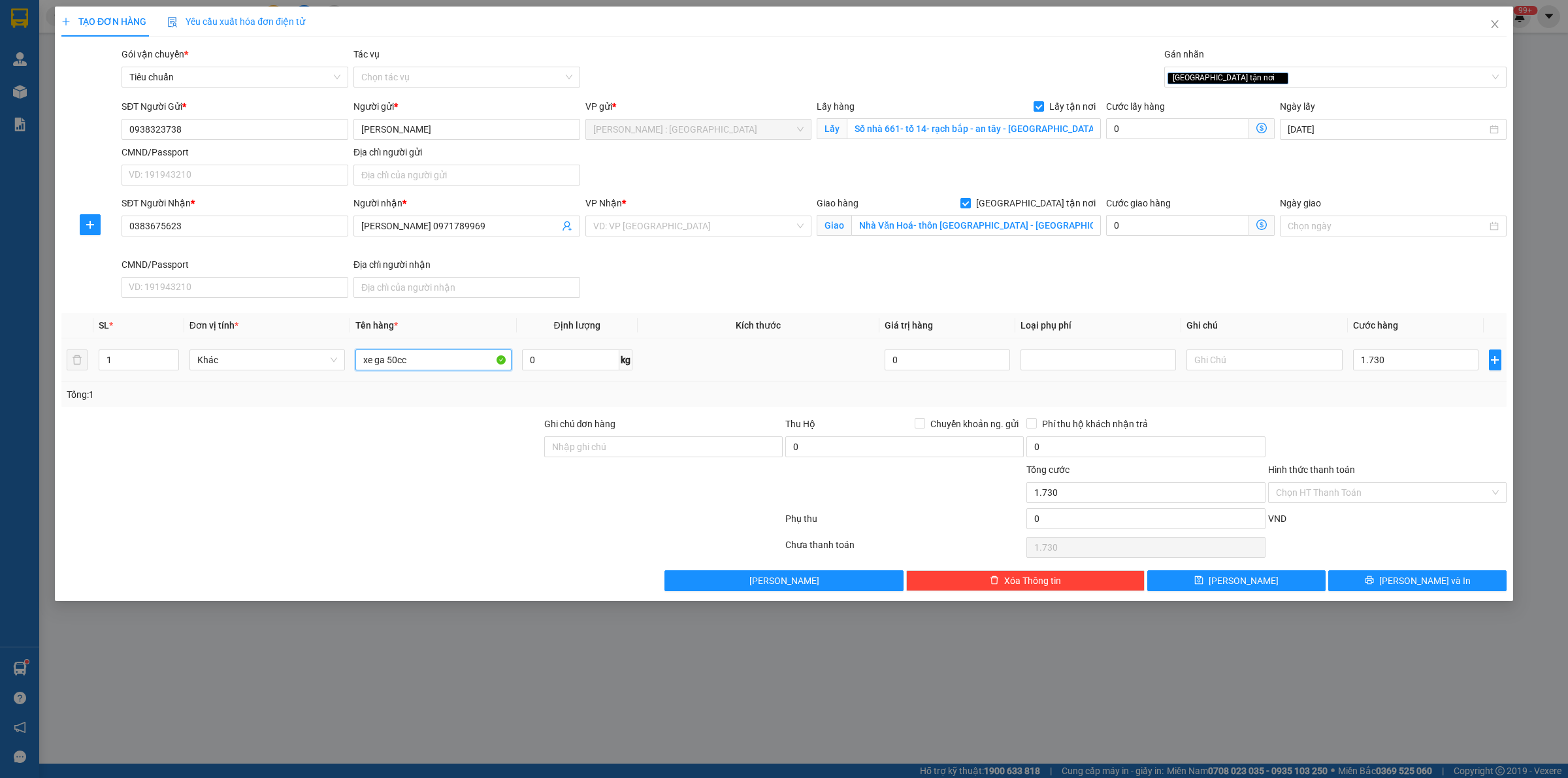
type input "1.730.000"
click at [445, 360] on input "xe ga 50cc" at bounding box center [434, 360] width 156 height 21
type input "xe ga 50cc A TRÍ"
click at [1253, 579] on button "[PERSON_NAME]" at bounding box center [1236, 581] width 179 height 21
click at [672, 229] on input "search" at bounding box center [694, 226] width 202 height 20
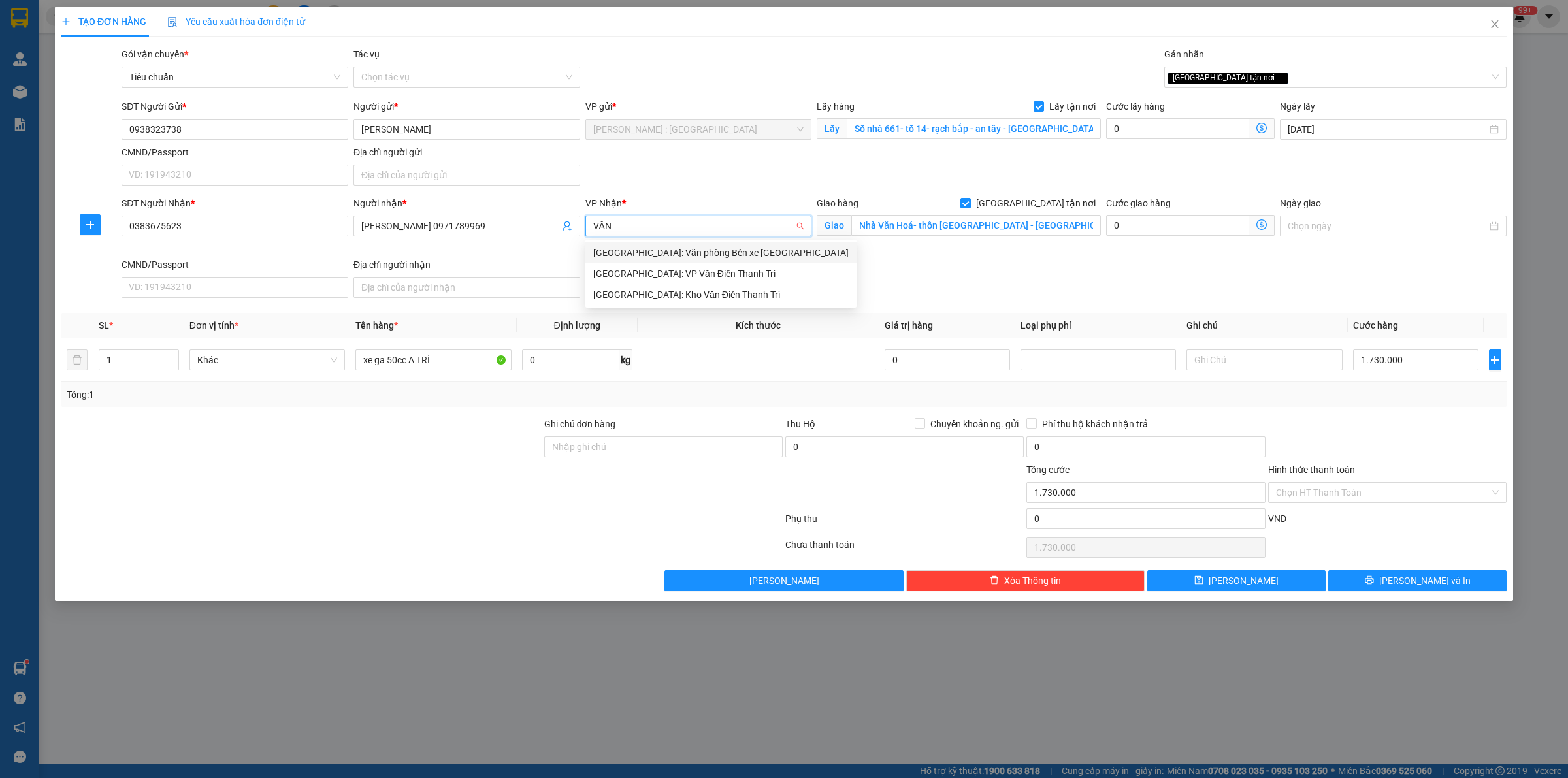
type input "VĂN"
click at [712, 295] on div "[GEOGRAPHIC_DATA]: Kho Văn Điển Thanh Trì" at bounding box center [721, 294] width 256 height 14
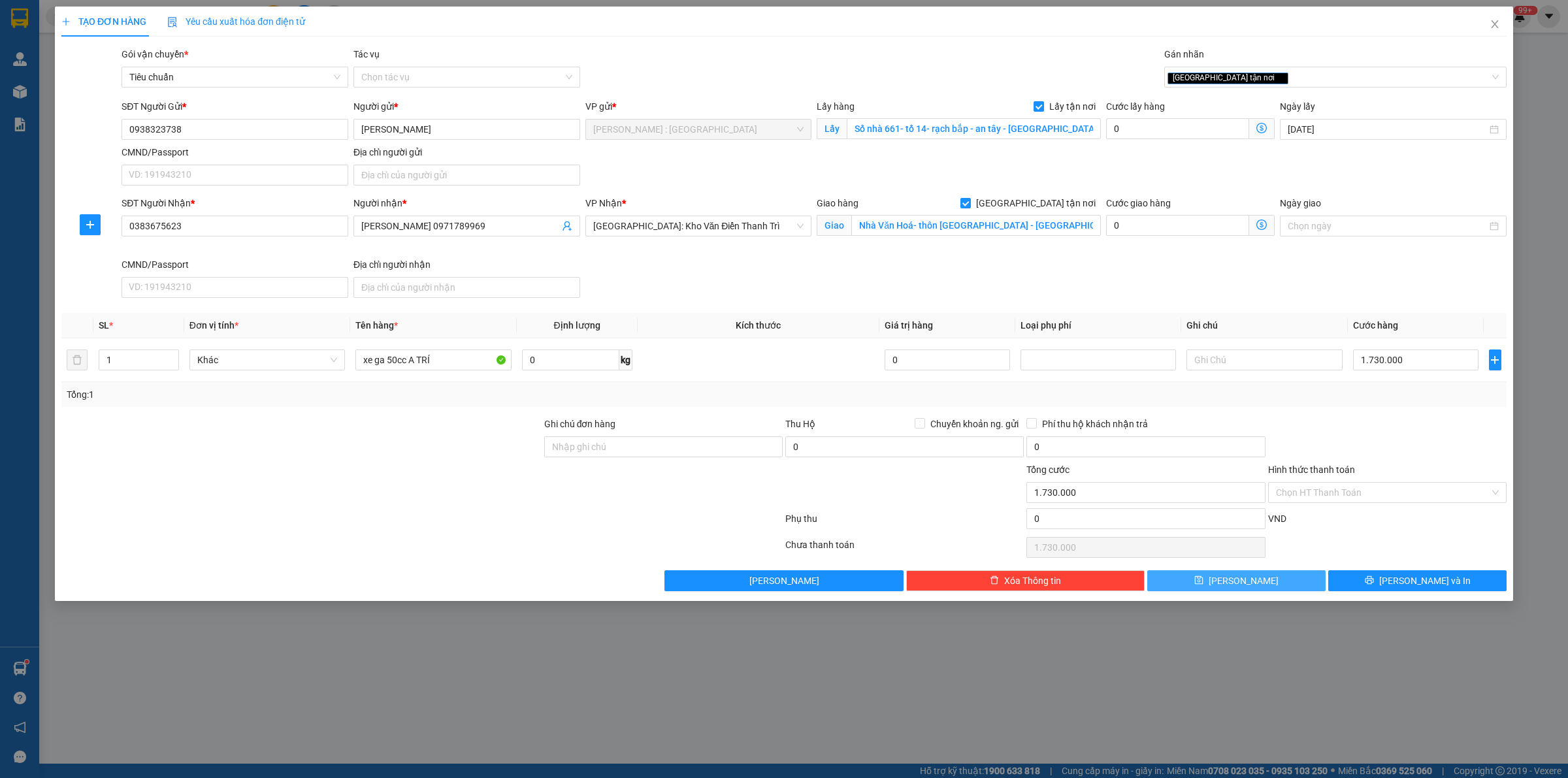
click at [1256, 588] on button "[PERSON_NAME]" at bounding box center [1236, 581] width 179 height 21
checkbox input "false"
type input "0"
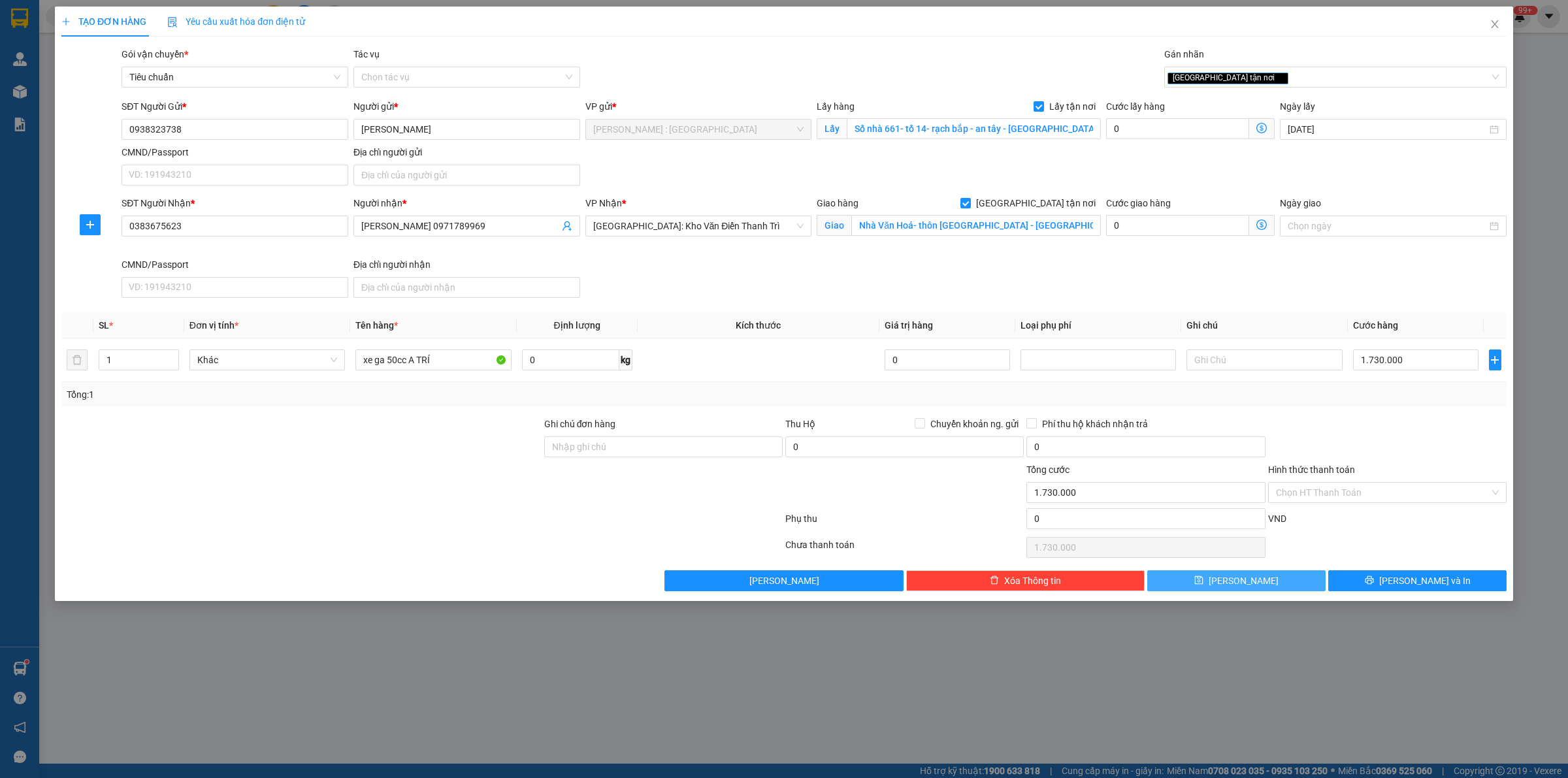
type input "0"
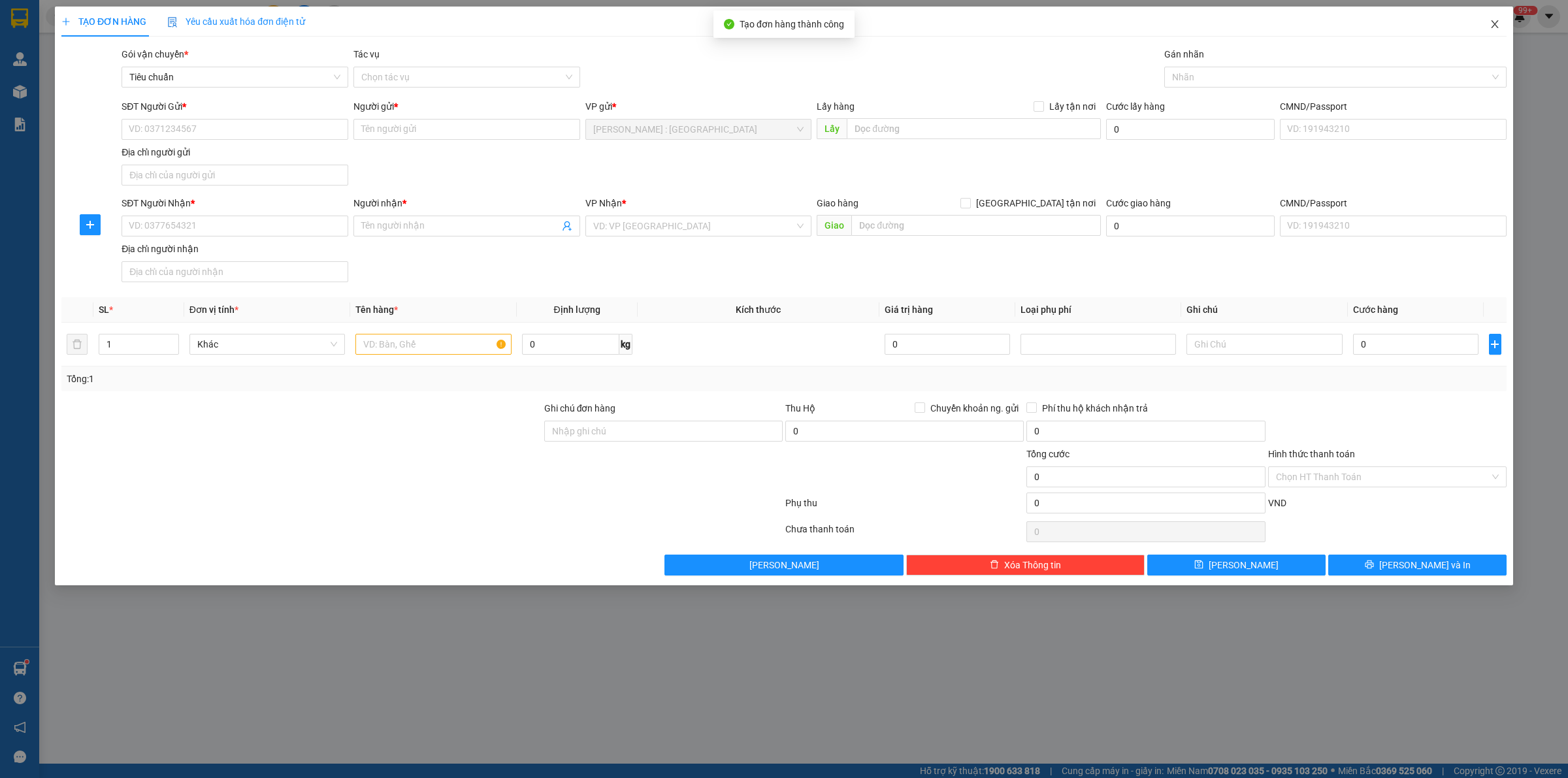
drag, startPoint x: 1487, startPoint y: 28, endPoint x: 1458, endPoint y: 38, distance: 30.7
click at [1487, 27] on span "Close" at bounding box center [1494, 24] width 36 height 36
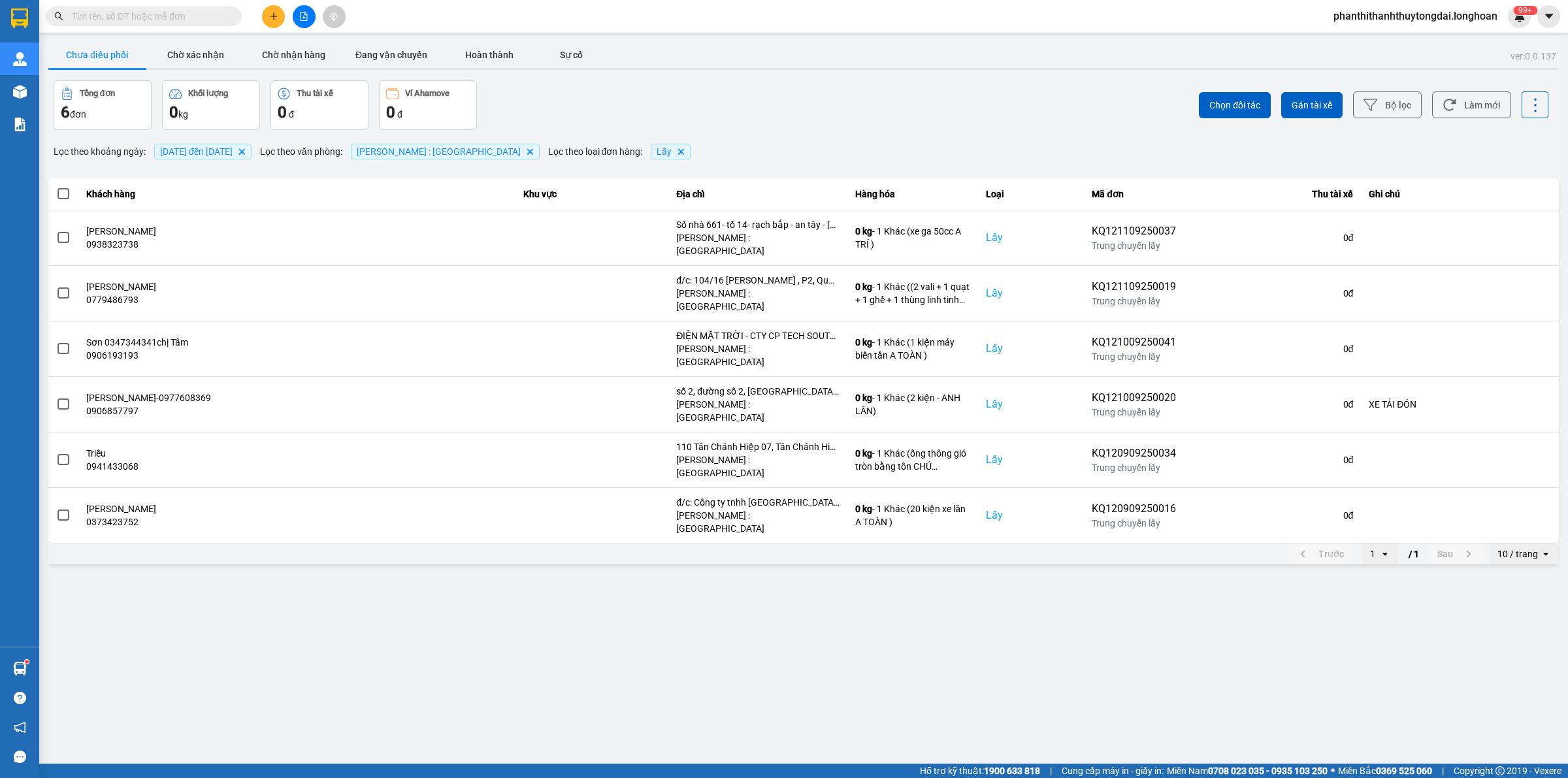
click at [219, 20] on input "text" at bounding box center [149, 17] width 154 height 14
paste input "0385169900"
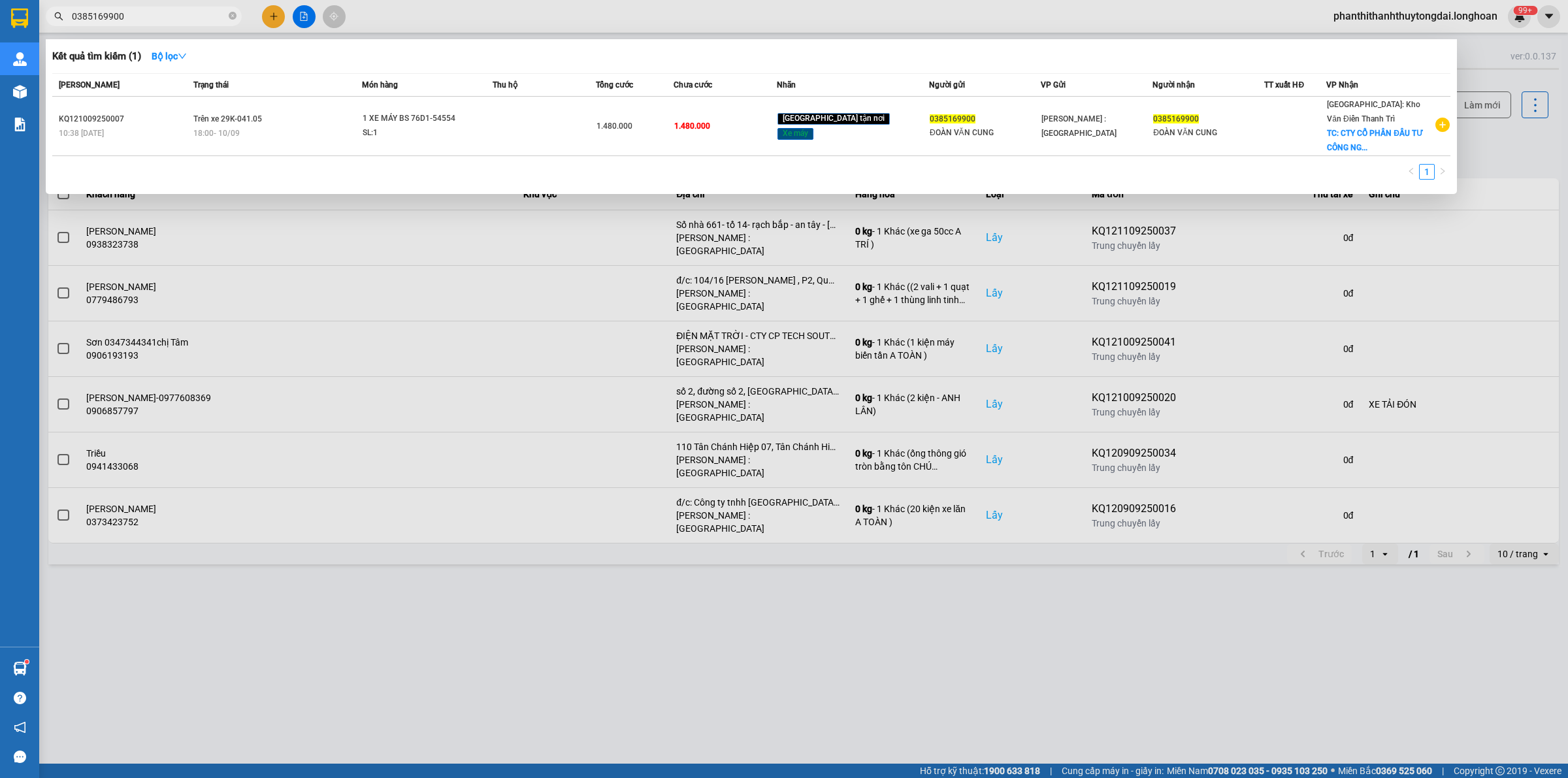
type input "0385169900"
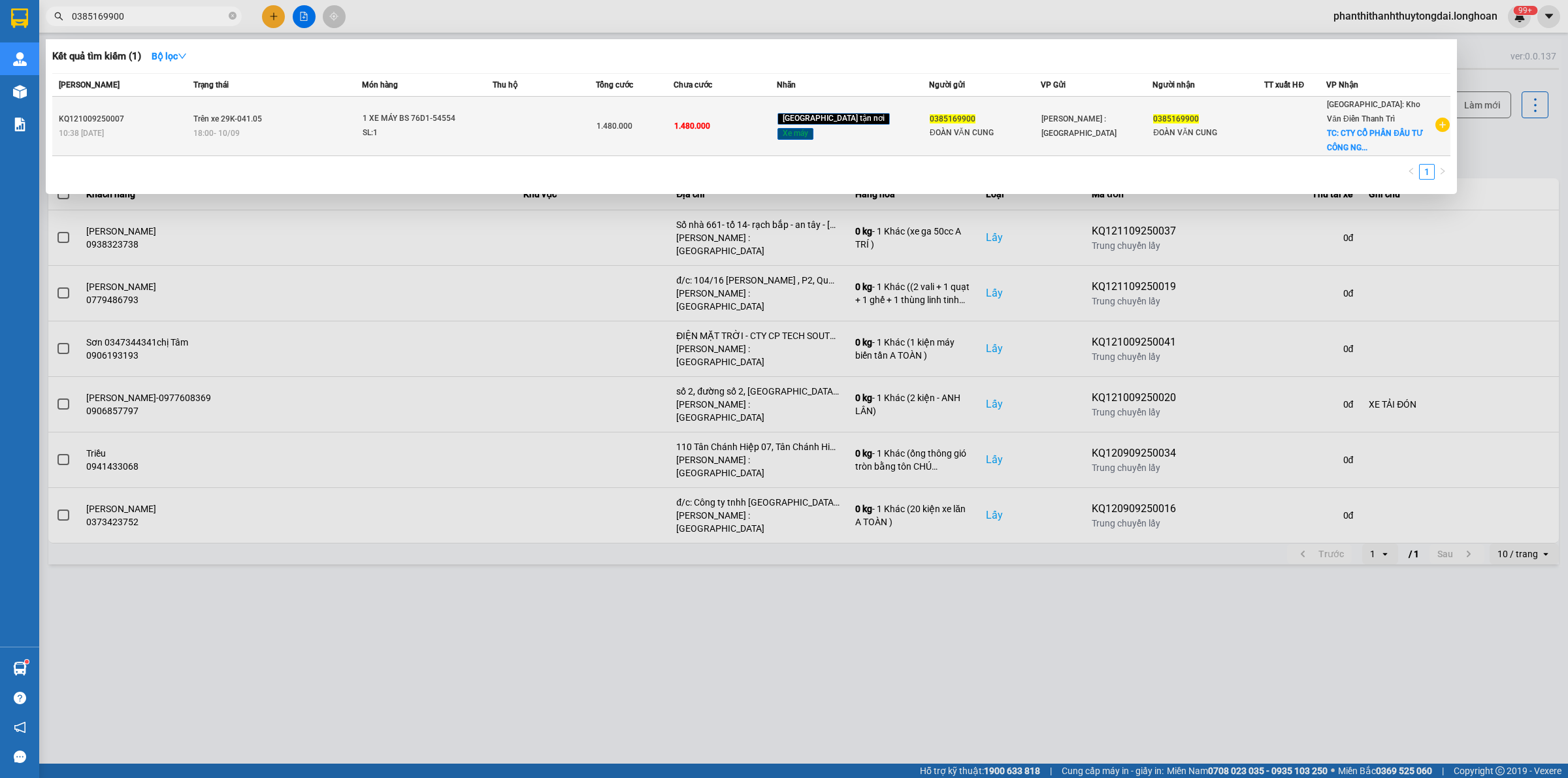
click at [298, 142] on td "Trên xe 29K-041.05 18:00 [DATE]" at bounding box center [276, 127] width 172 height 60
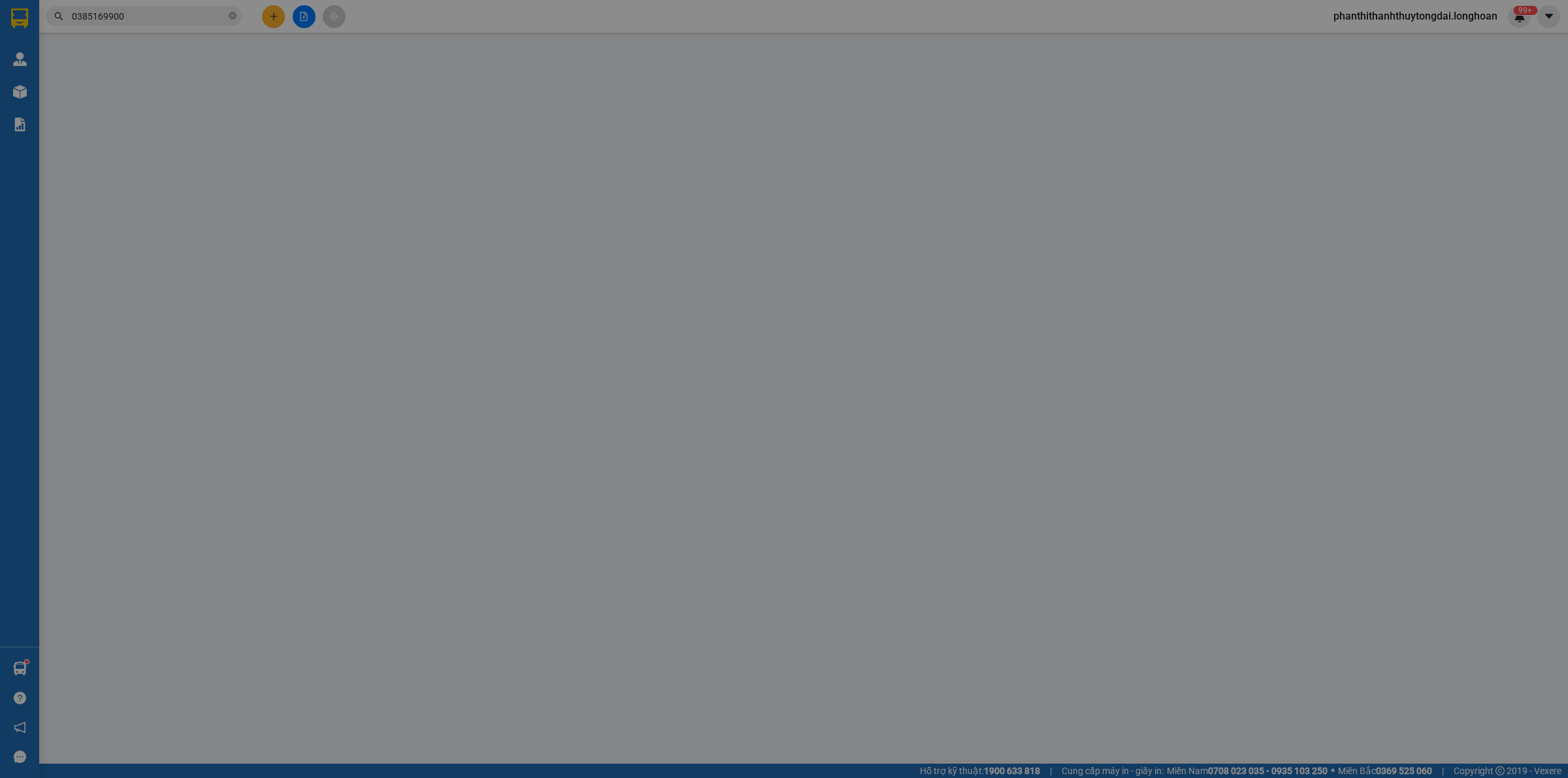
type input "0385169900"
type input "ĐOÀN VĂN CUNG"
type input "0385169900"
type input "ĐOÀN VĂN CUNG"
checkbox input "true"
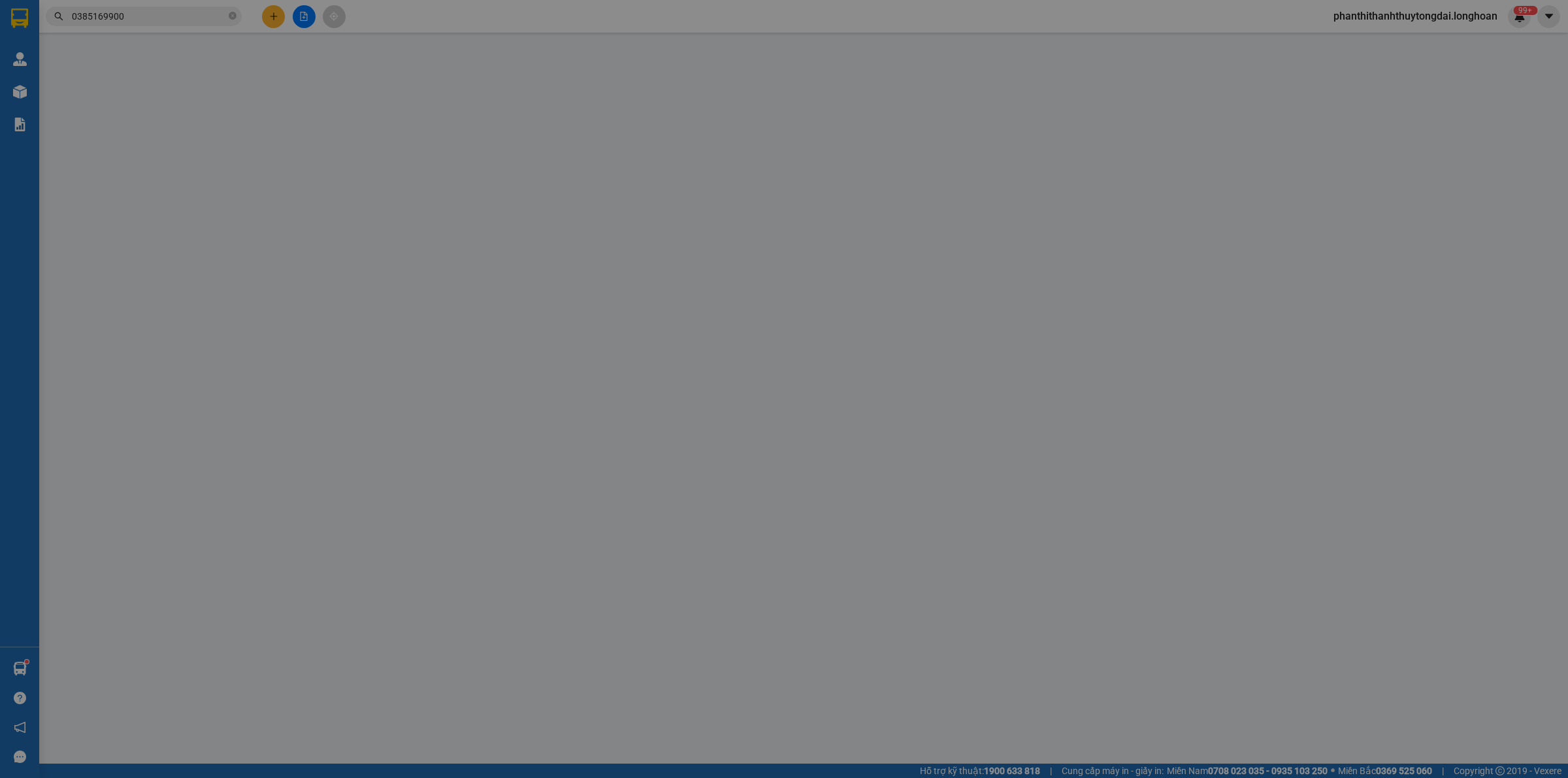
type input "CTY CỔ PHẦN ĐẦU TƯ CÔNG NGHIỆP [GEOGRAPHIC_DATA],KHU CÔNG NGHIỆP DỆT MAY PHỐ NỐ…"
type input "KHÔNG CHÌA KHÓA+KHÔNG CAVET"
type input "1.480.000"
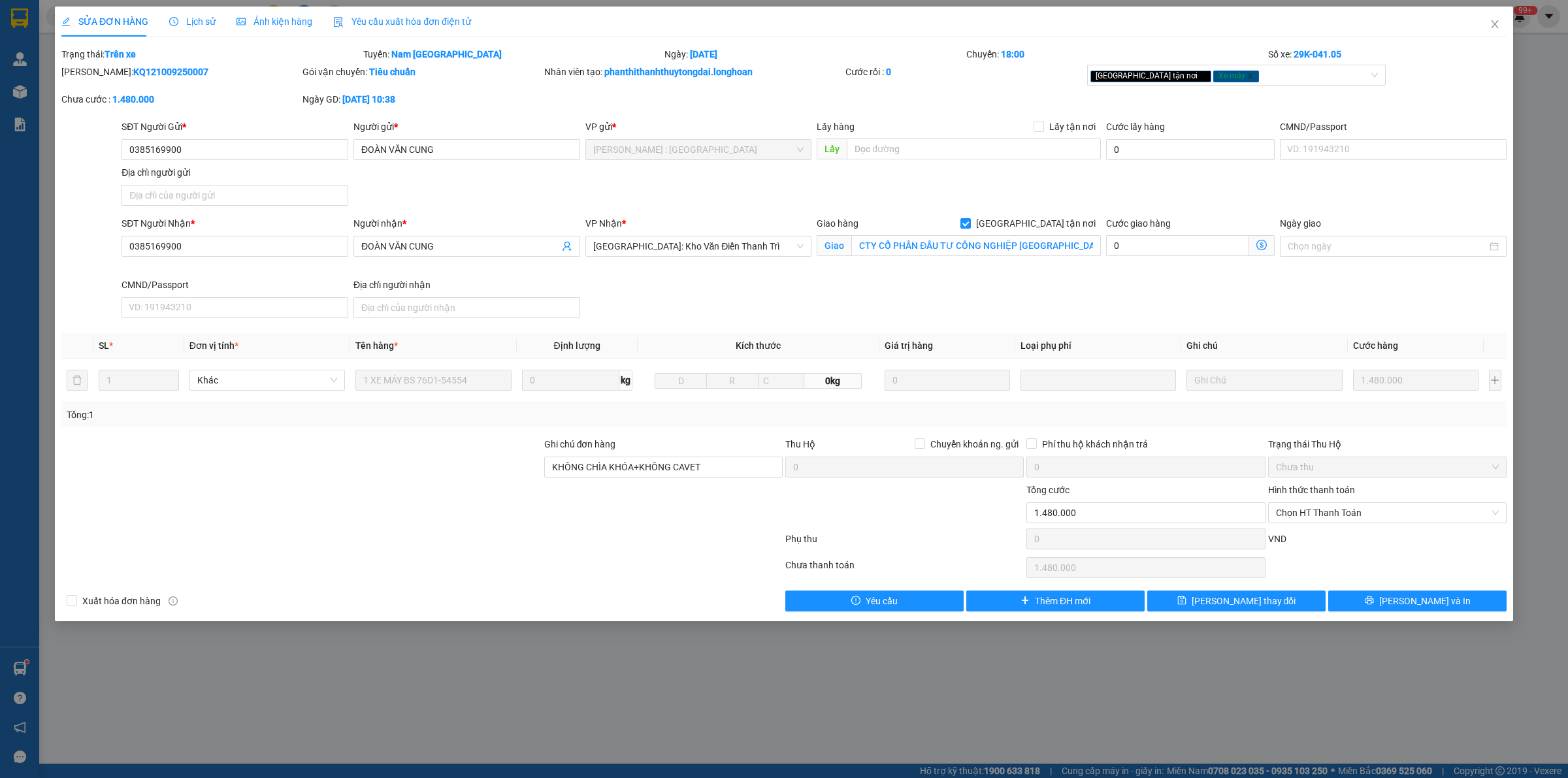
click at [201, 17] on span "Lịch sử" at bounding box center [192, 21] width 46 height 10
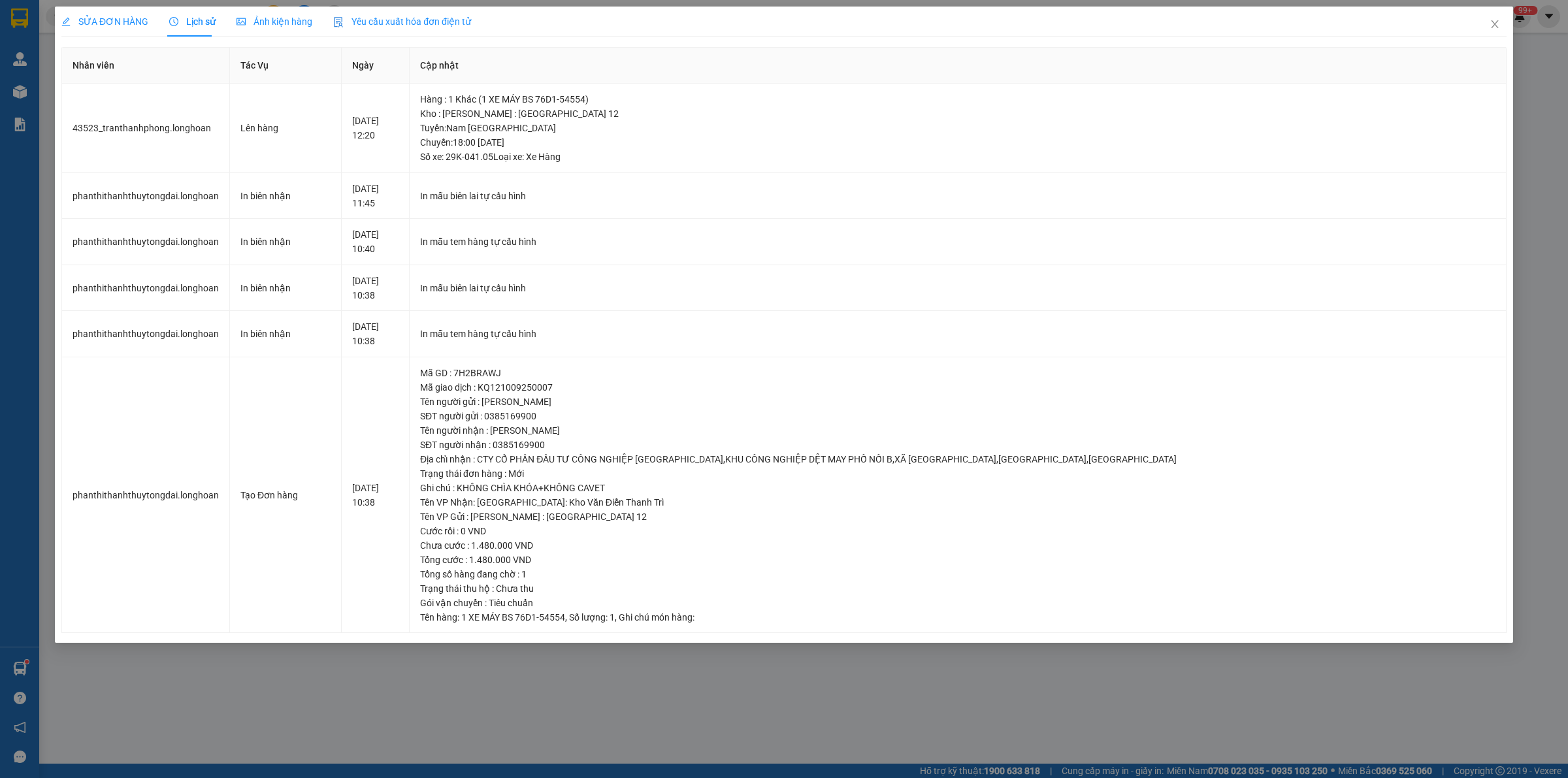
click at [98, 17] on span "SỬA ĐƠN HÀNG" at bounding box center [105, 21] width 87 height 10
